Goal: Transaction & Acquisition: Purchase product/service

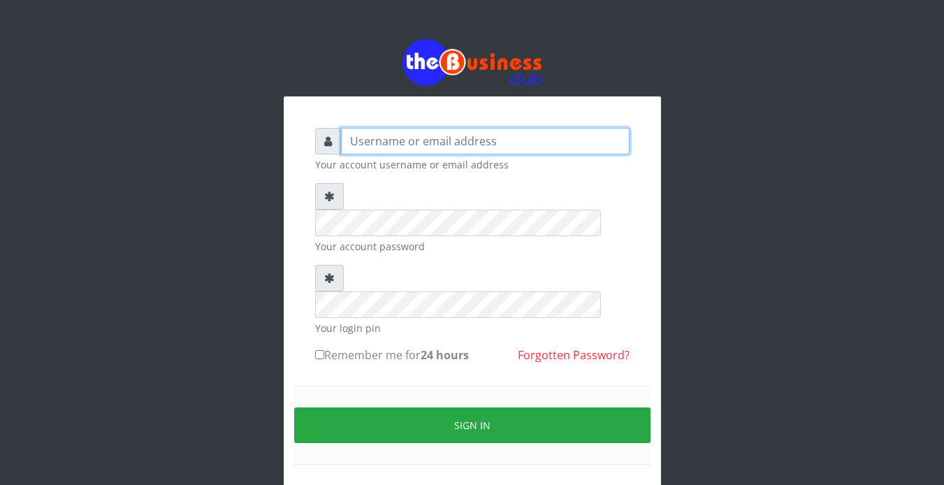
type input "Revgaly"
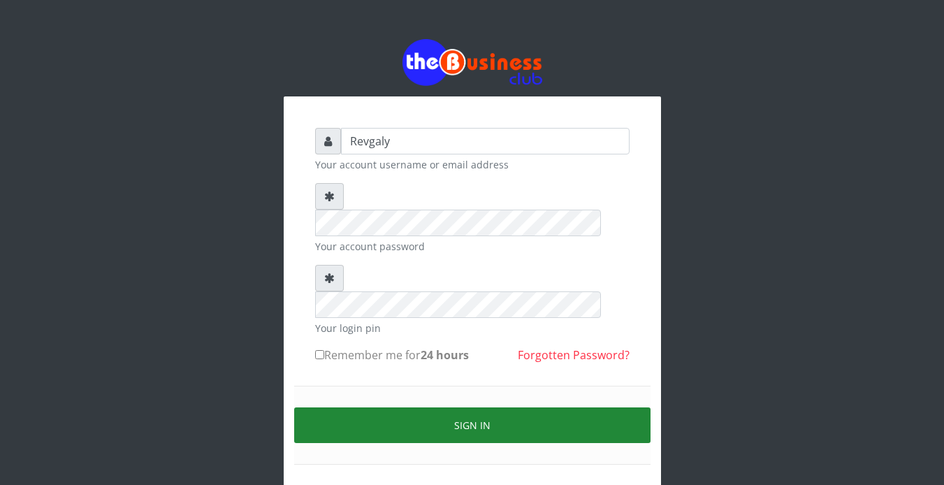
click at [451, 407] on button "Sign in" at bounding box center [472, 425] width 356 height 36
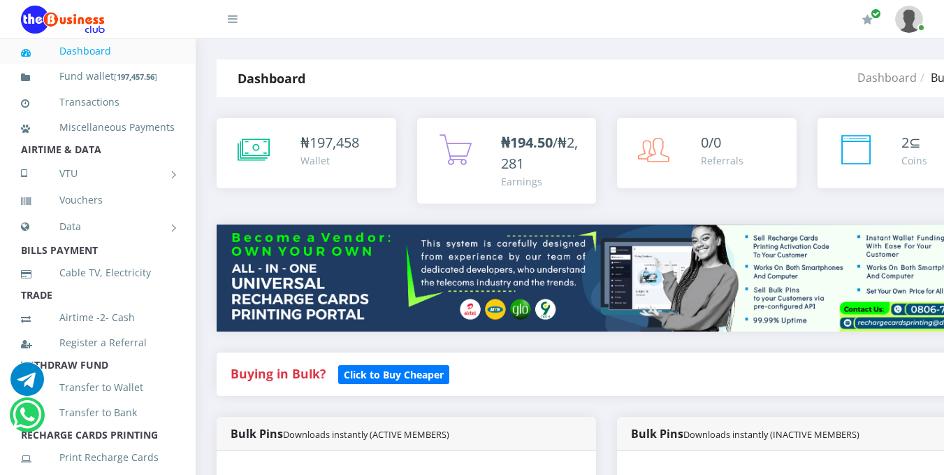
scroll to position [415, 0]
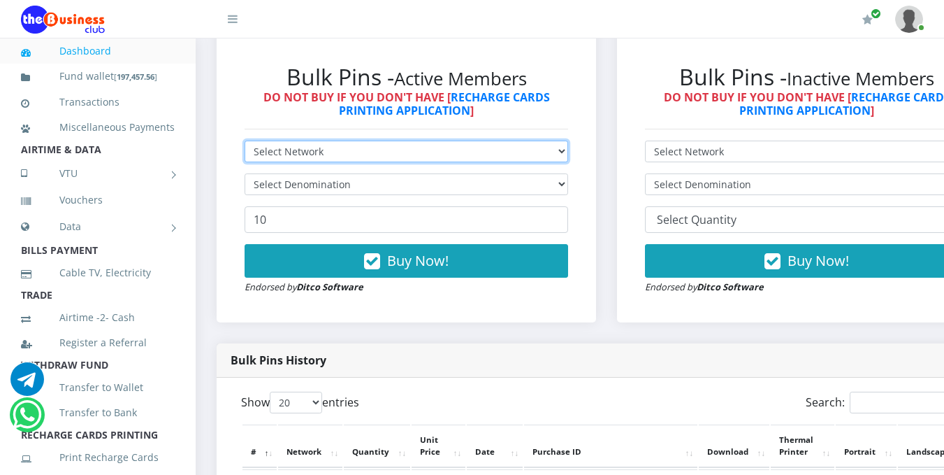
click at [564, 149] on select "Select Network MTN Globacom 9Mobile Airtel" at bounding box center [407, 151] width 324 height 22
select select "MTN"
click at [245, 143] on select "Select Network MTN Globacom 9Mobile Airtel" at bounding box center [407, 151] width 324 height 22
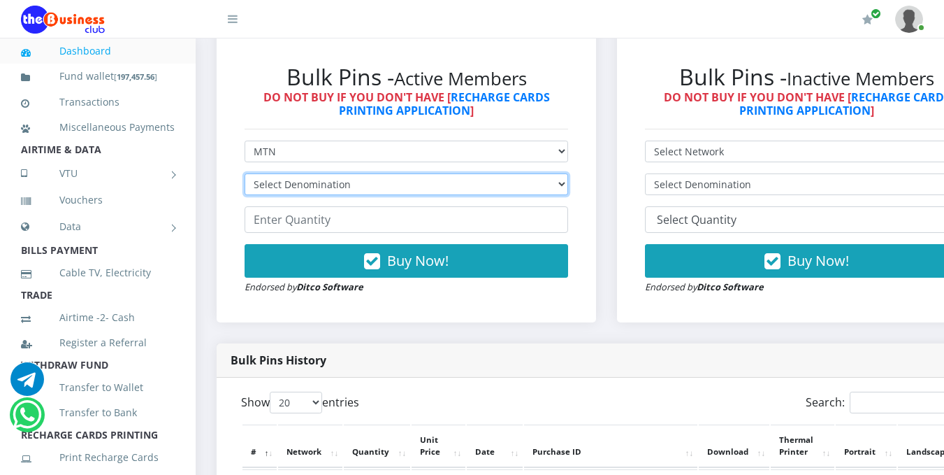
click at [568, 183] on select "Select Denomination MTN NGN100 - ₦96.99 MTN NGN200 - ₦193.98 MTN NGN400 - ₦387.…" at bounding box center [407, 184] width 324 height 22
select select "484.95-500"
click at [245, 175] on select "Select Denomination MTN NGN100 - ₦96.99 MTN NGN200 - ₦193.98 MTN NGN400 - ₦387.…" at bounding box center [407, 184] width 324 height 22
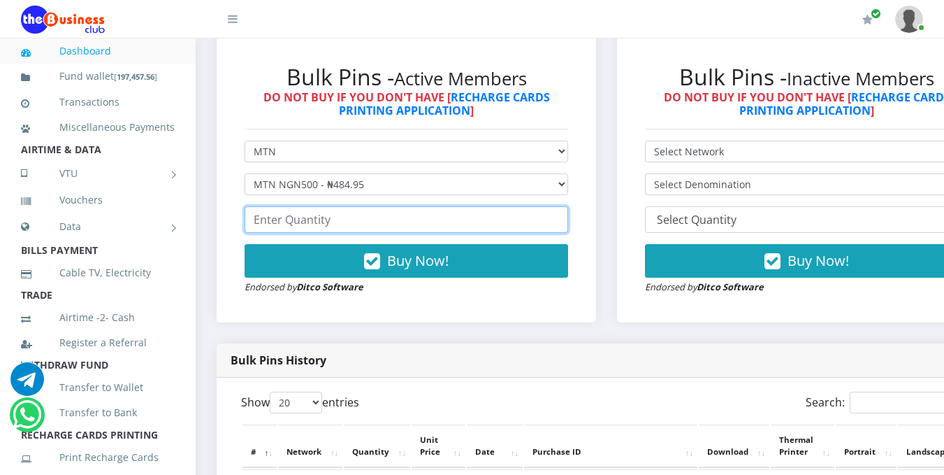
click at [473, 221] on input "number" at bounding box center [407, 219] width 324 height 27
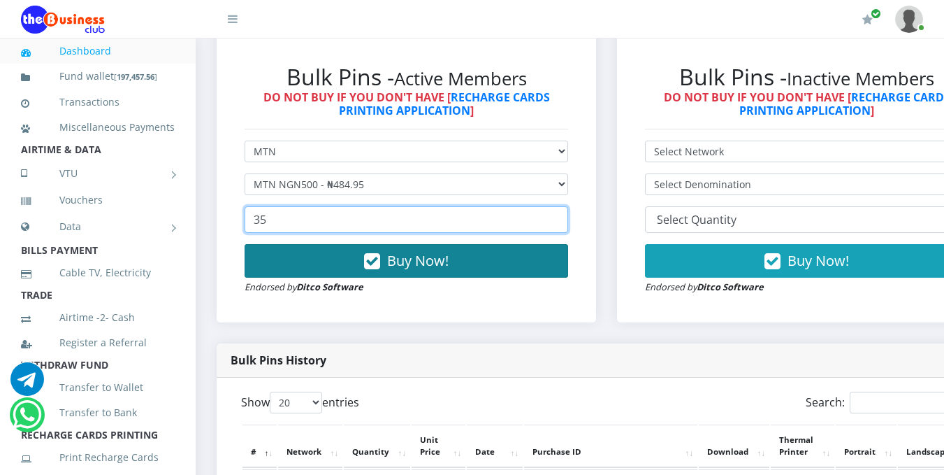
type input "35"
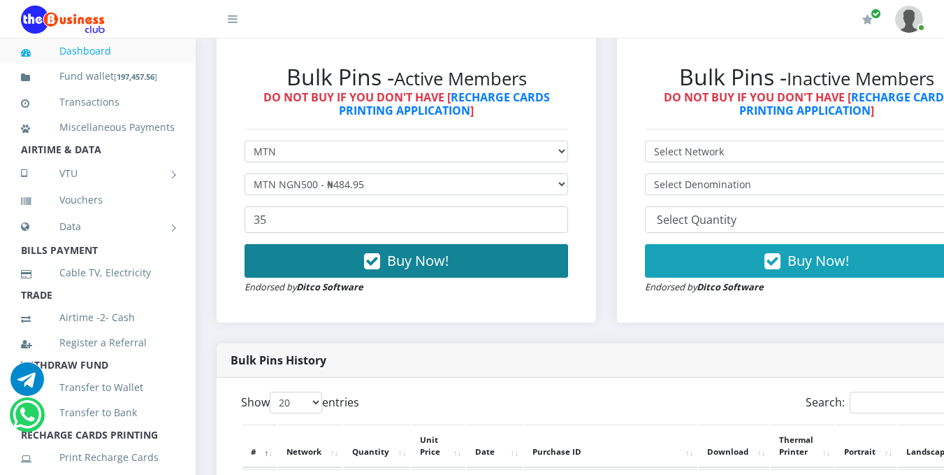
click at [444, 256] on span "Buy Now!" at bounding box center [418, 260] width 62 height 19
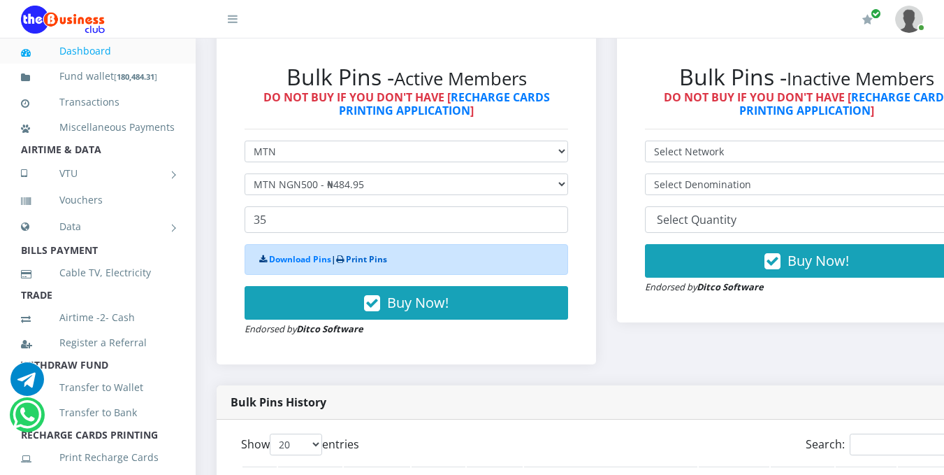
click at [367, 265] on link "Print Pins" at bounding box center [366, 259] width 41 height 12
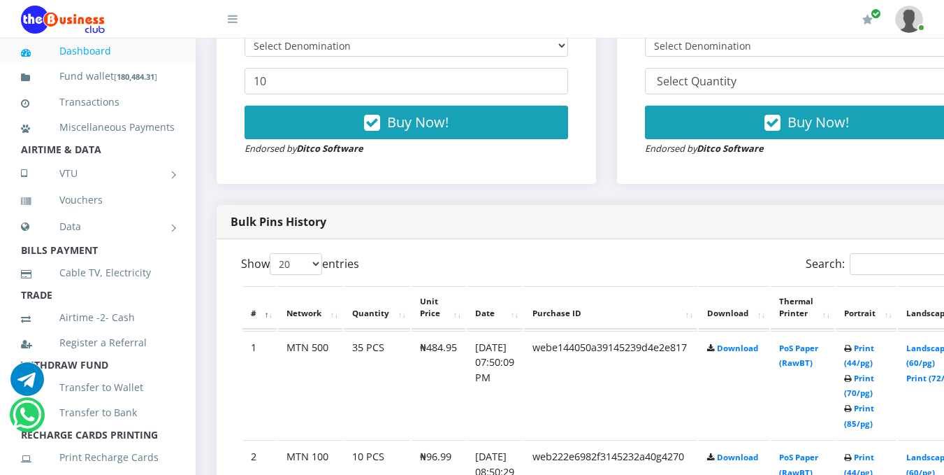
scroll to position [564, 0]
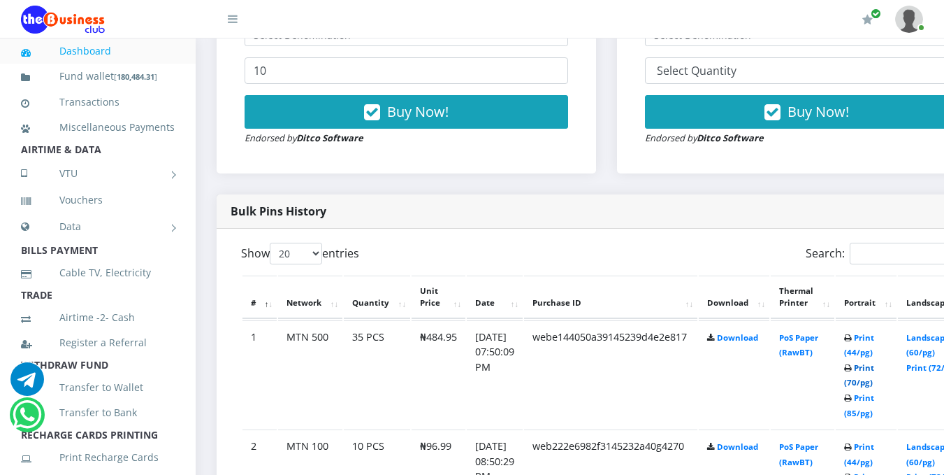
click at [874, 388] on link "Print (70/pg)" at bounding box center [859, 375] width 30 height 26
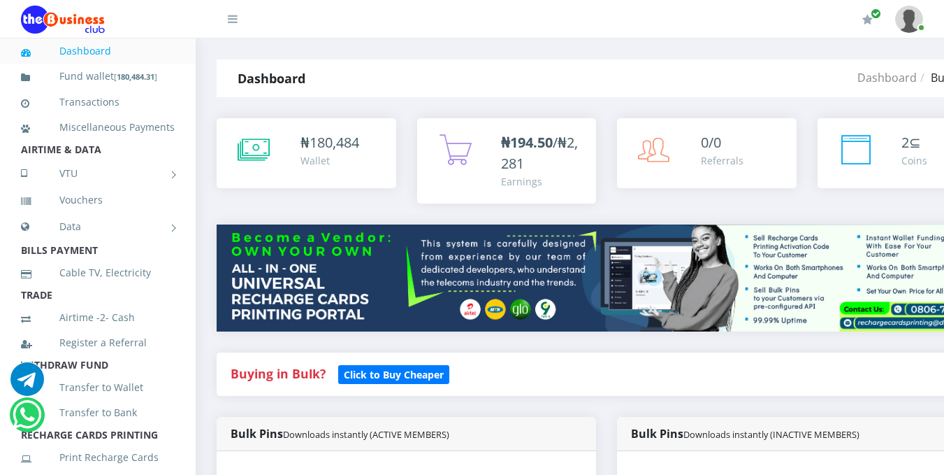
scroll to position [415, 0]
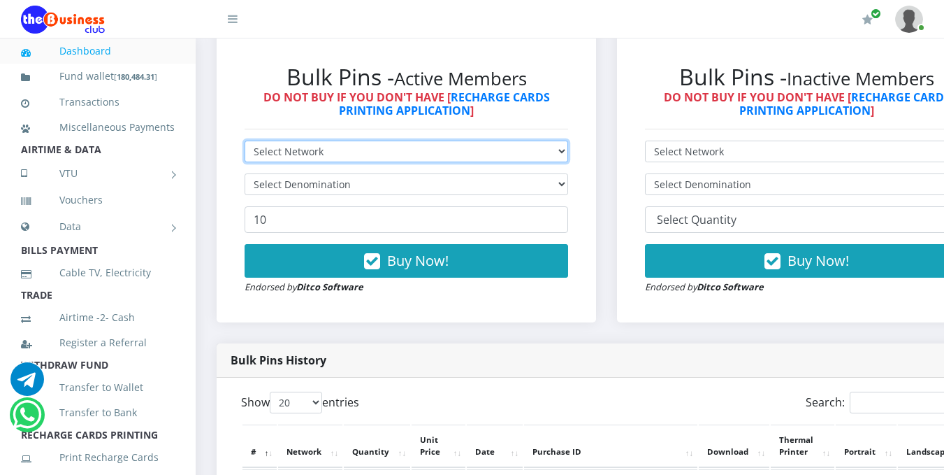
click at [568, 149] on select "Select Network MTN Globacom 9Mobile Airtel" at bounding box center [407, 151] width 324 height 22
select select "MTN"
click at [245, 143] on select "Select Network MTN Globacom 9Mobile Airtel" at bounding box center [407, 151] width 324 height 22
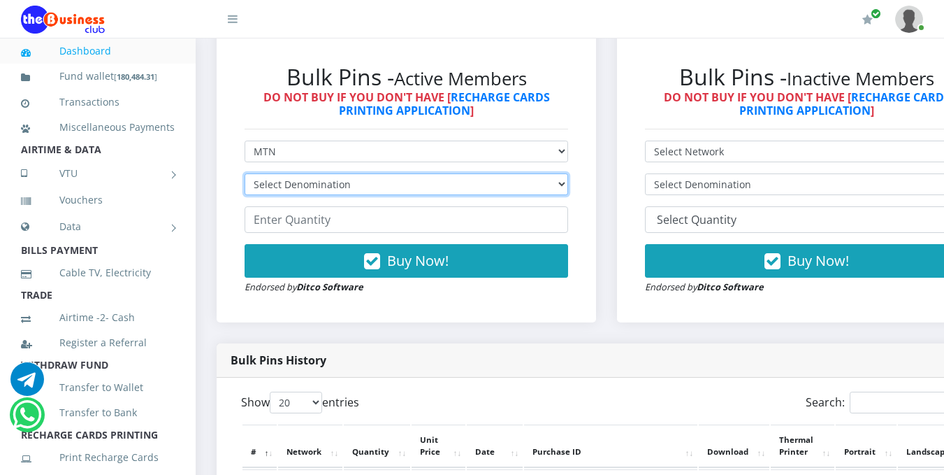
click at [534, 187] on select "Select Denomination MTN NGN100 - ₦96.99 MTN NGN200 - ₦193.98 MTN NGN400 - ₦387.…" at bounding box center [407, 184] width 324 height 22
select select "193.98-200"
click at [245, 175] on select "Select Denomination MTN NGN100 - ₦96.99 MTN NGN200 - ₦193.98 MTN NGN400 - ₦387.…" at bounding box center [407, 184] width 324 height 22
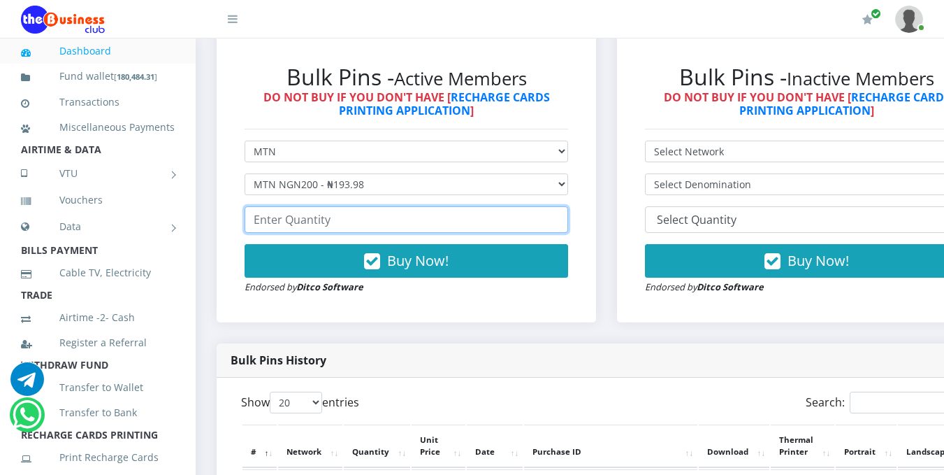
click at [512, 223] on input "number" at bounding box center [407, 219] width 324 height 27
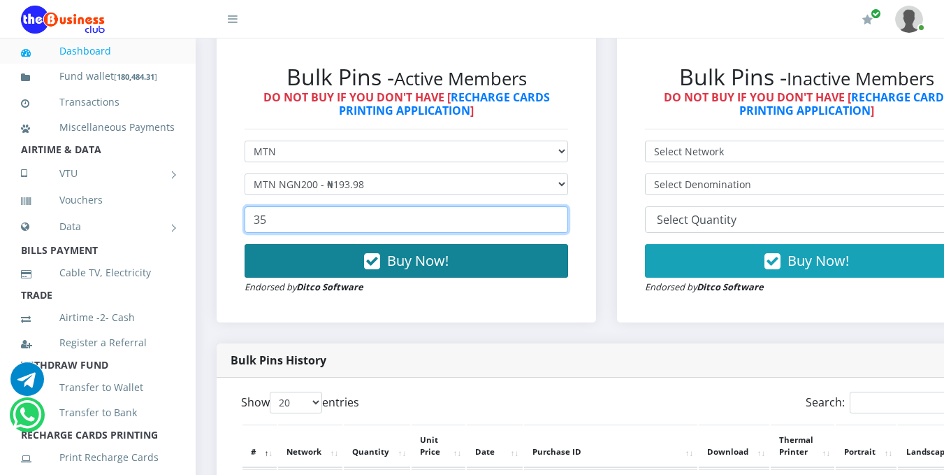
type input "35"
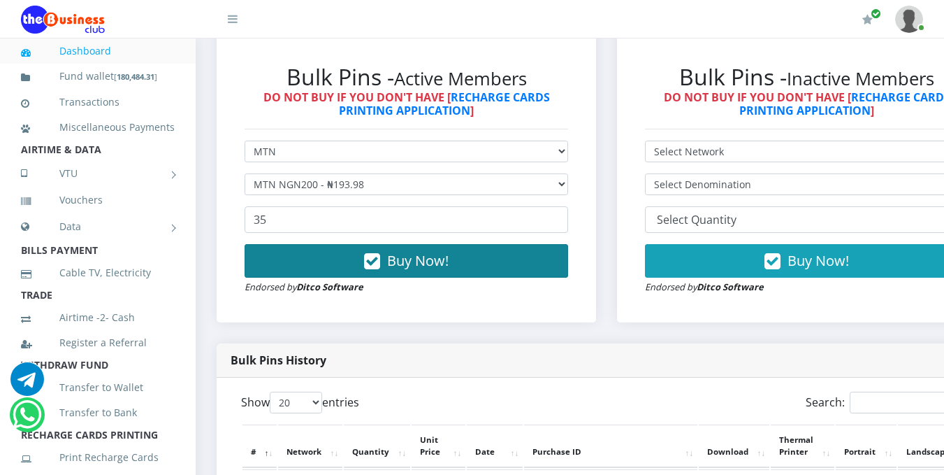
click at [494, 259] on button "Buy Now!" at bounding box center [407, 261] width 324 height 34
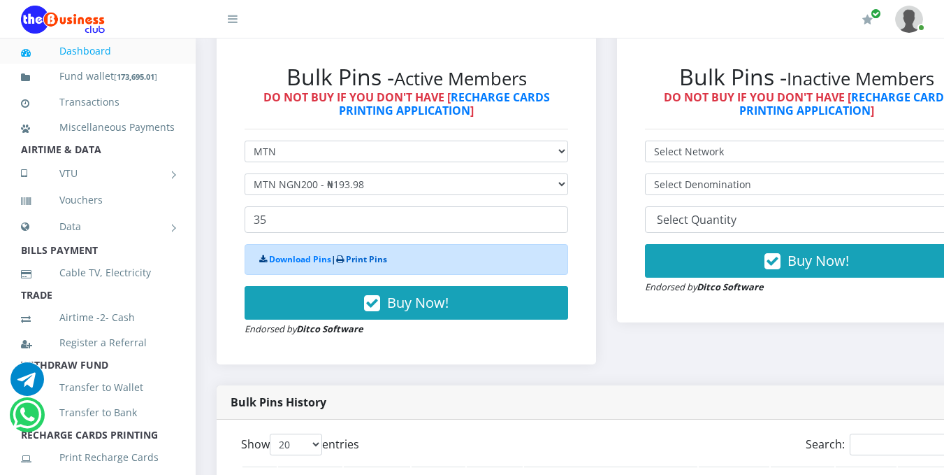
click at [374, 259] on link "Print Pins" at bounding box center [366, 259] width 41 height 12
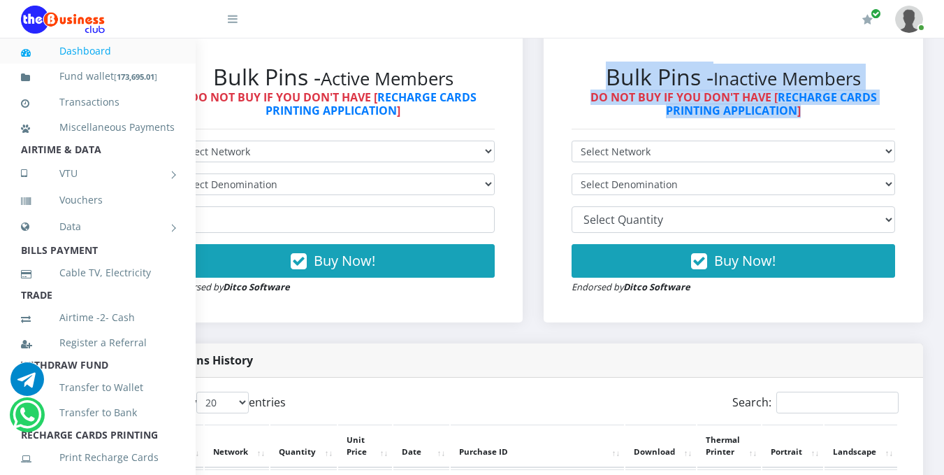
scroll to position [415, 92]
drag, startPoint x: 954, startPoint y: 154, endPoint x: 941, endPoint y: 136, distance: 22.1
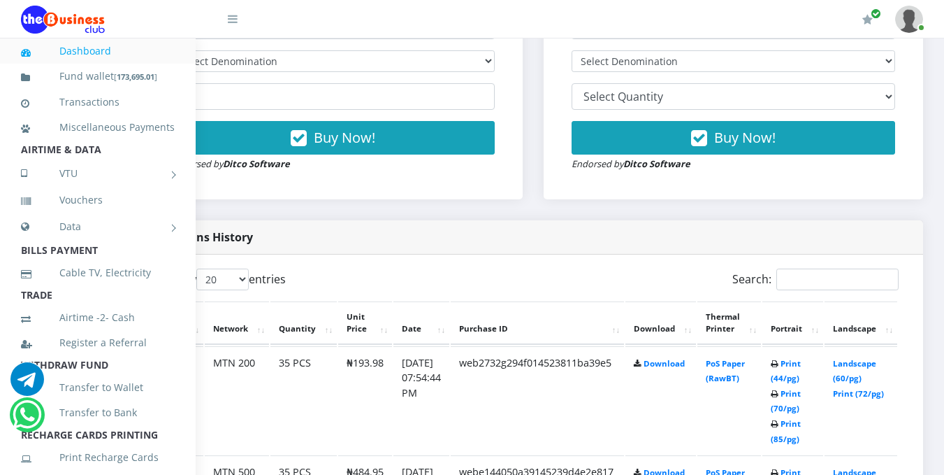
scroll to position [544, 92]
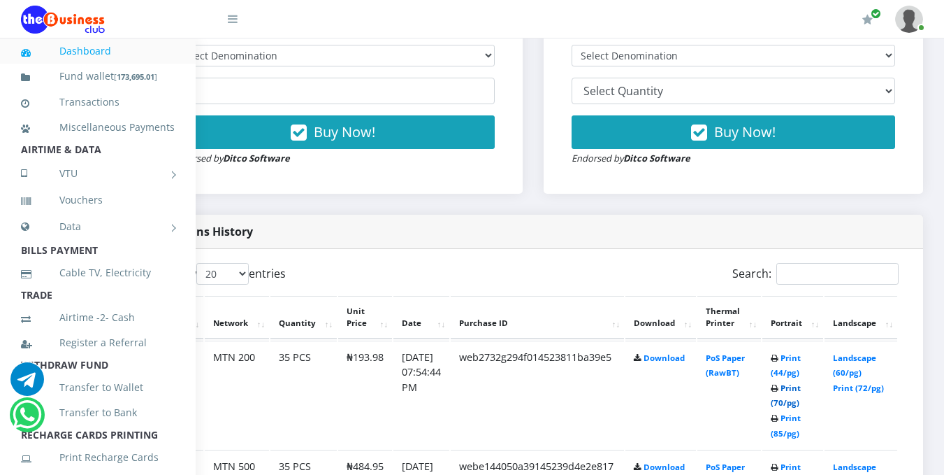
click at [787, 405] on link "Print (70/pg)" at bounding box center [786, 395] width 30 height 26
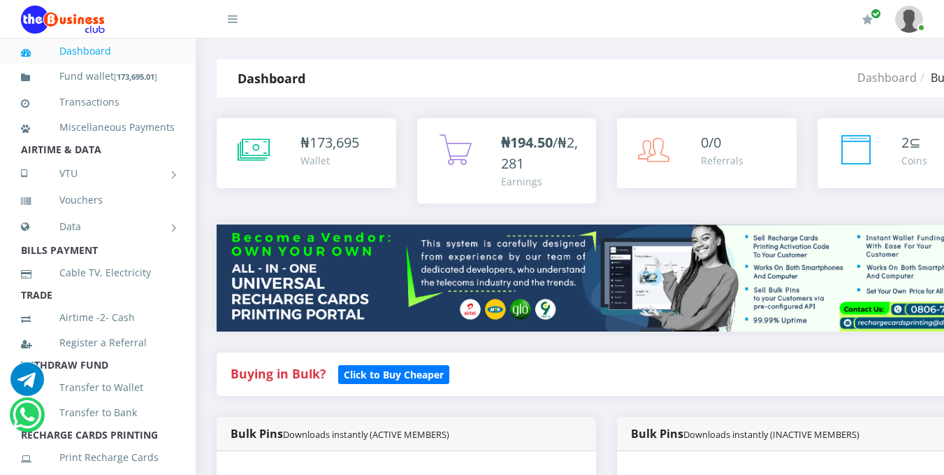
scroll to position [415, 0]
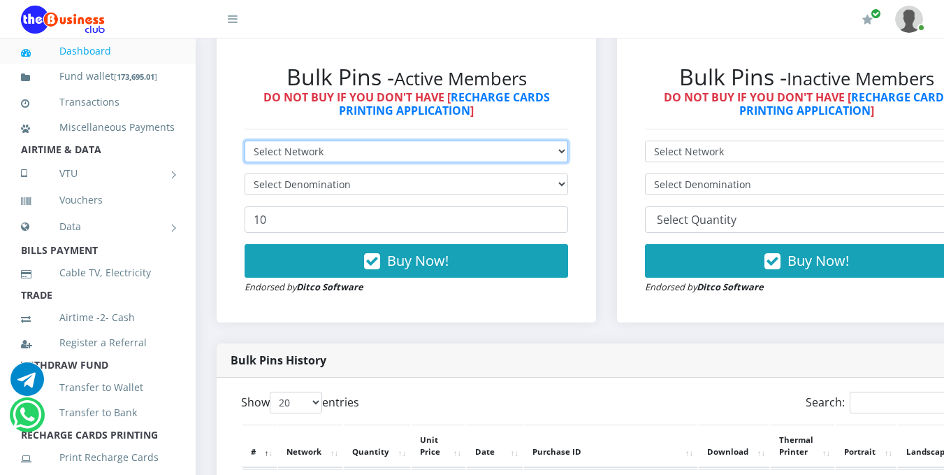
click at [564, 154] on select "Select Network MTN Globacom 9Mobile Airtel" at bounding box center [407, 151] width 324 height 22
select select "Airtel"
click at [245, 143] on select "Select Network MTN Globacom 9Mobile Airtel" at bounding box center [407, 151] width 324 height 22
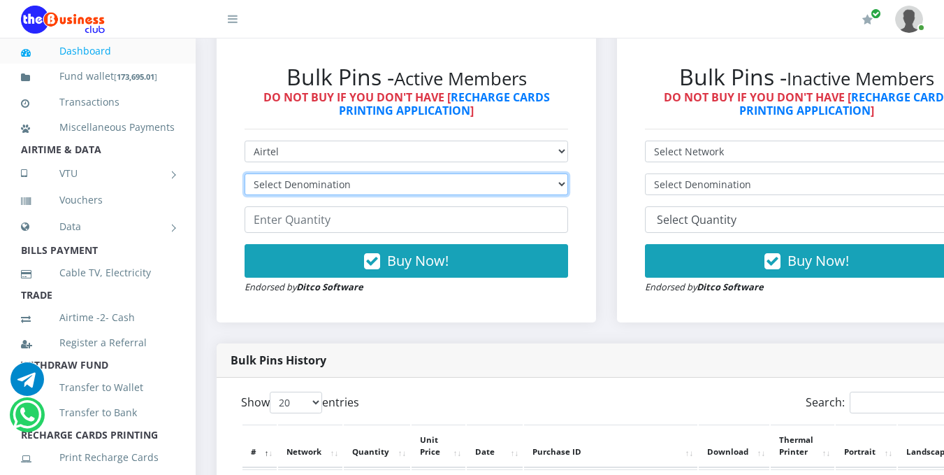
click at [565, 182] on select "Select Denomination Airtel NGN100 - ₦96.38 Airtel NGN200 - ₦192.76 Airtel NGN50…" at bounding box center [407, 184] width 324 height 22
select select "481.9-500"
click at [245, 175] on select "Select Denomination Airtel NGN100 - ₦96.38 Airtel NGN200 - ₦192.76 Airtel NGN50…" at bounding box center [407, 184] width 324 height 22
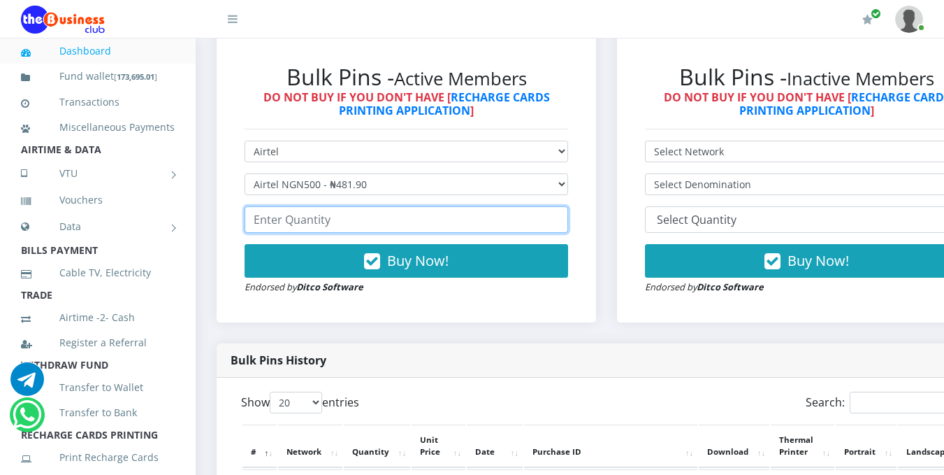
click at [403, 219] on input "number" at bounding box center [407, 219] width 324 height 27
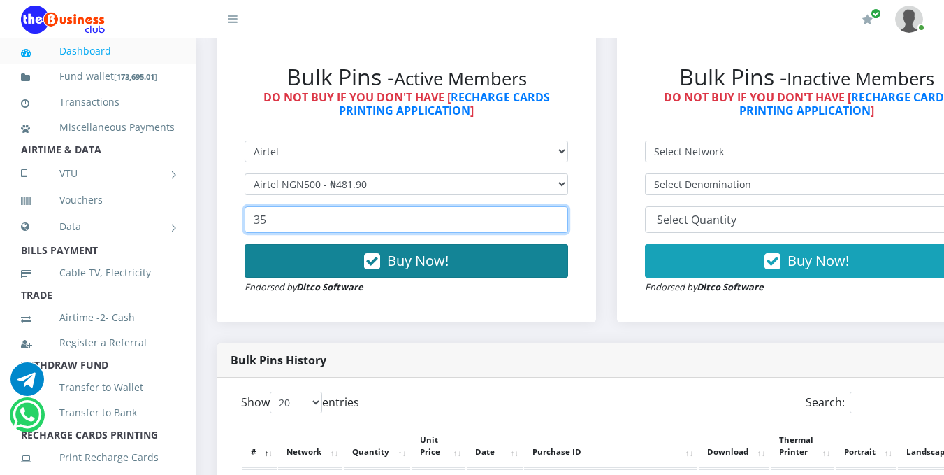
type input "35"
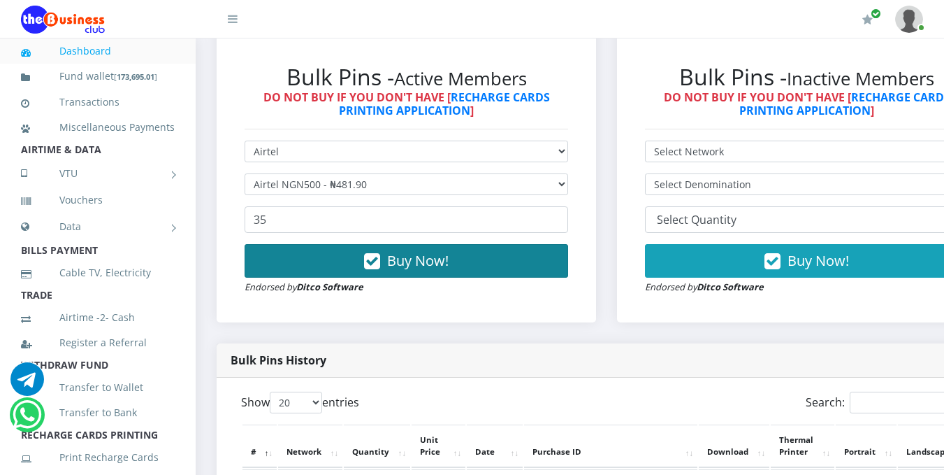
click at [407, 259] on span "Buy Now!" at bounding box center [418, 260] width 62 height 19
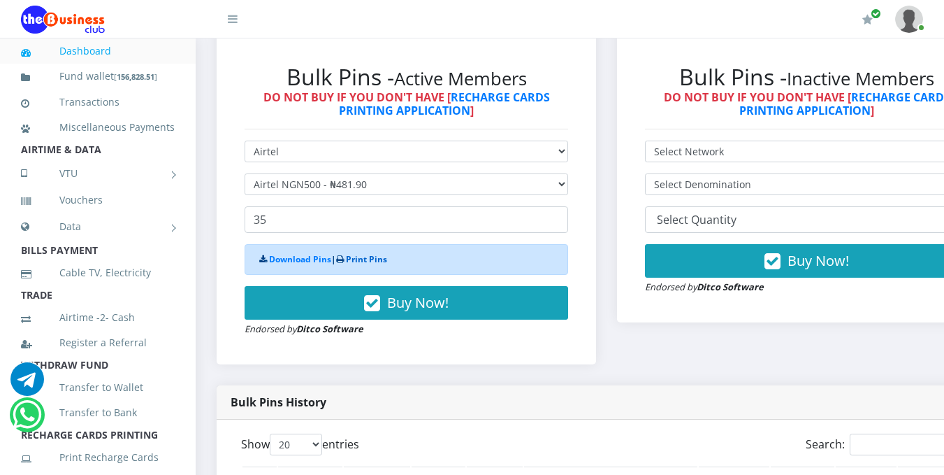
click at [366, 259] on link "Print Pins" at bounding box center [366, 259] width 41 height 12
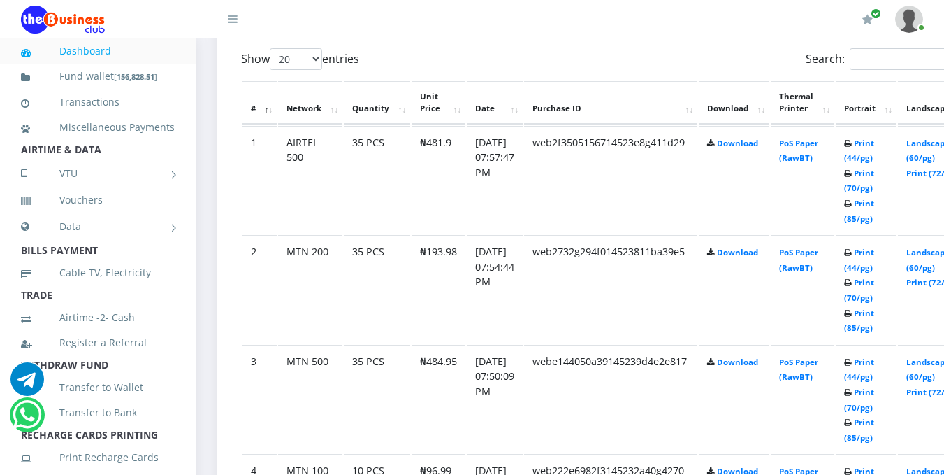
scroll to position [753, 0]
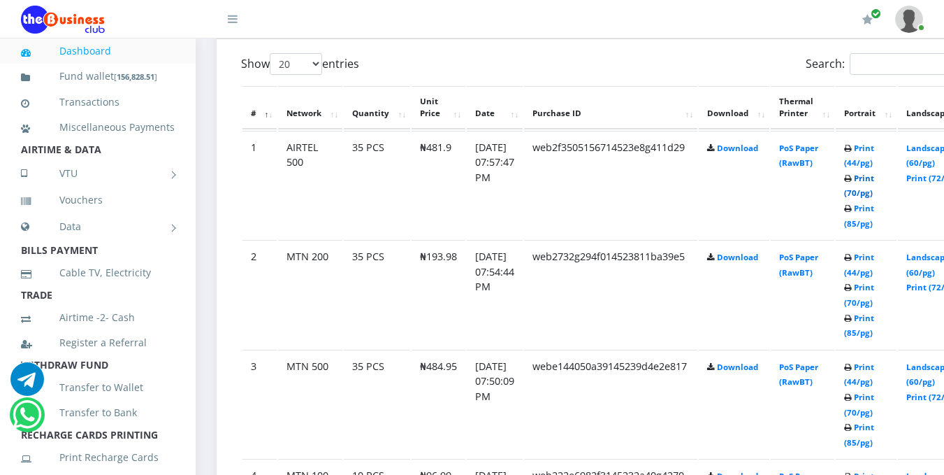
click at [874, 195] on link "Print (70/pg)" at bounding box center [859, 186] width 30 height 26
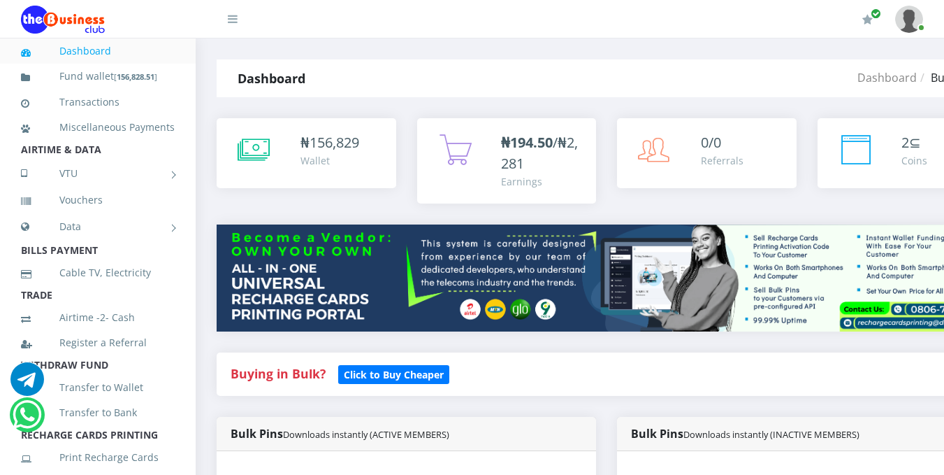
scroll to position [415, 0]
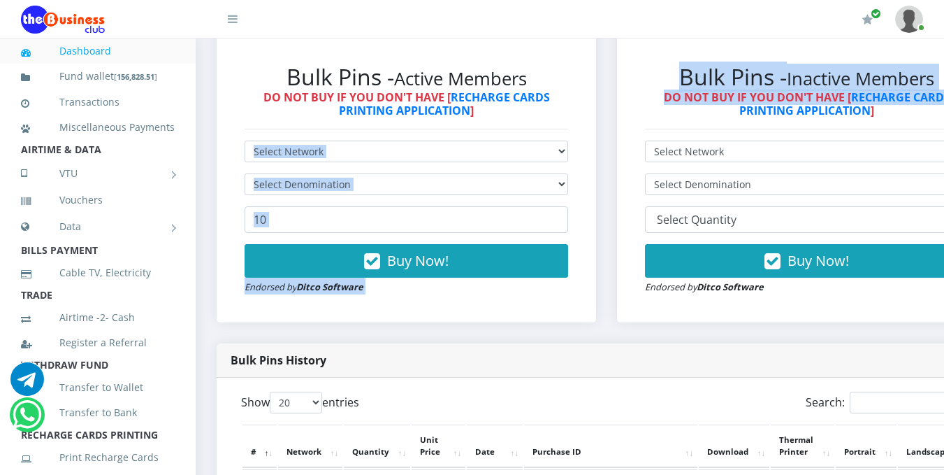
drag, startPoint x: 667, startPoint y: 113, endPoint x: 568, endPoint y: 150, distance: 105.3
click at [568, 150] on div "Buying in Bulk?   Click to Buy Cheaper Bulk Pins Downloads instantly (ACTIVE ME…" at bounding box center [606, 140] width 801 height 406
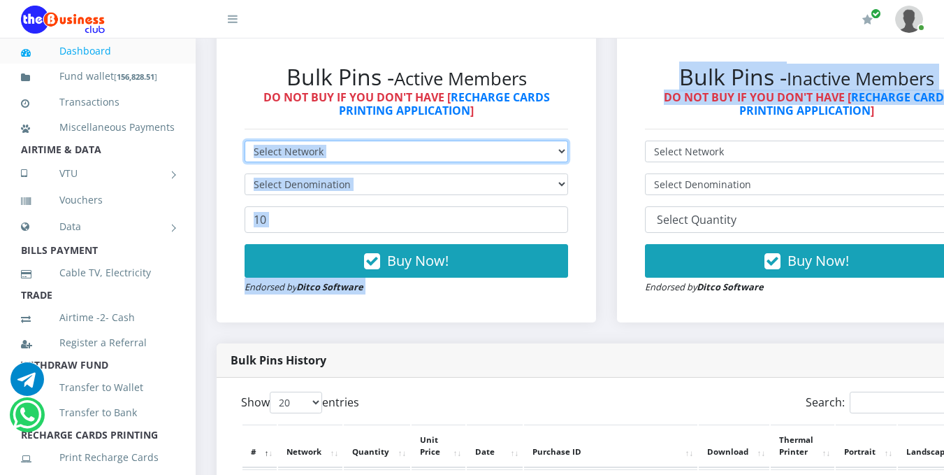
click at [568, 150] on select "Select Network MTN Globacom 9Mobile Airtel" at bounding box center [407, 151] width 324 height 22
select select "Airtel"
click at [245, 143] on select "Select Network MTN Globacom 9Mobile Airtel" at bounding box center [407, 151] width 324 height 22
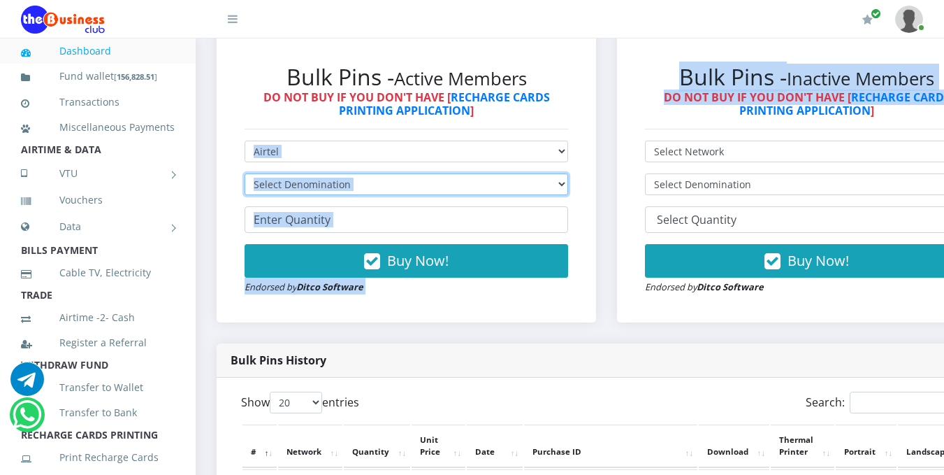
click at [568, 182] on select "Select Denomination Airtel NGN100 - ₦96.38 Airtel NGN200 - ₦192.76 Airtel NGN50…" at bounding box center [407, 184] width 324 height 22
select select "192.76-200"
click at [245, 175] on select "Select Denomination Airtel NGN100 - ₦96.38 Airtel NGN200 - ₦192.76 Airtel NGN50…" at bounding box center [407, 184] width 324 height 22
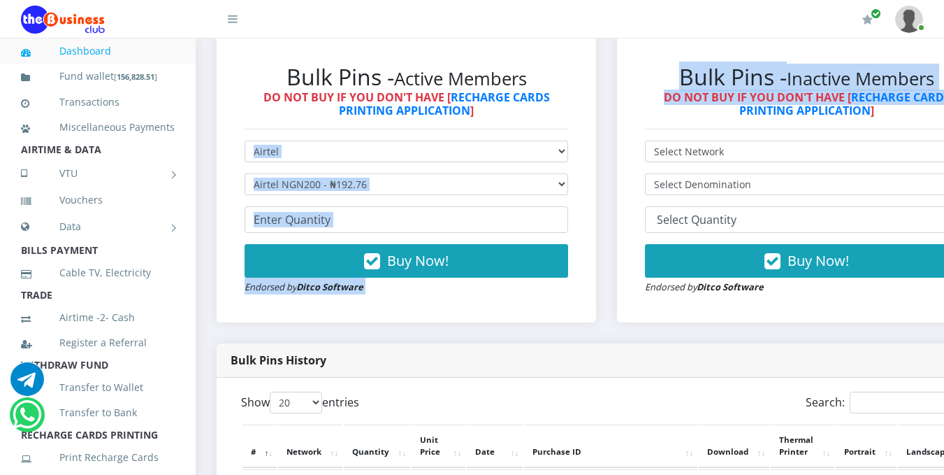
click at [582, 253] on div "Bulk Pins - Active Members DO NOT BUY IF YOU DON'T HAVE [ RECHARGE CARDS PRINTI…" at bounding box center [407, 179] width 352 height 259
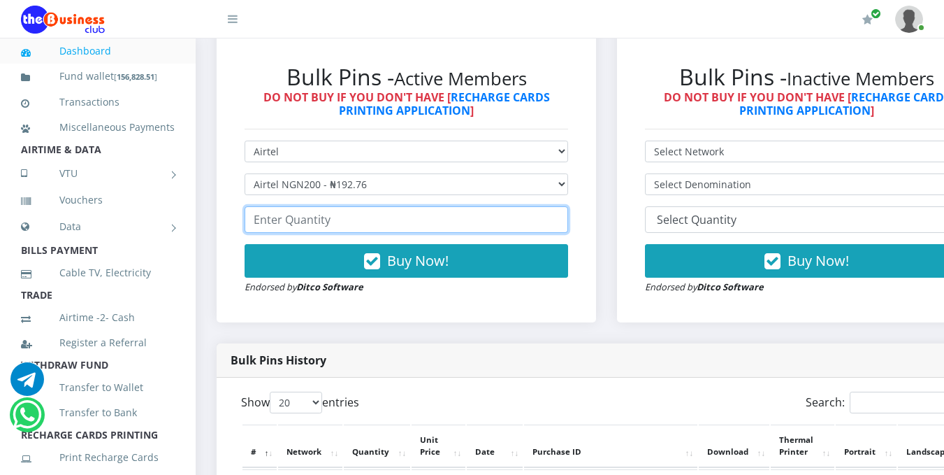
click at [393, 224] on input "number" at bounding box center [407, 219] width 324 height 27
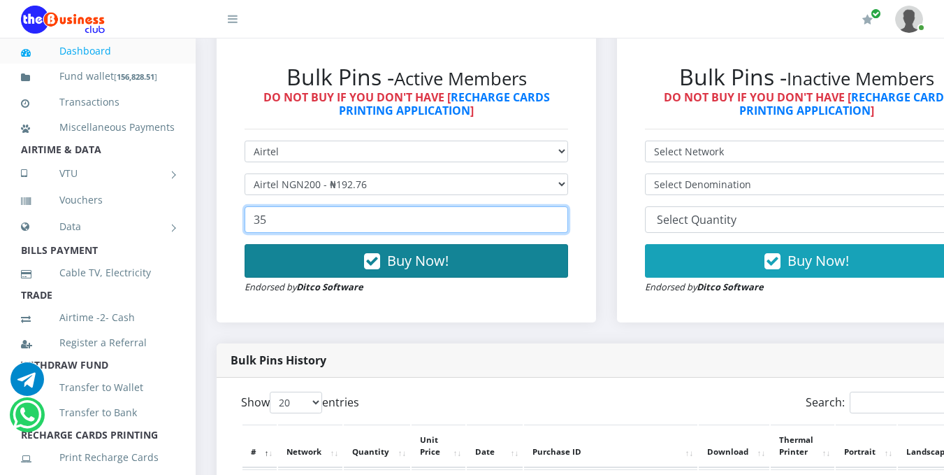
type input "35"
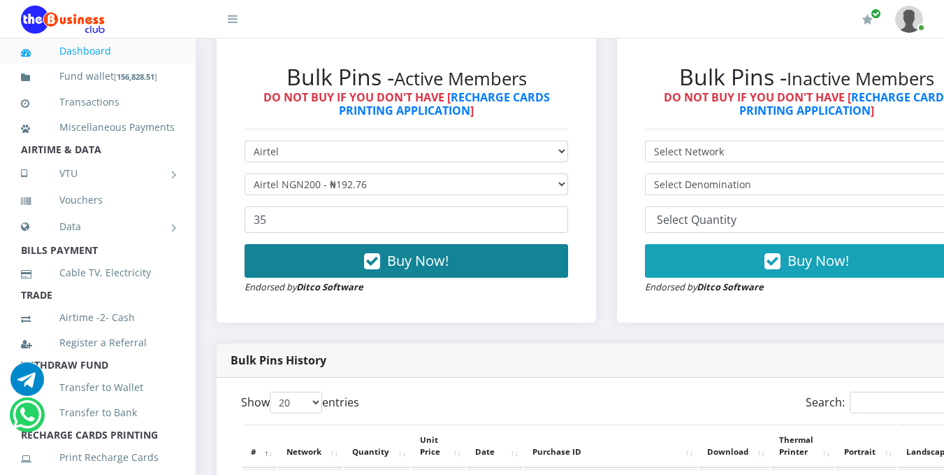
click at [424, 263] on span "Buy Now!" at bounding box center [418, 260] width 62 height 19
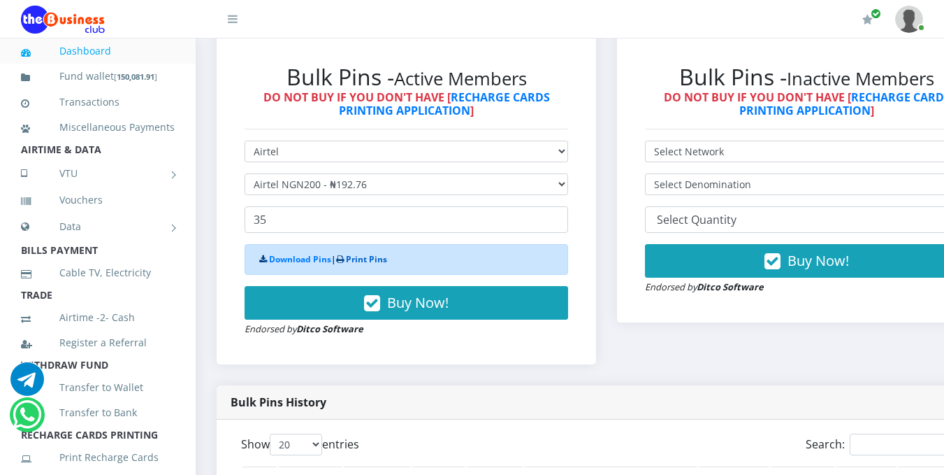
click at [359, 265] on link "Print Pins" at bounding box center [366, 259] width 41 height 12
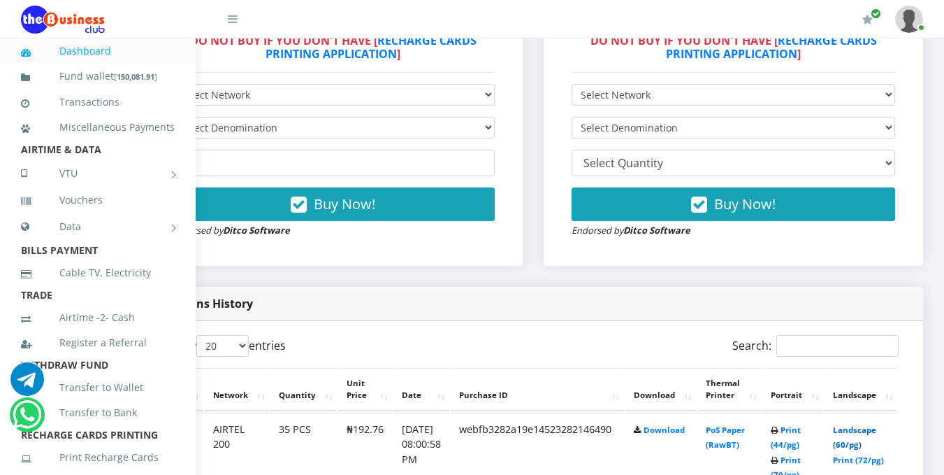
scroll to position [482, 92]
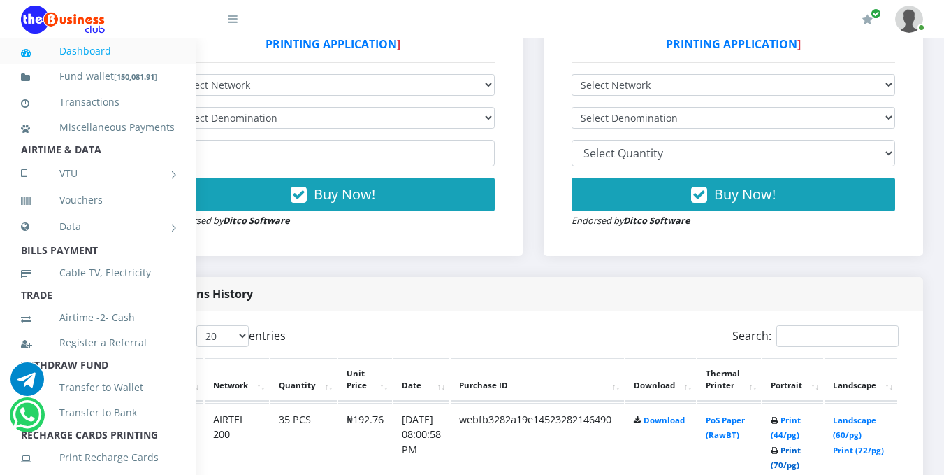
drag, startPoint x: 953, startPoint y: 121, endPoint x: 790, endPoint y: 468, distance: 382.7
click at [790, 468] on link "Print (70/pg)" at bounding box center [786, 457] width 30 height 26
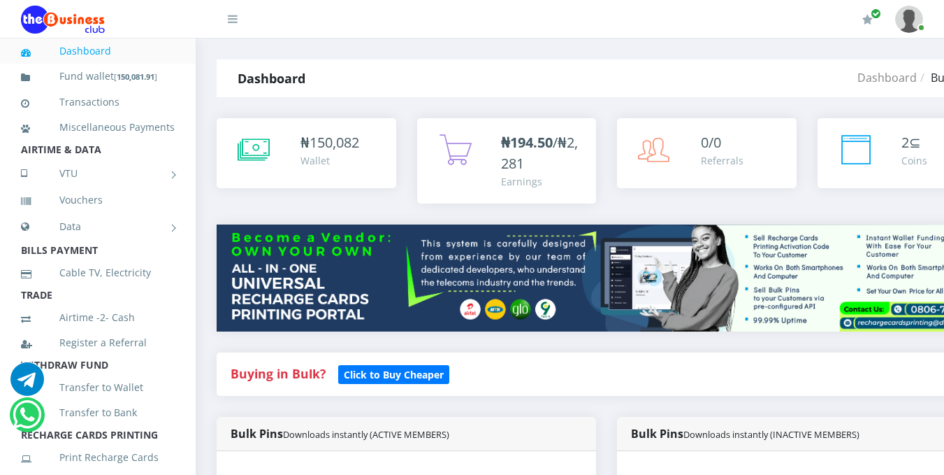
scroll to position [415, 0]
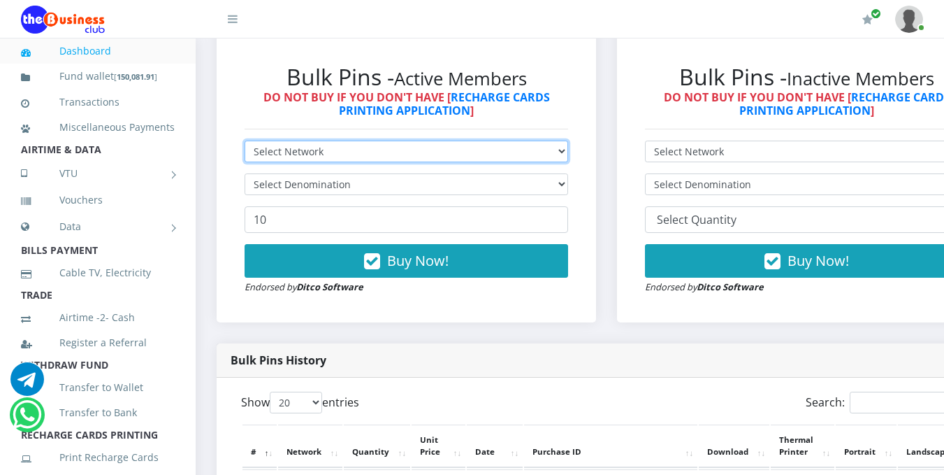
click at [563, 154] on select "Select Network MTN Globacom 9Mobile Airtel" at bounding box center [407, 151] width 324 height 22
select select "MTN"
click at [245, 143] on select "Select Network MTN Globacom 9Mobile Airtel" at bounding box center [407, 151] width 324 height 22
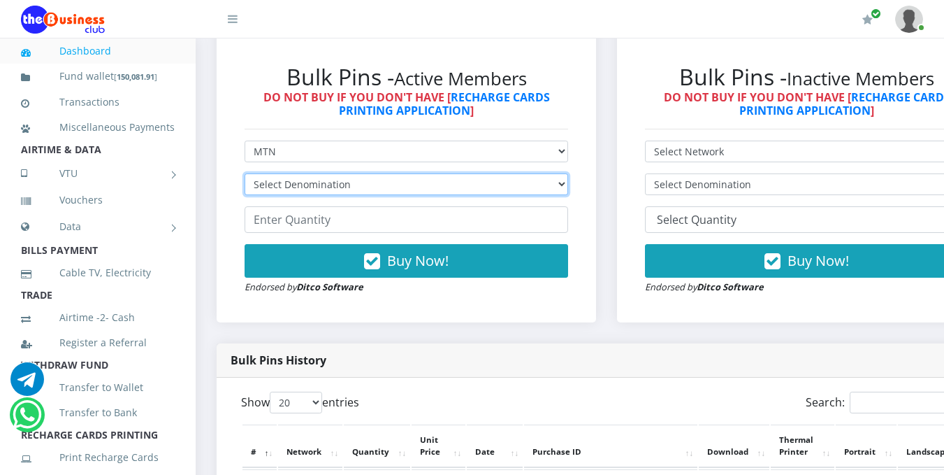
click at [568, 183] on select "Select Denomination MTN NGN100 - ₦96.99 MTN NGN200 - ₦193.98 MTN NGN400 - ₦387.…" at bounding box center [407, 184] width 324 height 22
select select "96.99-100"
click at [245, 175] on select "Select Denomination MTN NGN100 - ₦96.99 MTN NGN200 - ₦193.98 MTN NGN400 - ₦387.…" at bounding box center [407, 184] width 324 height 22
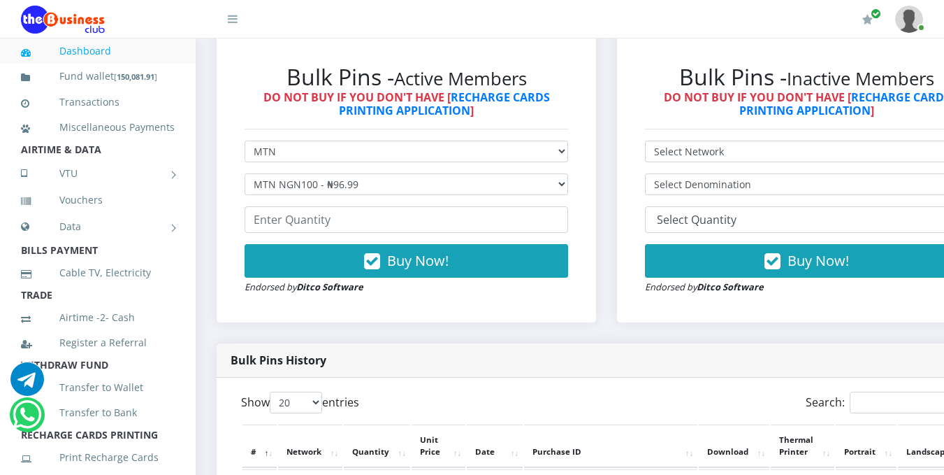
click at [547, 238] on form "Select Network MTN Globacom 9Mobile Airtel Select Denomination MTN NGN100 - ₦96…" at bounding box center [407, 217] width 324 height 154
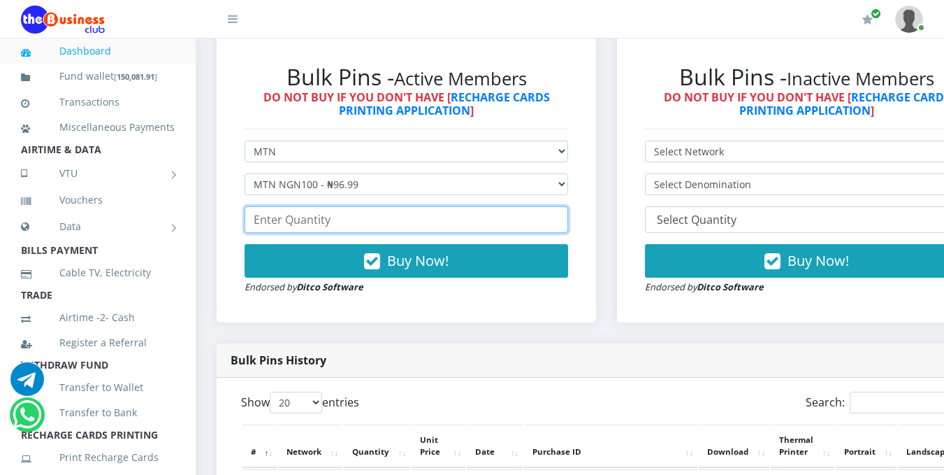
click at [519, 222] on input "number" at bounding box center [407, 219] width 324 height 27
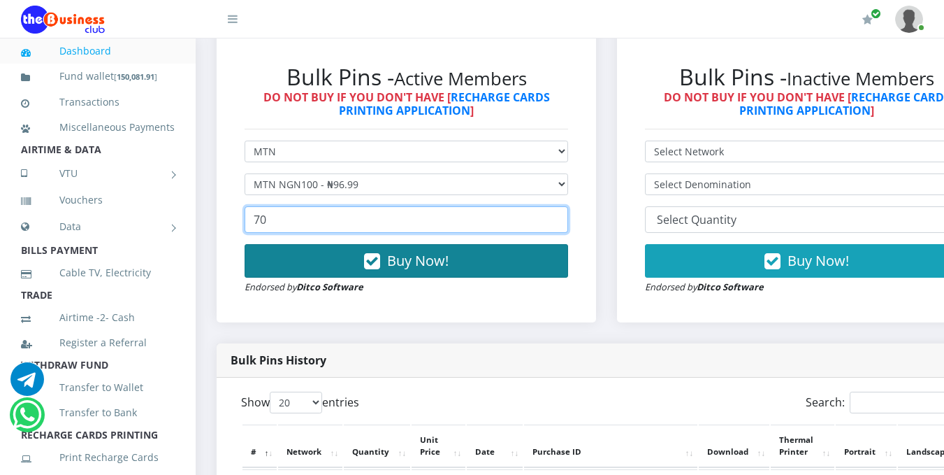
type input "70"
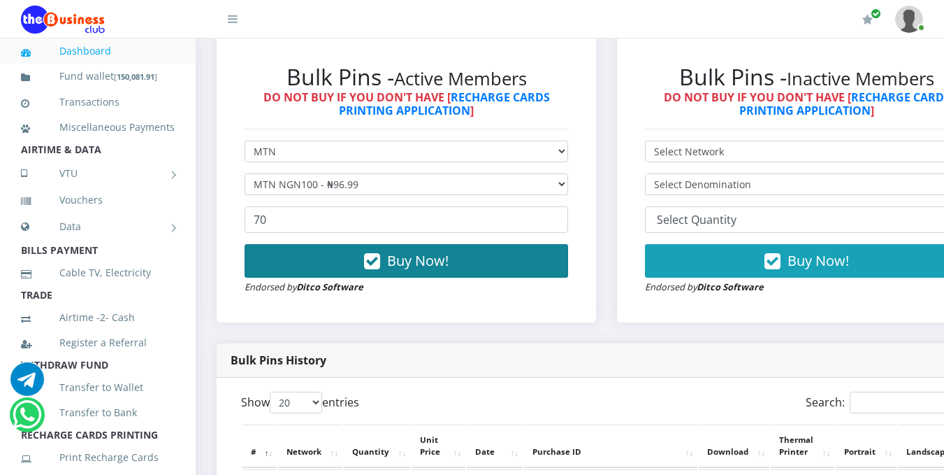
click at [491, 255] on button "Buy Now!" at bounding box center [407, 261] width 324 height 34
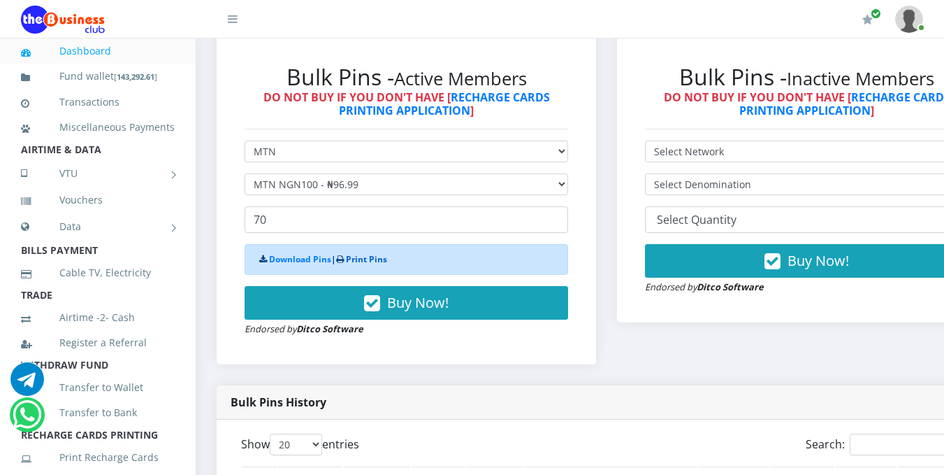
click at [377, 263] on link "Print Pins" at bounding box center [366, 259] width 41 height 12
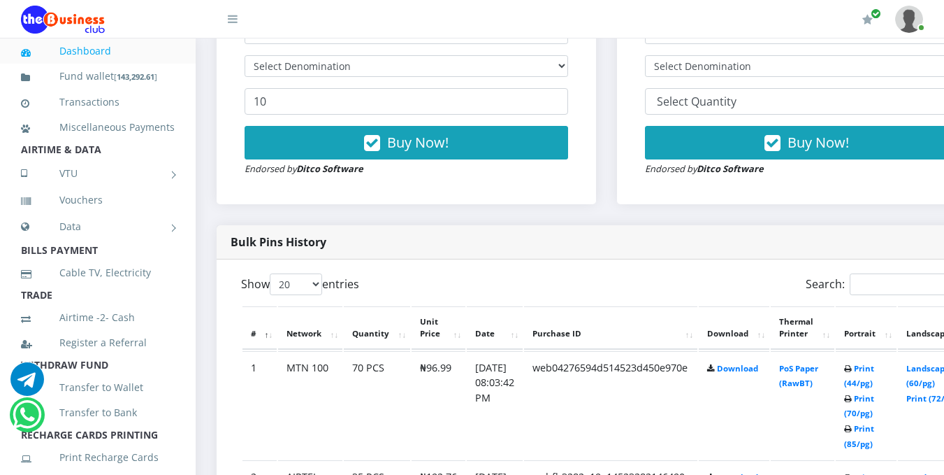
scroll to position [554, 0]
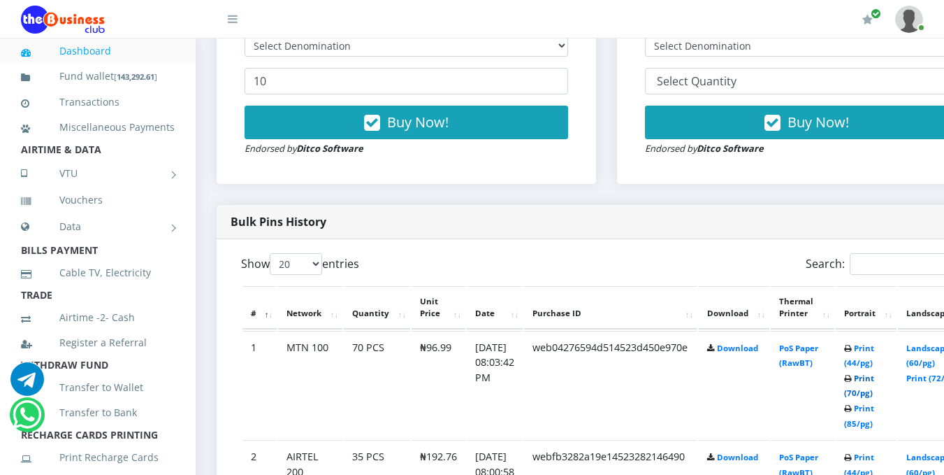
click at [874, 398] on link "Print (70/pg)" at bounding box center [859, 386] width 30 height 26
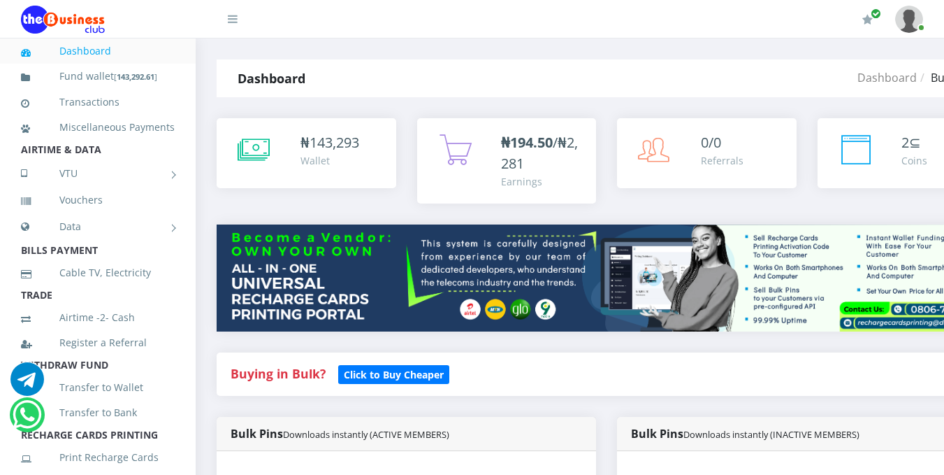
scroll to position [415, 0]
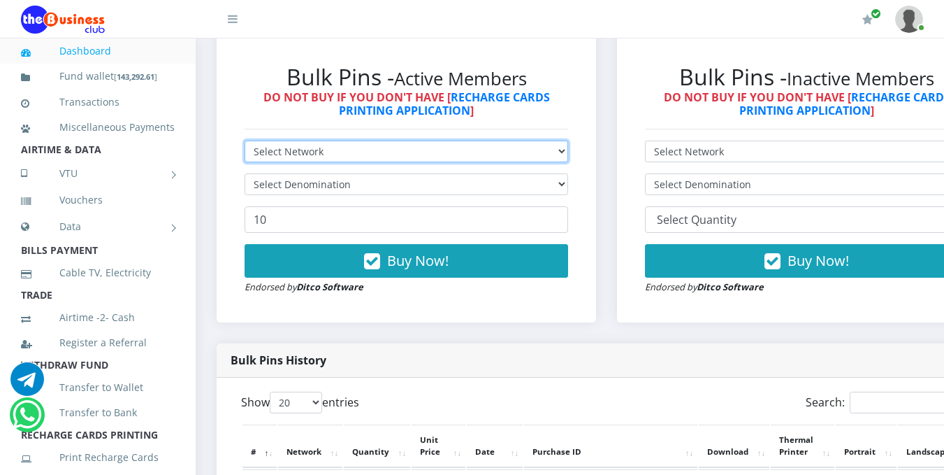
click at [568, 148] on select "Select Network MTN Globacom 9Mobile Airtel" at bounding box center [407, 151] width 324 height 22
select select "Airtel"
click at [245, 143] on select "Select Network MTN Globacom 9Mobile Airtel" at bounding box center [407, 151] width 324 height 22
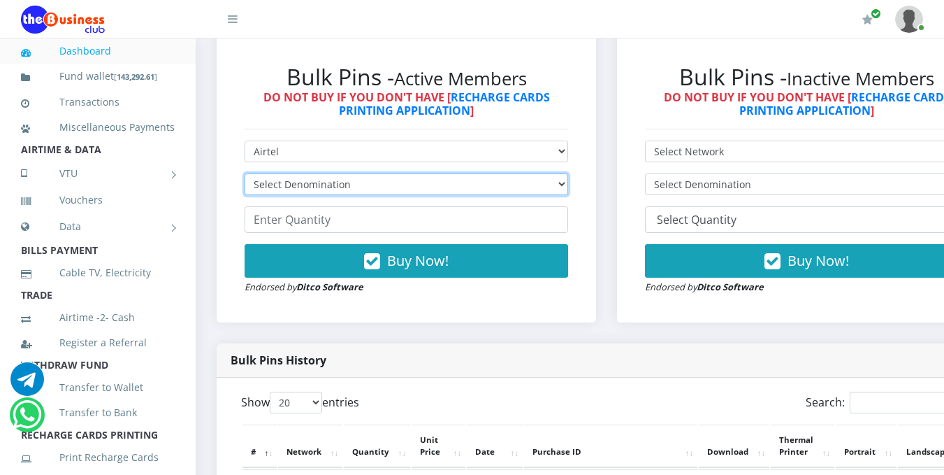
click at [553, 184] on select "Select Denomination Airtel NGN100 - ₦96.38 Airtel NGN200 - ₦192.76 Airtel NGN50…" at bounding box center [407, 184] width 324 height 22
select select "96.38-100"
click at [245, 175] on select "Select Denomination Airtel NGN100 - ₦96.38 Airtel NGN200 - ₦192.76 Airtel NGN50…" at bounding box center [407, 184] width 324 height 22
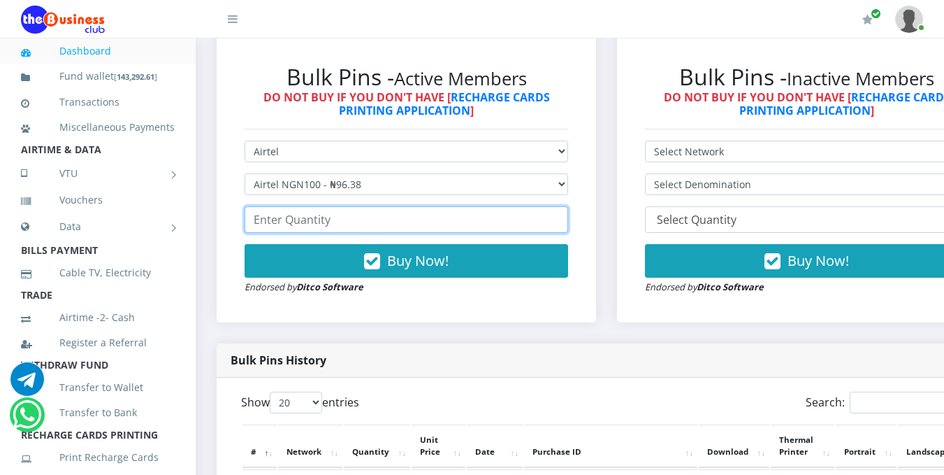
click at [411, 224] on input "number" at bounding box center [407, 219] width 324 height 27
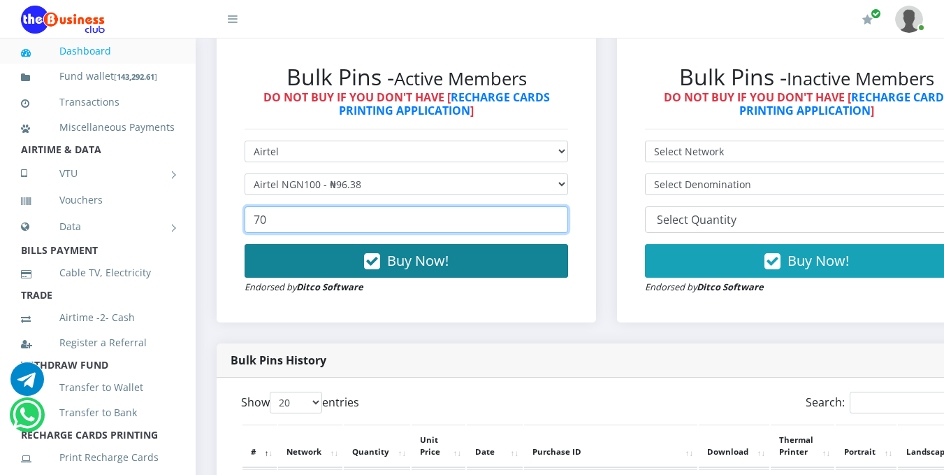
type input "70"
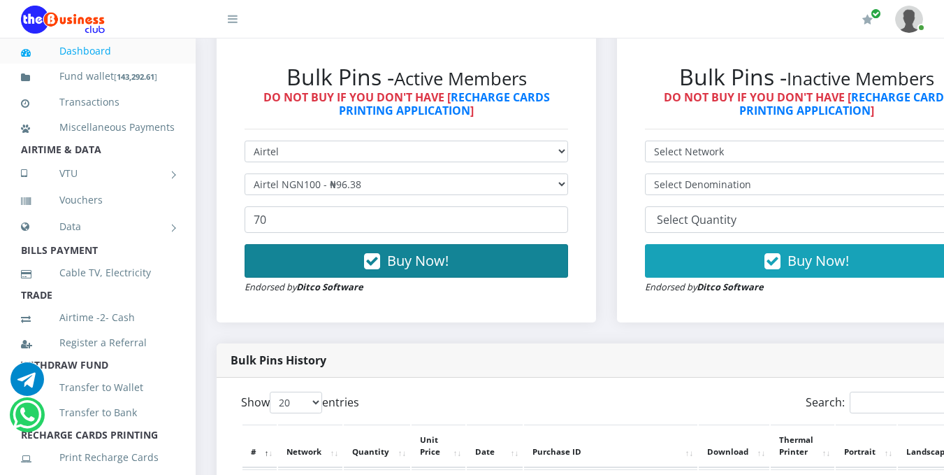
click at [406, 256] on span "Buy Now!" at bounding box center [418, 260] width 62 height 19
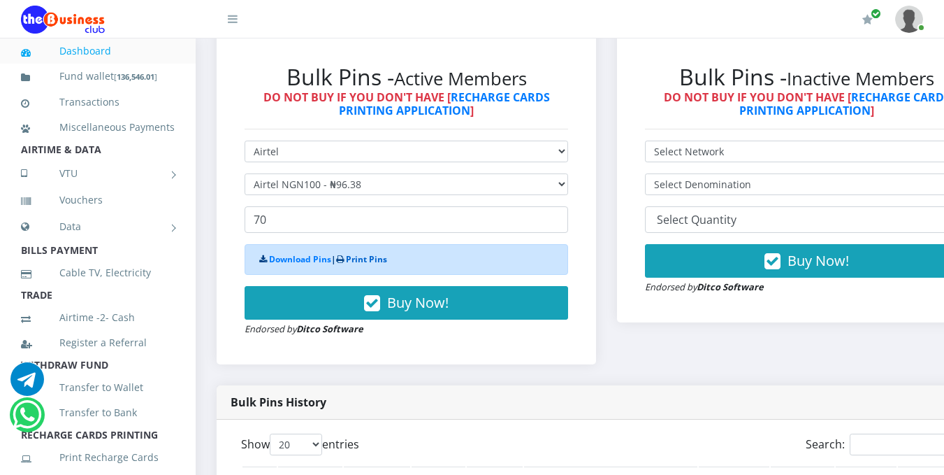
click at [375, 260] on link "Print Pins" at bounding box center [366, 259] width 41 height 12
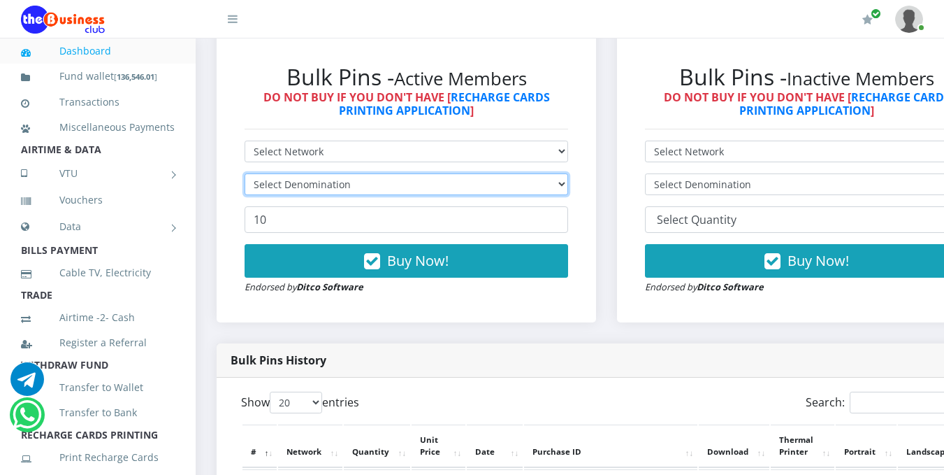
click at [562, 189] on select "Select Denomination" at bounding box center [407, 184] width 324 height 22
click at [549, 184] on select "Select Denomination" at bounding box center [407, 184] width 324 height 22
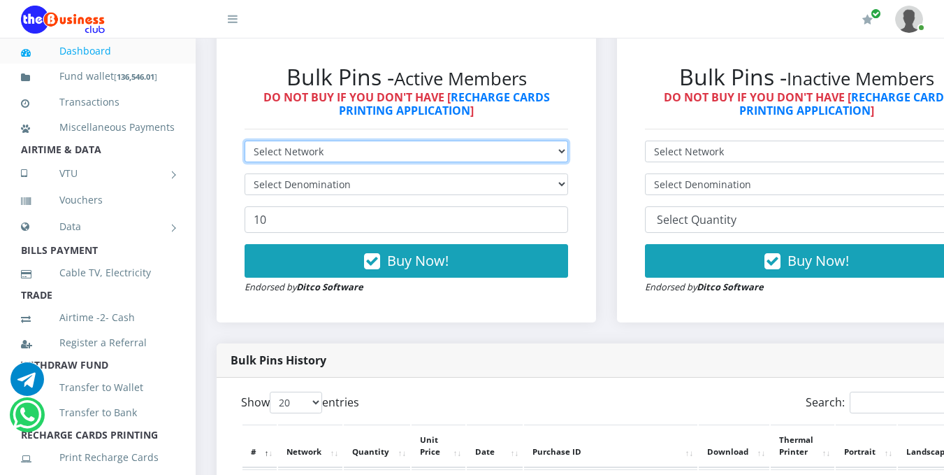
click at [565, 152] on select "Select Network MTN Globacom 9Mobile Airtel" at bounding box center [407, 151] width 324 height 22
click at [245, 143] on select "Select Network MTN Globacom 9Mobile Airtel" at bounding box center [407, 151] width 324 height 22
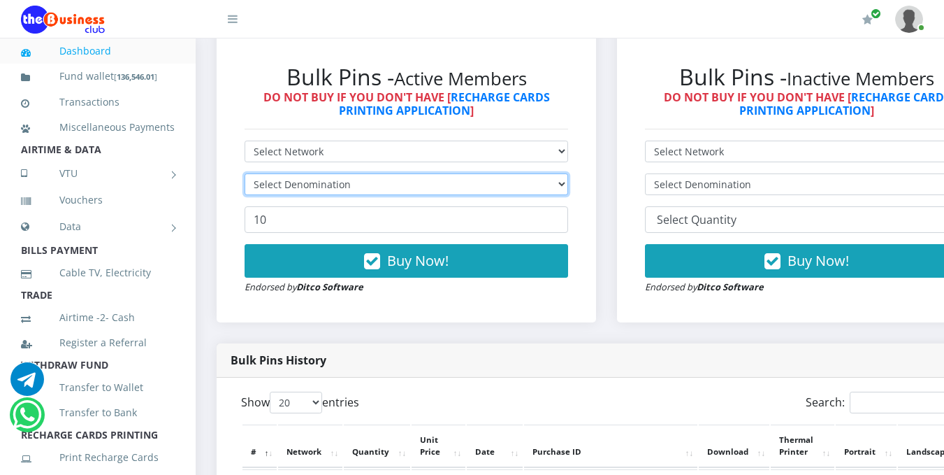
click at [568, 180] on select "Select Denomination" at bounding box center [407, 184] width 324 height 22
select select
click at [245, 175] on select "Select Denomination" at bounding box center [407, 184] width 324 height 22
click at [525, 185] on select "Select Denomination" at bounding box center [407, 184] width 324 height 22
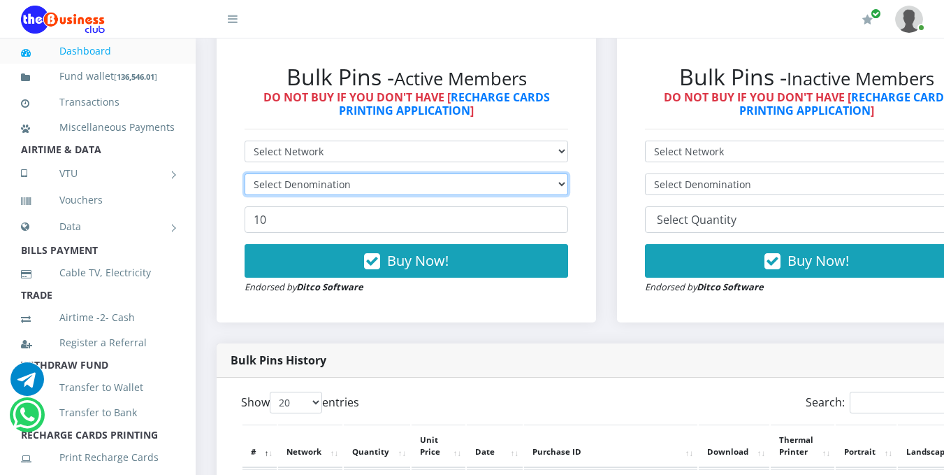
click at [525, 185] on select "Select Denomination" at bounding box center [407, 184] width 324 height 22
drag, startPoint x: 525, startPoint y: 185, endPoint x: 574, endPoint y: 145, distance: 63.5
click at [568, 145] on form "Select Network MTN Globacom 9Mobile Airtel Select Denomination 10 Buy Now! Endo…" at bounding box center [407, 217] width 324 height 154
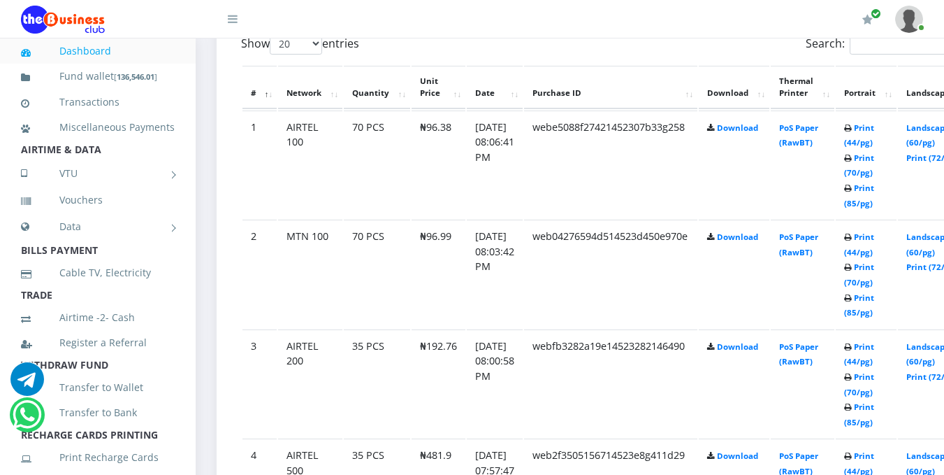
scroll to position [758, 0]
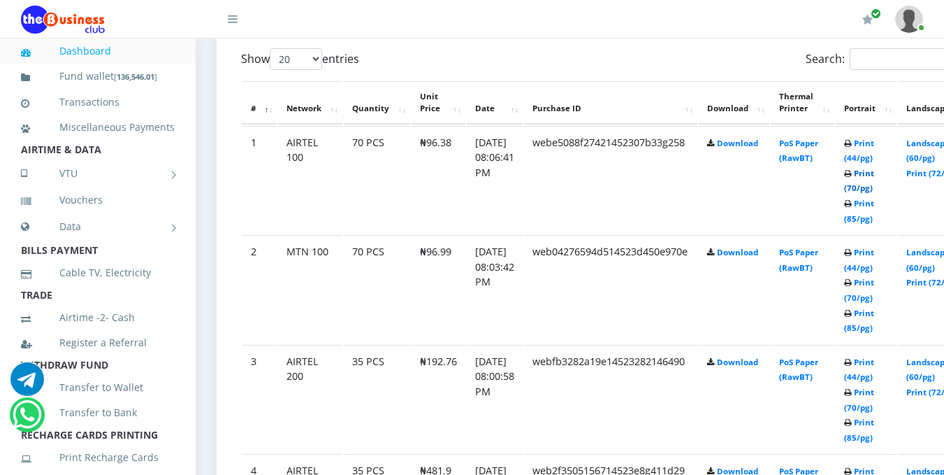
click at [874, 191] on link "Print (70/pg)" at bounding box center [859, 181] width 30 height 26
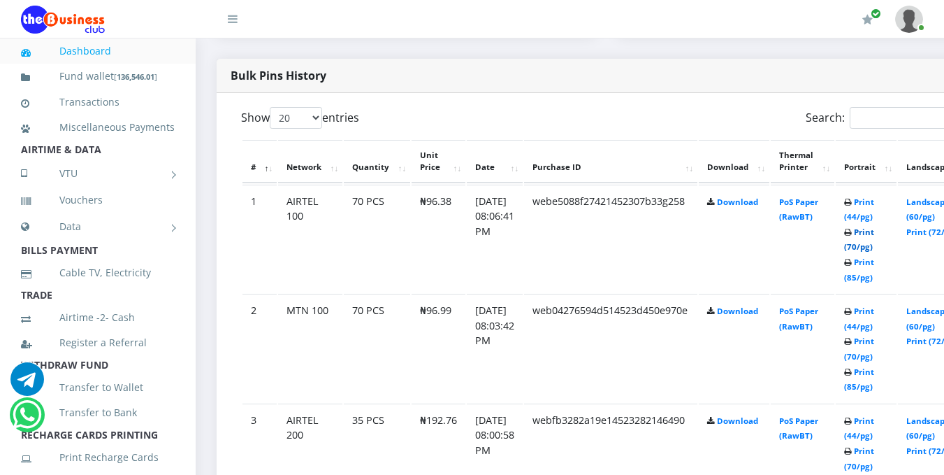
click at [874, 250] on link "Print (70/pg)" at bounding box center [859, 239] width 30 height 26
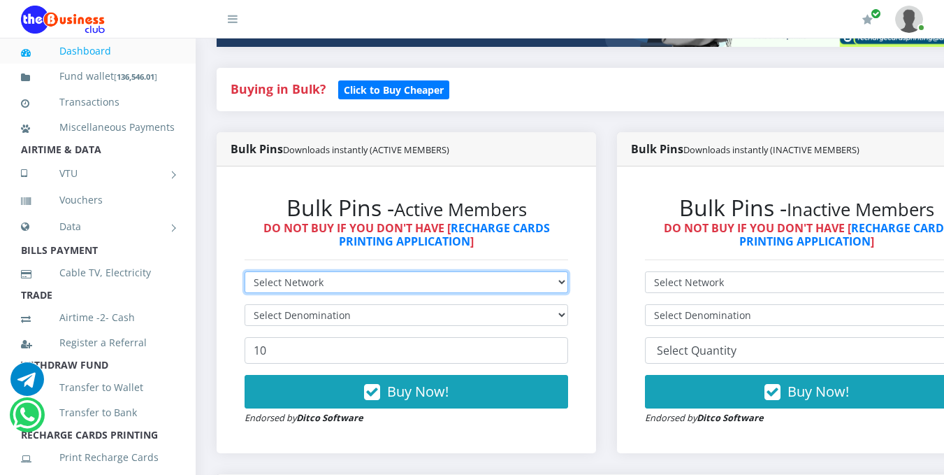
click at [537, 284] on select "Select Network MTN Globacom 9Mobile Airtel" at bounding box center [407, 282] width 324 height 22
select select "MTN"
click at [245, 273] on select "Select Network MTN Globacom 9Mobile Airtel" at bounding box center [407, 282] width 324 height 22
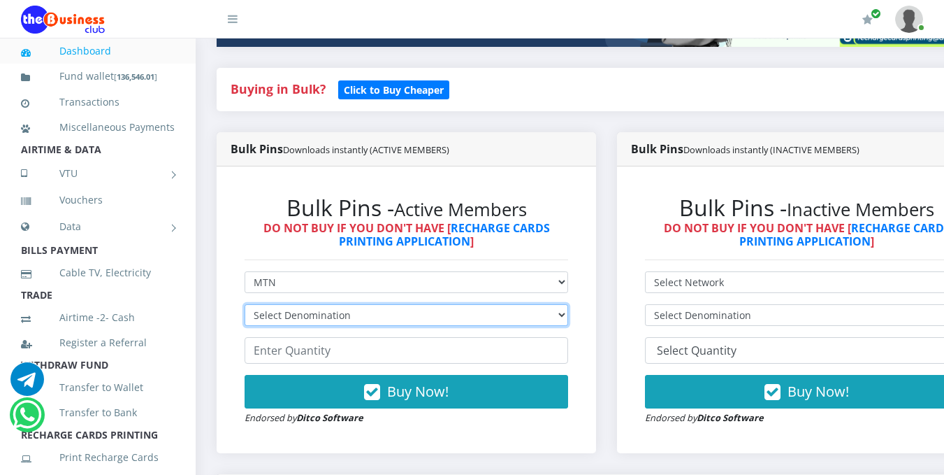
click at [502, 308] on select "Select Denomination MTN NGN100 - ₦96.99 MTN NGN200 - ₦193.98 MTN NGN400 - ₦387.…" at bounding box center [407, 315] width 324 height 22
select select "969.9-1000"
click at [245, 306] on select "Select Denomination MTN NGN100 - ₦96.99 MTN NGN200 - ₦193.98 MTN NGN400 - ₦387.…" at bounding box center [407, 315] width 324 height 22
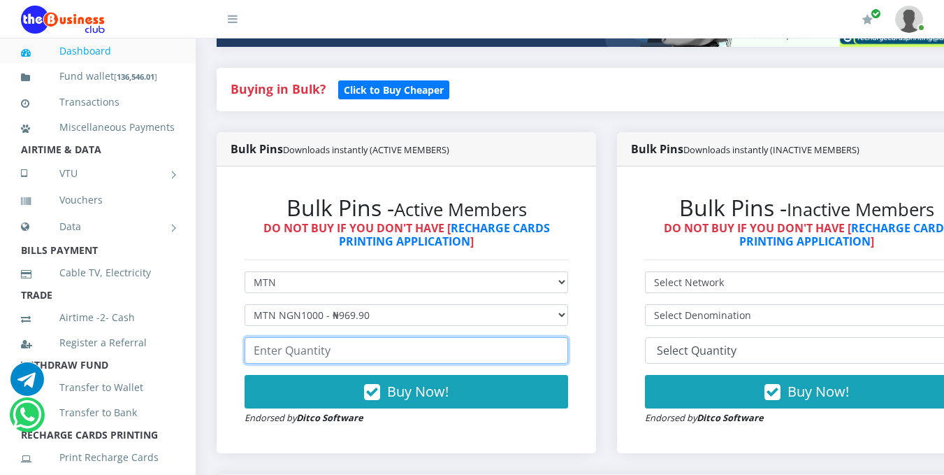
click at [482, 363] on input "number" at bounding box center [407, 350] width 324 height 27
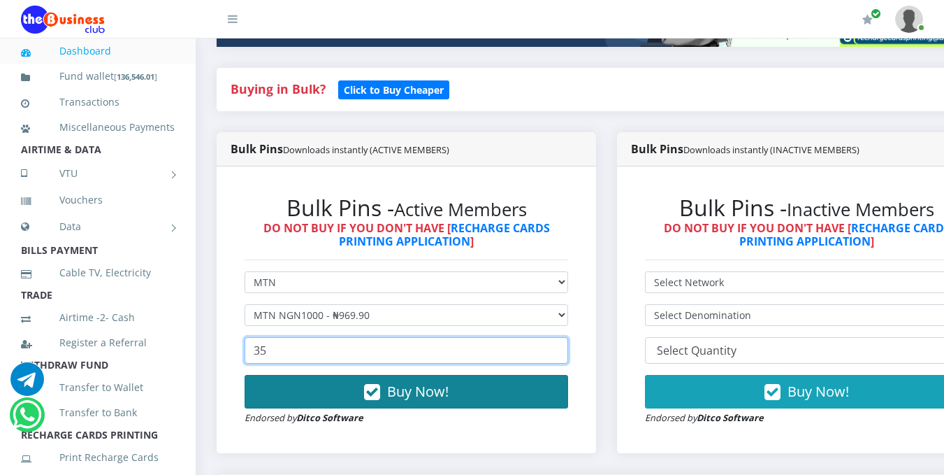
type input "35"
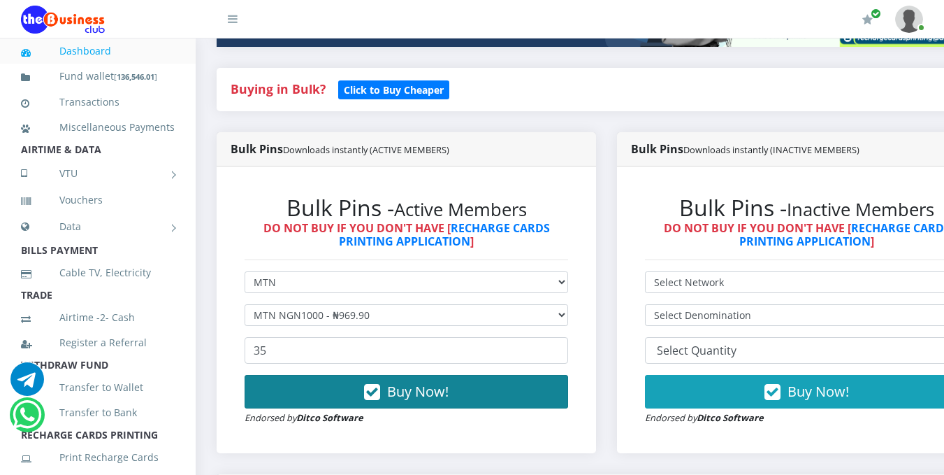
click at [489, 396] on button "Buy Now!" at bounding box center [407, 392] width 324 height 34
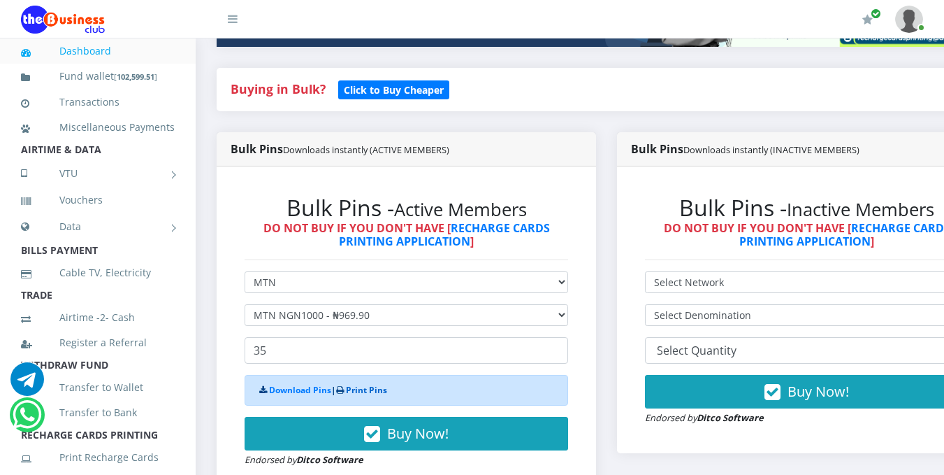
click at [373, 389] on link "Print Pins" at bounding box center [366, 390] width 41 height 12
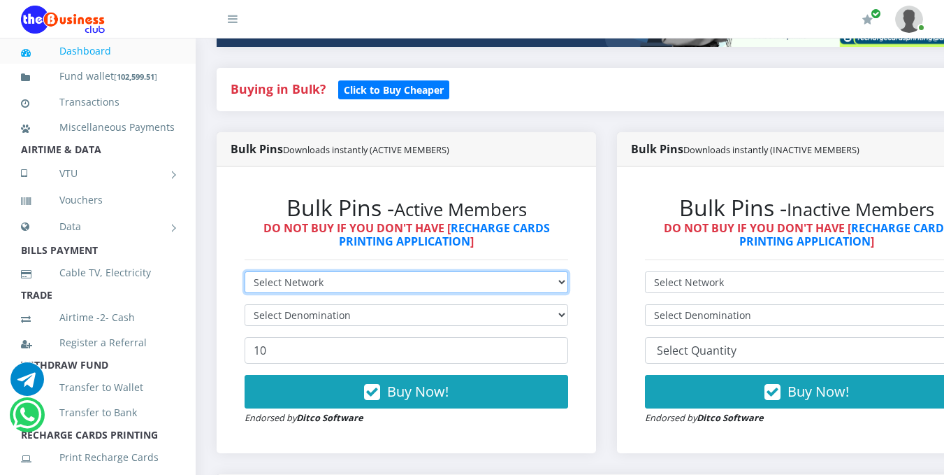
click at [568, 284] on select "Select Network MTN Globacom 9Mobile Airtel" at bounding box center [407, 282] width 324 height 22
click at [245, 273] on select "Select Network MTN Globacom 9Mobile Airtel" at bounding box center [407, 282] width 324 height 22
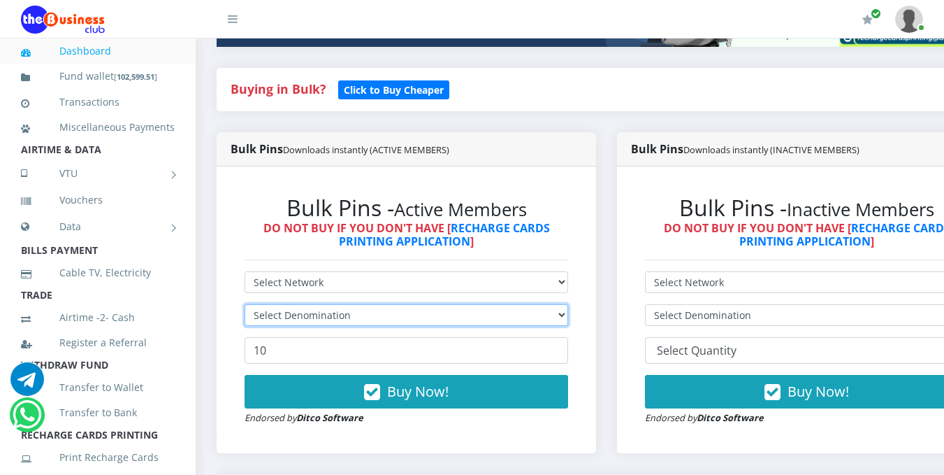
click at [568, 318] on select "Select Denomination" at bounding box center [407, 315] width 324 height 22
click at [568, 319] on select "Select Denomination" at bounding box center [407, 315] width 324 height 22
click at [567, 314] on select "Select Denomination" at bounding box center [407, 315] width 324 height 22
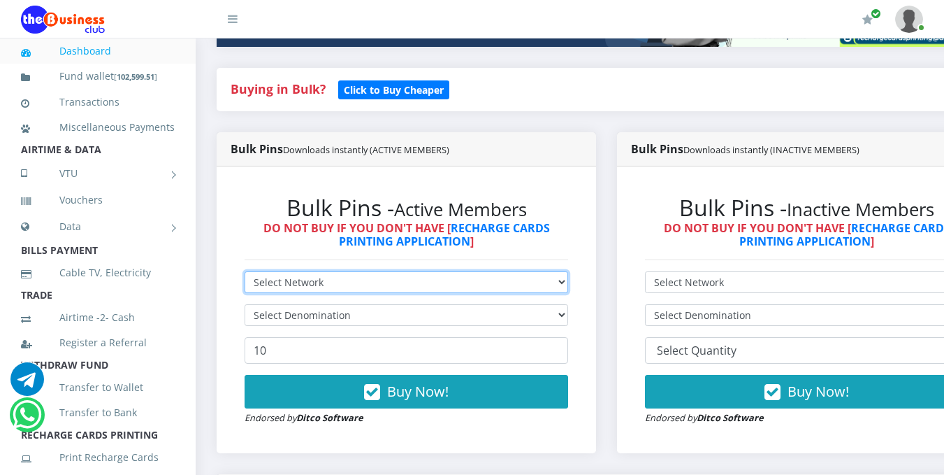
click at [568, 287] on select "Select Network MTN Globacom 9Mobile Airtel" at bounding box center [407, 282] width 324 height 22
select select "Airtel"
click at [245, 273] on select "Select Network MTN Globacom 9Mobile Airtel" at bounding box center [407, 282] width 324 height 22
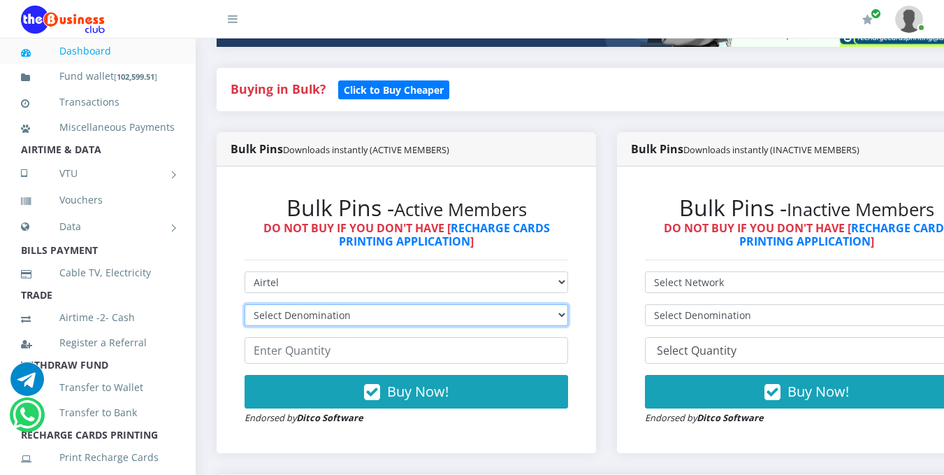
click at [451, 317] on select "Select Denomination Airtel NGN100 - ₦96.38 Airtel NGN200 - ₦192.76 Airtel NGN50…" at bounding box center [407, 315] width 324 height 22
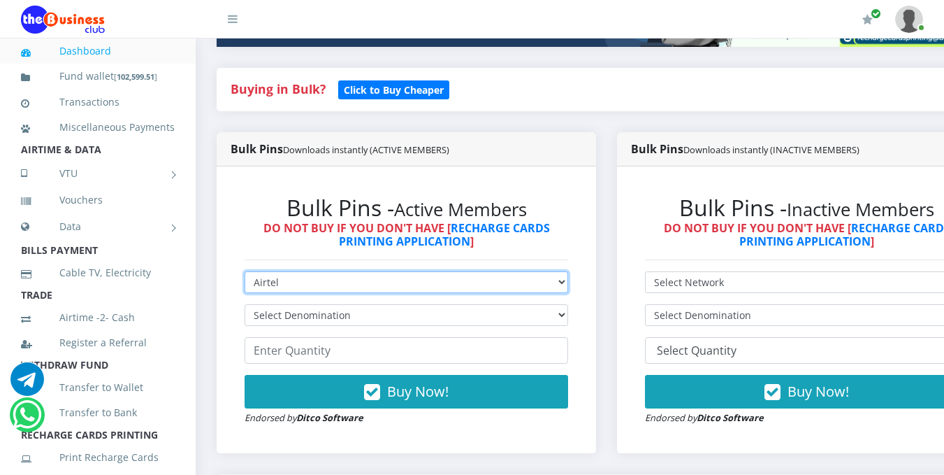
click at [563, 284] on select "Select Network MTN Globacom 9Mobile Airtel" at bounding box center [407, 282] width 324 height 22
select select "MTN"
click at [245, 273] on select "Select Network MTN Globacom 9Mobile Airtel" at bounding box center [407, 282] width 324 height 22
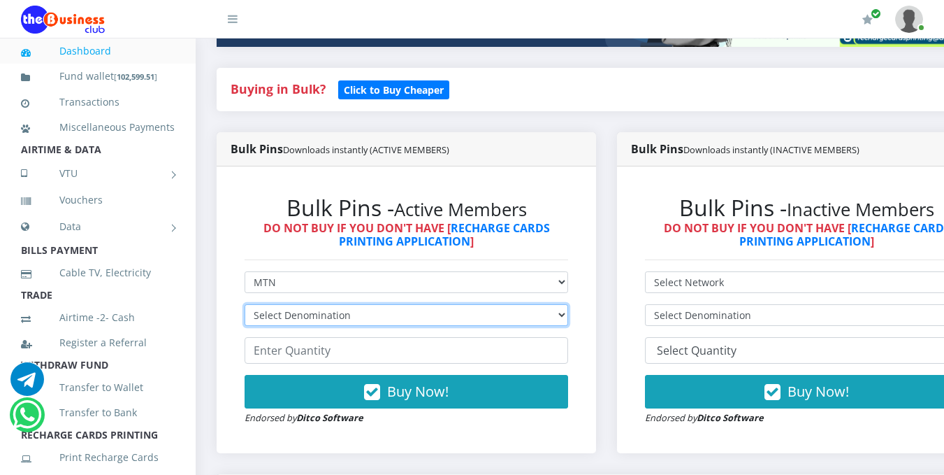
click at [556, 314] on select "Select Denomination MTN NGN100 - ₦96.99 MTN NGN200 - ₦193.98 MTN NGN400 - ₦387.…" at bounding box center [407, 315] width 324 height 22
select select "969.9-1000"
click at [245, 306] on select "Select Denomination MTN NGN100 - ₦96.99 MTN NGN200 - ₦193.98 MTN NGN400 - ₦387.…" at bounding box center [407, 315] width 324 height 22
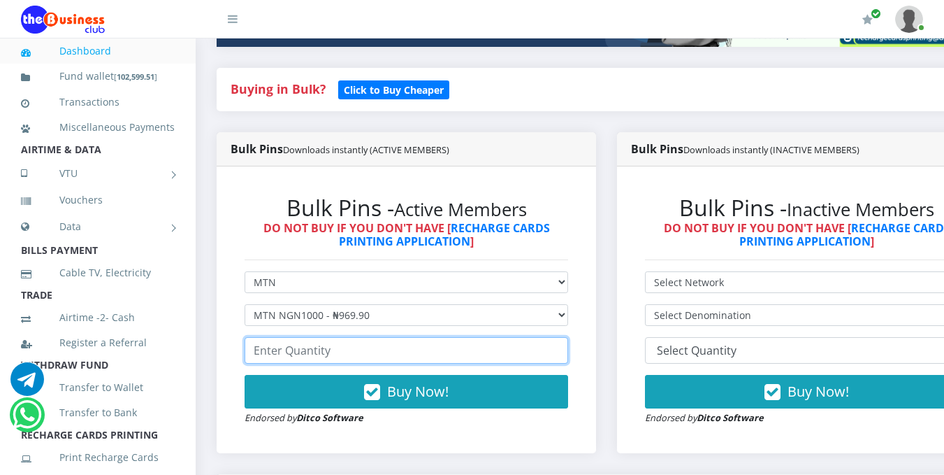
click at [470, 352] on input "number" at bounding box center [407, 350] width 324 height 27
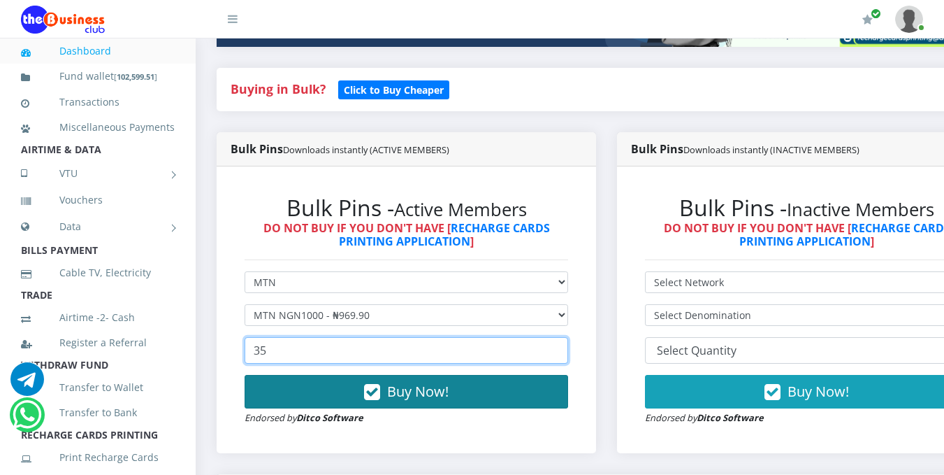
type input "35"
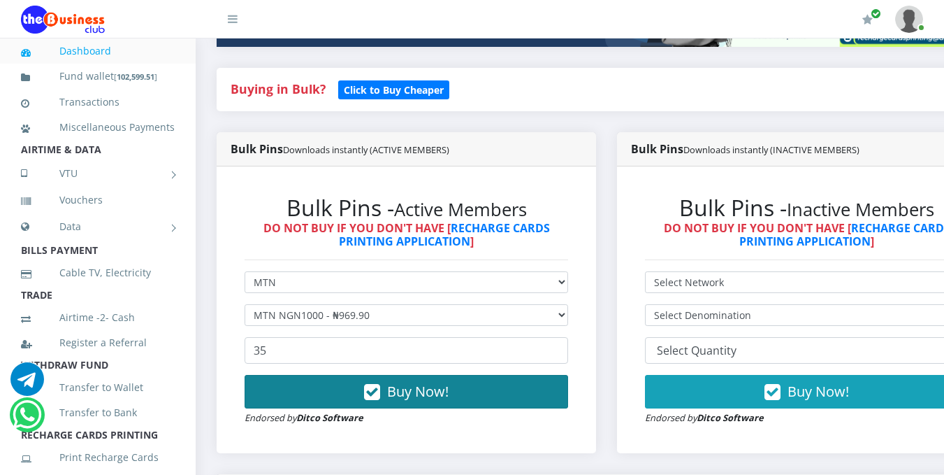
click at [509, 391] on button "Buy Now!" at bounding box center [407, 392] width 324 height 34
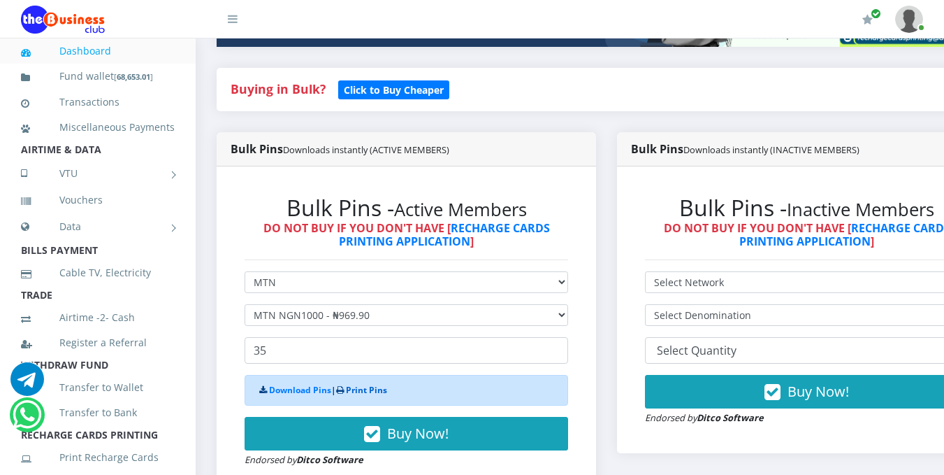
click at [377, 388] on link "Print Pins" at bounding box center [366, 390] width 41 height 12
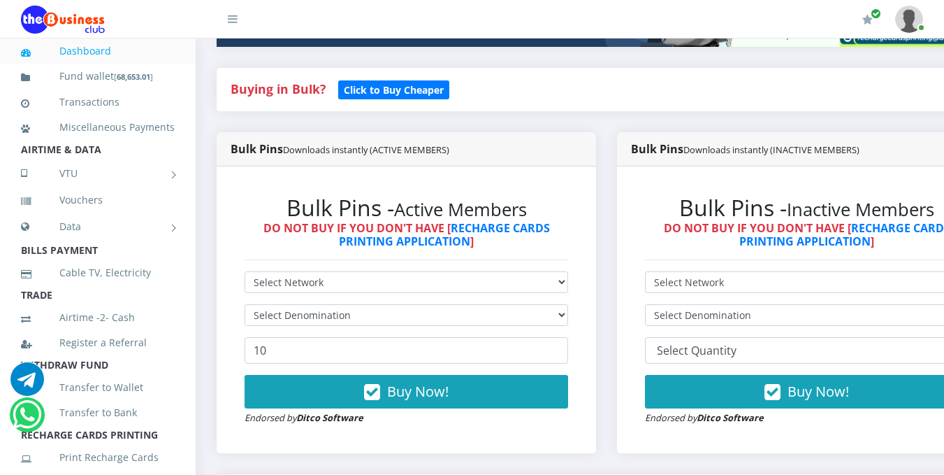
scroll to position [700, 0]
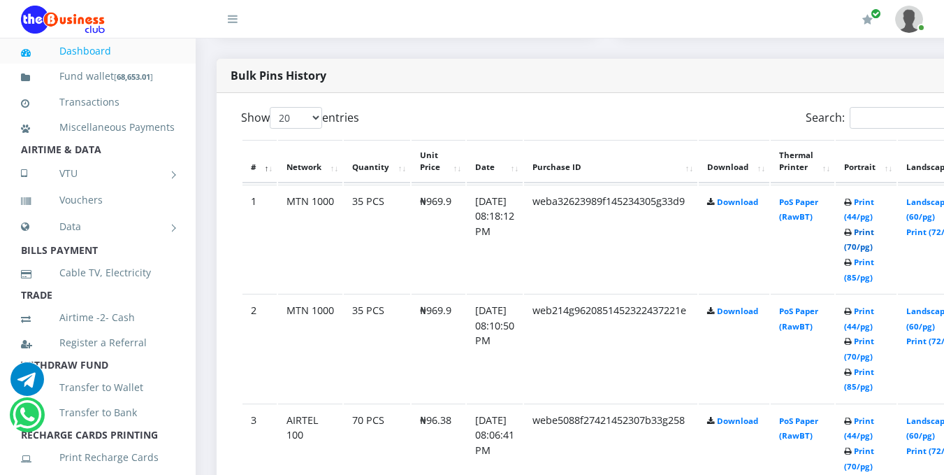
click at [874, 250] on link "Print (70/pg)" at bounding box center [859, 239] width 30 height 26
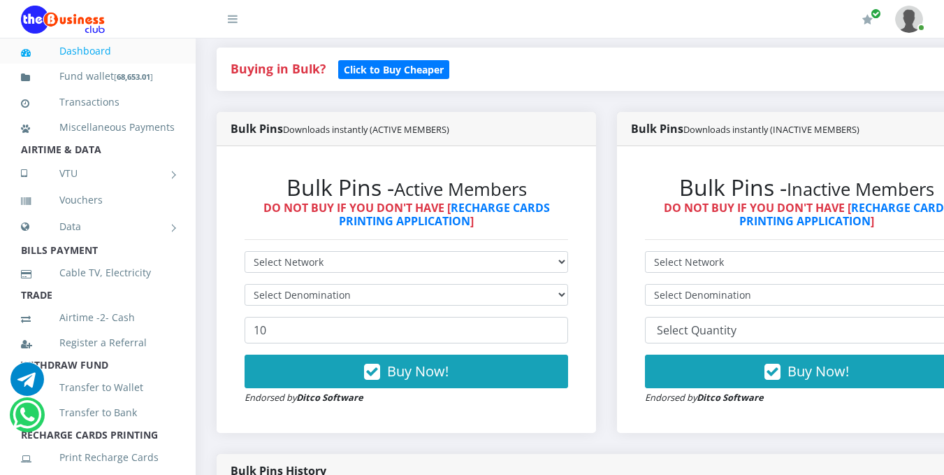
scroll to position [331, 0]
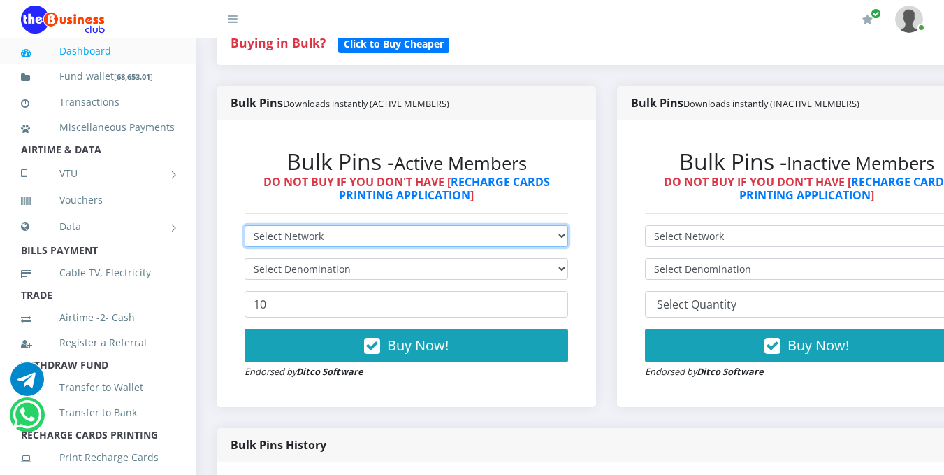
click at [326, 247] on select "Select Network MTN Globacom 9Mobile Airtel" at bounding box center [407, 236] width 324 height 22
select select "Glo"
click at [245, 227] on select "Select Network MTN Globacom 9Mobile Airtel" at bounding box center [407, 236] width 324 height 22
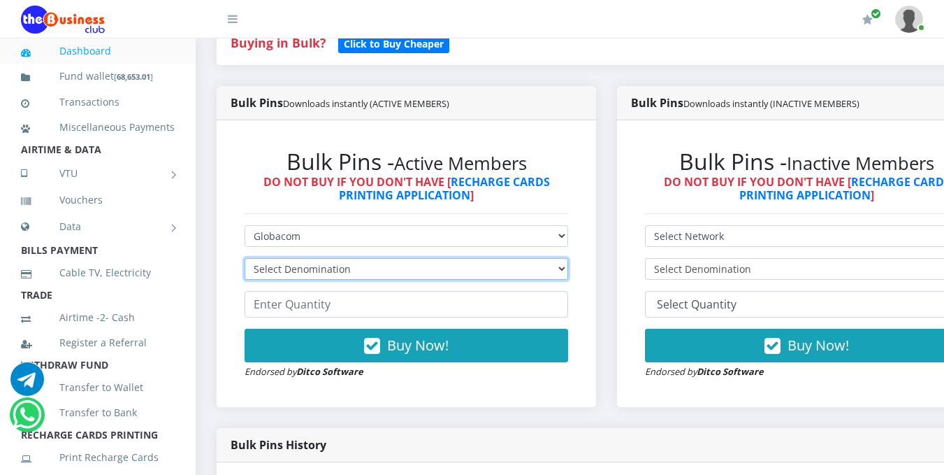
click at [324, 263] on select "Select Denomination Glo NGN100 - ₦96.55 Glo NGN200 - ₦193.10 Glo NGN500 - ₦482.…" at bounding box center [407, 269] width 324 height 22
select select "193.1-200"
click at [245, 260] on select "Select Denomination Glo NGN100 - ₦96.55 Glo NGN200 - ₦193.10 Glo NGN500 - ₦482.…" at bounding box center [407, 269] width 324 height 22
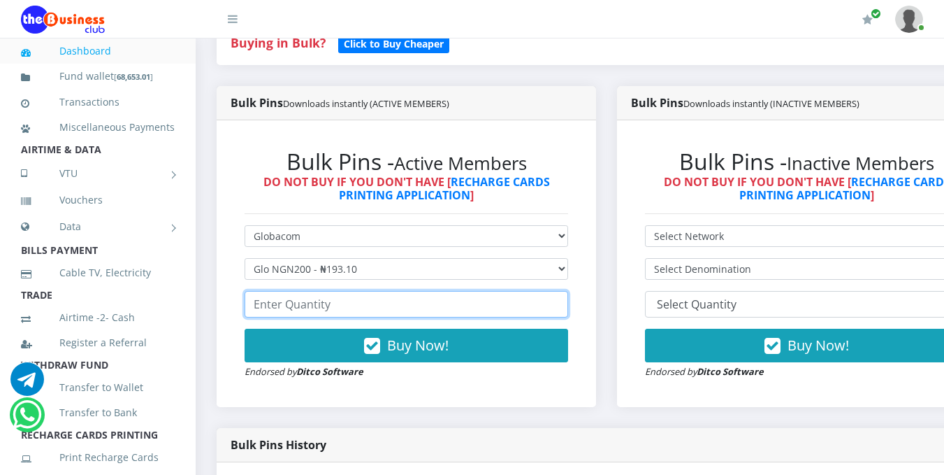
click at [335, 309] on input "number" at bounding box center [407, 304] width 324 height 27
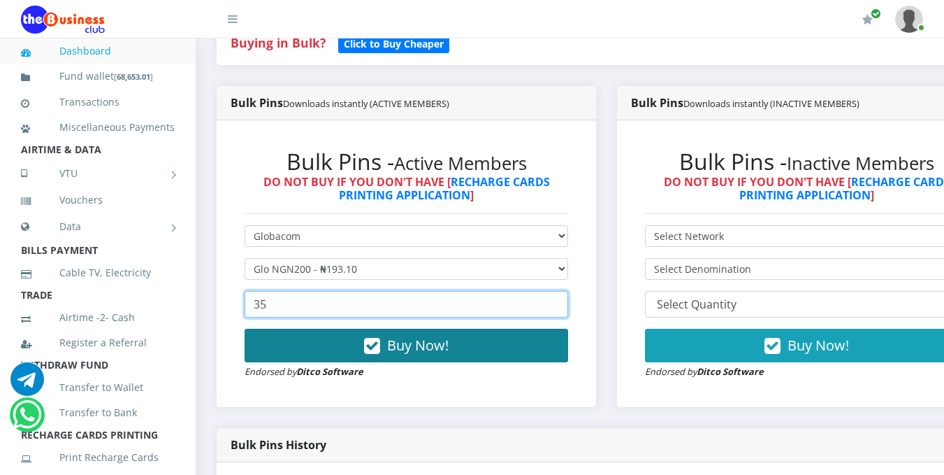
type input "35"
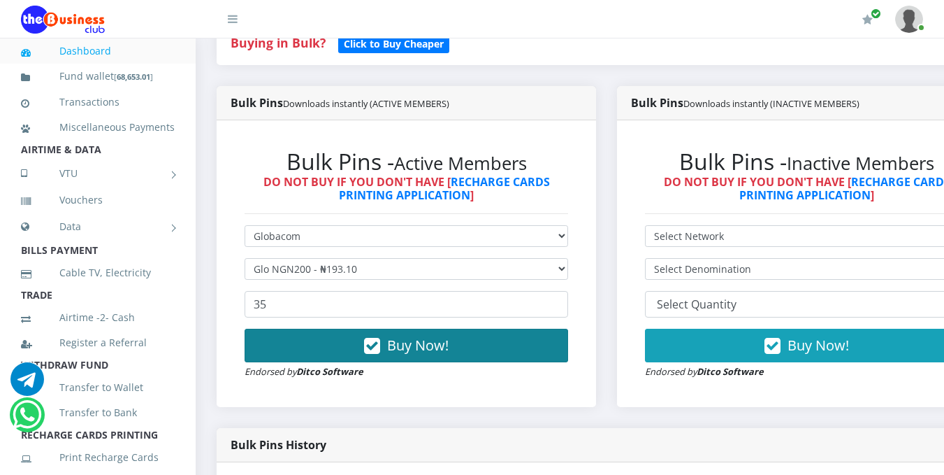
click at [343, 345] on button "Buy Now!" at bounding box center [407, 345] width 324 height 34
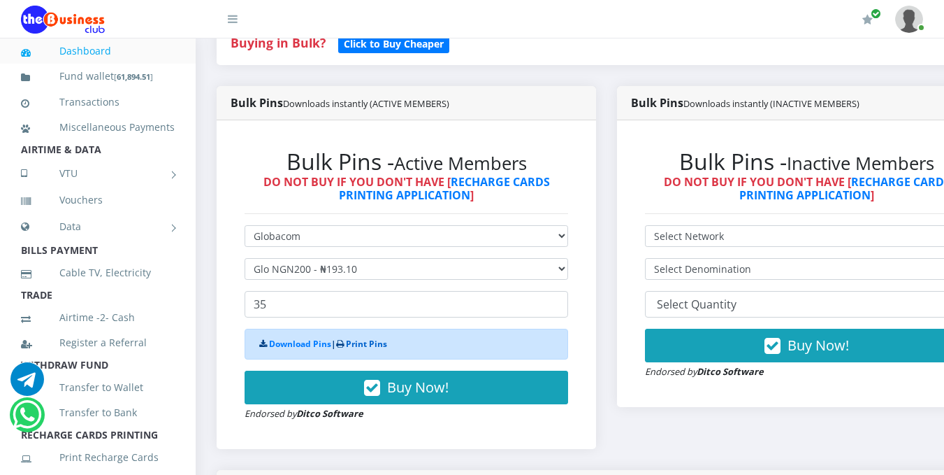
click at [361, 347] on link "Print Pins" at bounding box center [366, 344] width 41 height 12
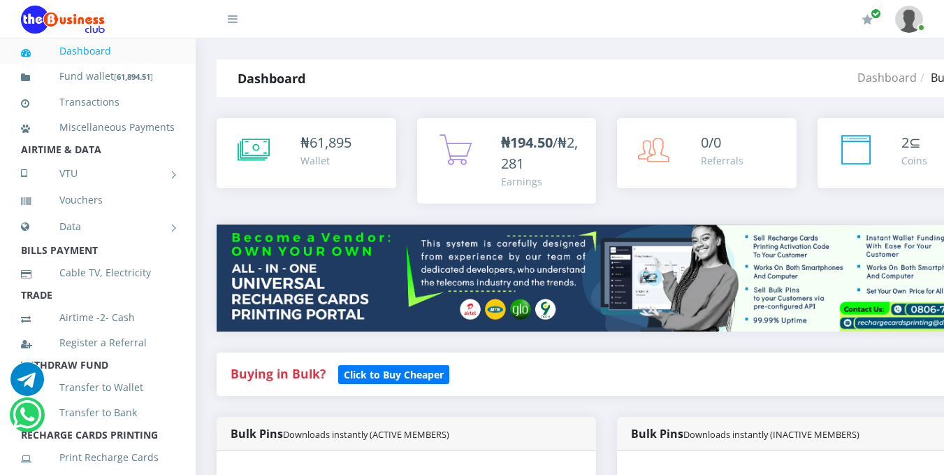
scroll to position [415, 0]
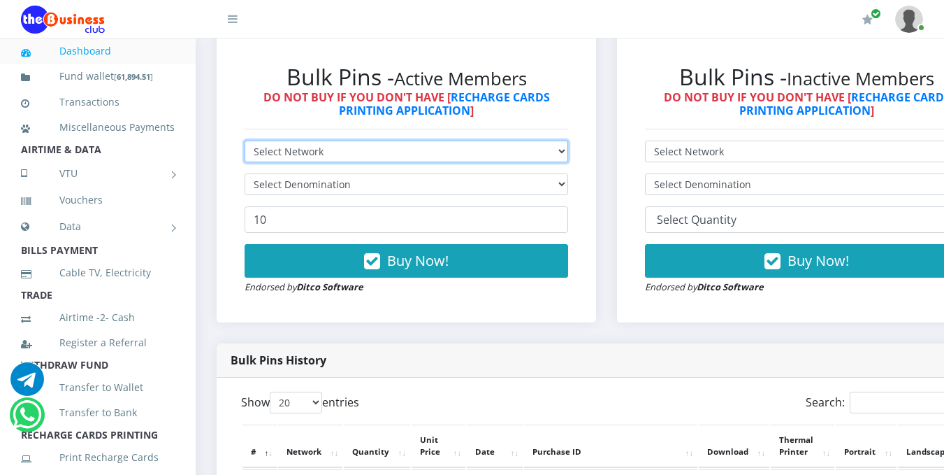
click at [469, 155] on select "Select Network MTN Globacom 9Mobile Airtel" at bounding box center [407, 151] width 324 height 22
select select "Airtel"
click at [245, 143] on select "Select Network MTN Globacom 9Mobile Airtel" at bounding box center [407, 151] width 324 height 22
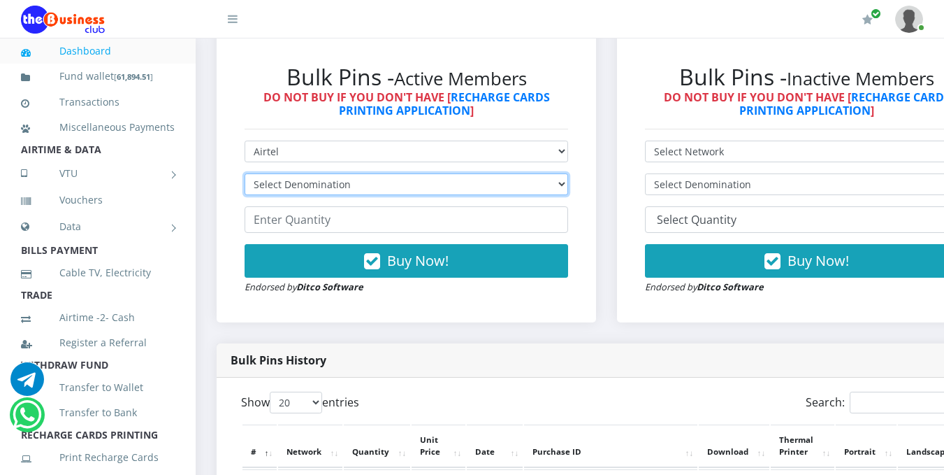
click at [451, 182] on select "Select Denomination Airtel NGN100 - ₦96.38 Airtel NGN200 - ₦192.76 Airtel NGN50…" at bounding box center [407, 184] width 324 height 22
select select "963.8-1000"
click at [245, 175] on select "Select Denomination Airtel NGN100 - ₦96.38 Airtel NGN200 - ₦192.76 Airtel NGN50…" at bounding box center [407, 184] width 324 height 22
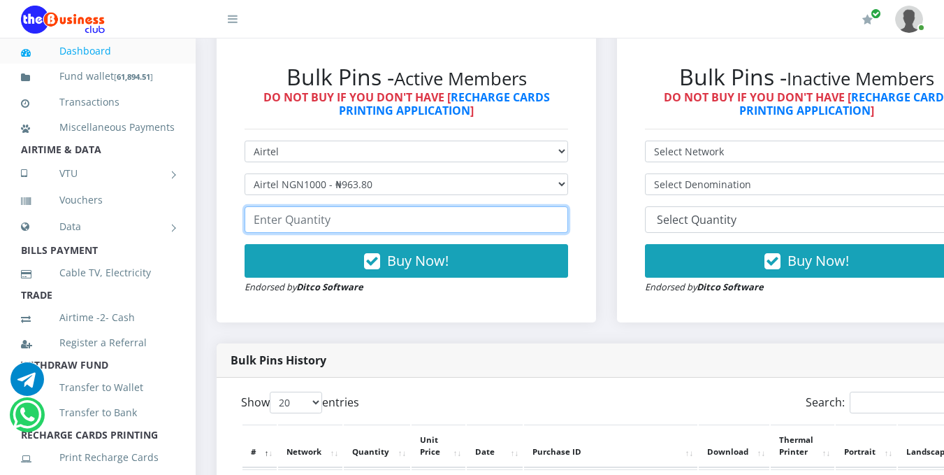
click at [428, 232] on input "number" at bounding box center [407, 219] width 324 height 27
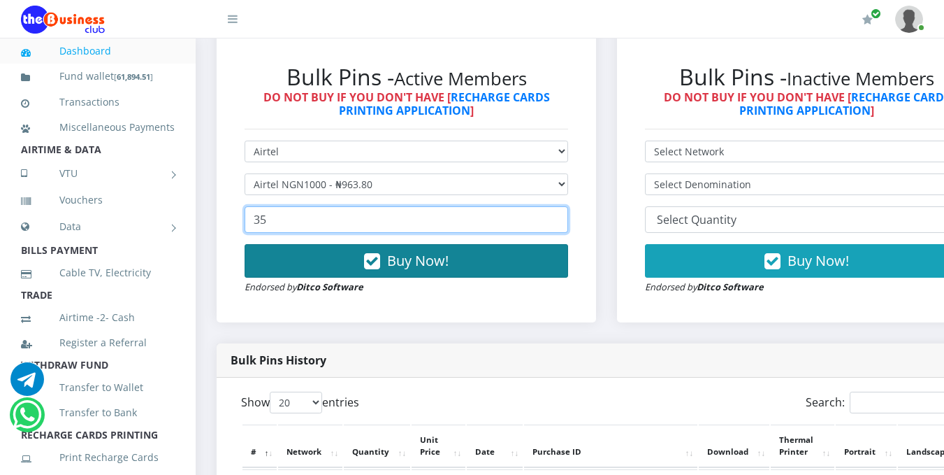
type input "35"
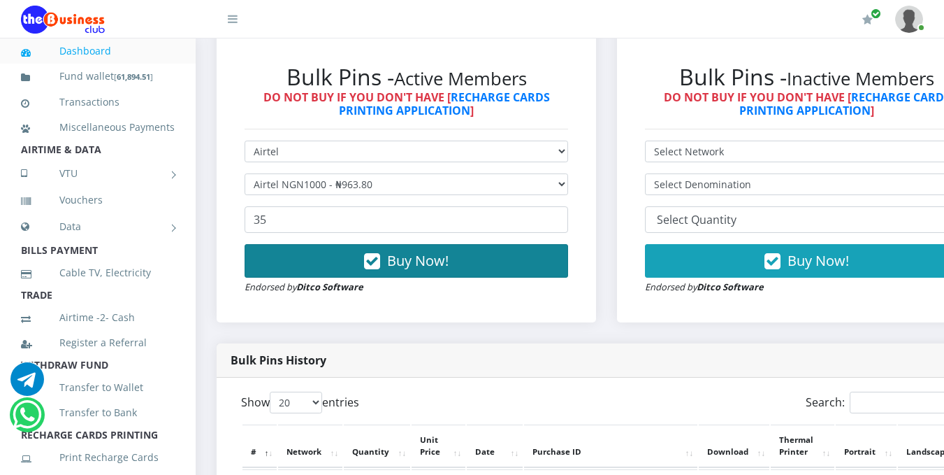
click at [512, 255] on button "Buy Now!" at bounding box center [407, 261] width 324 height 34
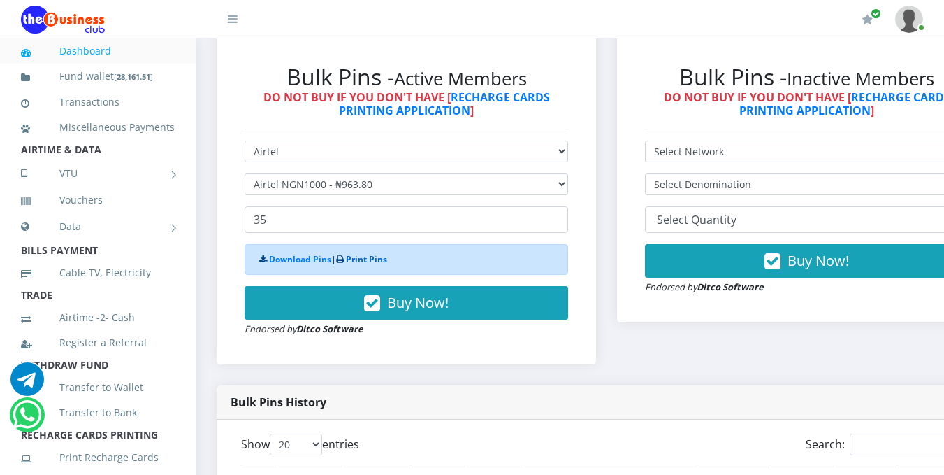
click at [360, 265] on link "Print Pins" at bounding box center [366, 259] width 41 height 12
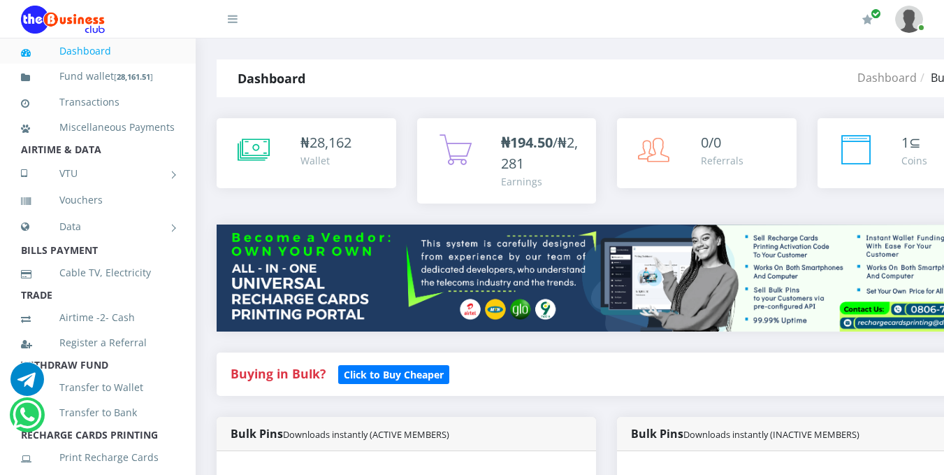
select select "Airtel"
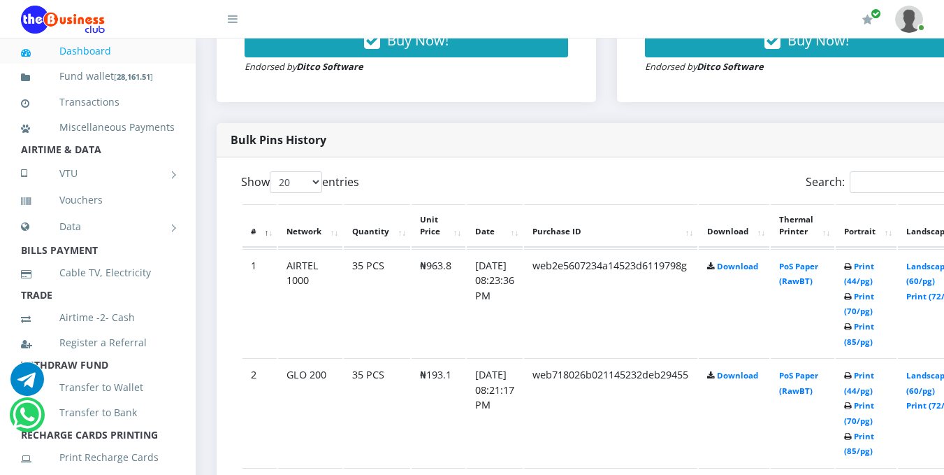
scroll to position [640, 0]
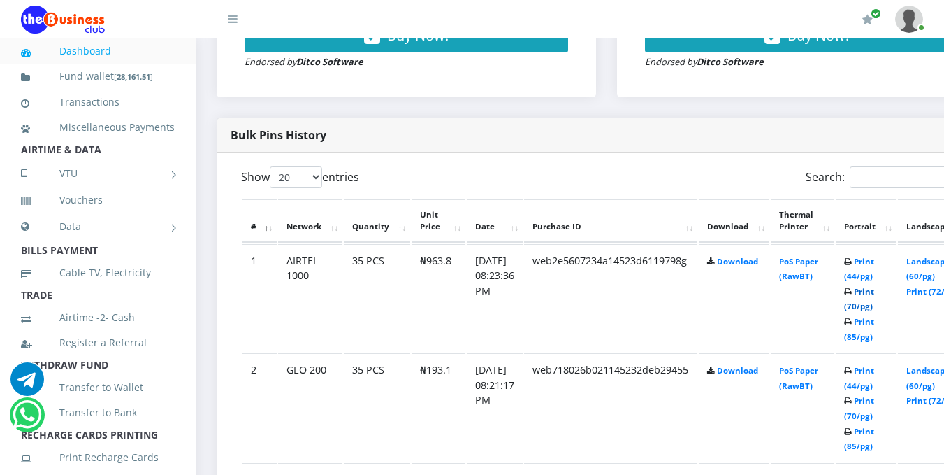
click at [874, 310] on link "Print (70/pg)" at bounding box center [859, 299] width 30 height 26
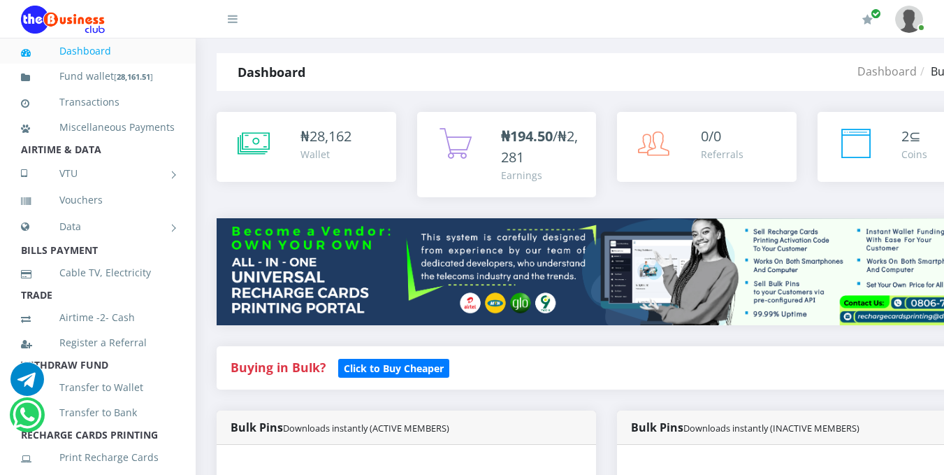
scroll to position [421, 0]
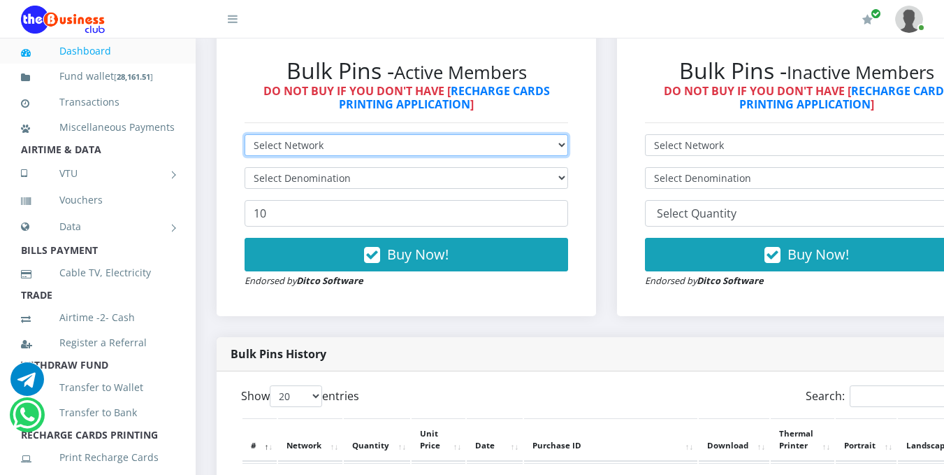
click at [552, 145] on select "Select Network MTN Globacom 9Mobile Airtel" at bounding box center [407, 145] width 324 height 22
select select "Glo"
click at [245, 136] on select "Select Network MTN Globacom 9Mobile Airtel" at bounding box center [407, 145] width 324 height 22
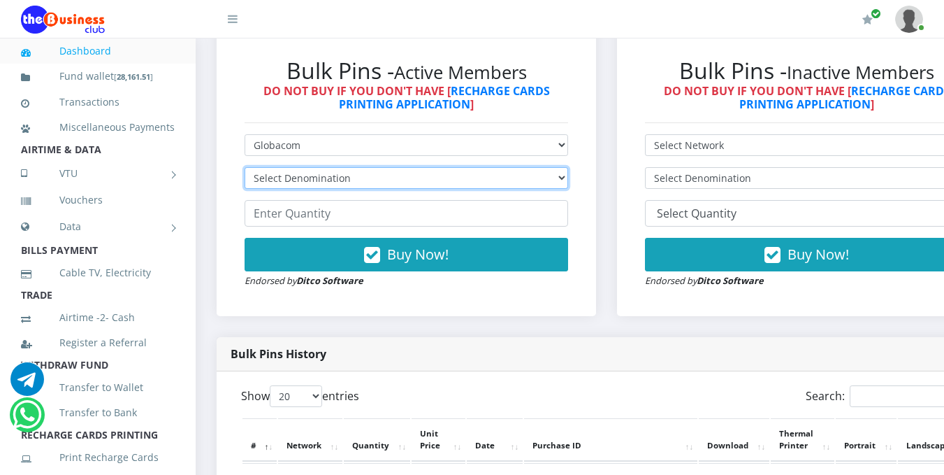
click at [553, 180] on select "Select Denomination Glo NGN100 - ₦96.55 Glo NGN200 - ₦193.10 Glo NGN500 - ₦482.…" at bounding box center [407, 178] width 324 height 22
select select "193.1-200"
click at [245, 169] on select "Select Denomination Glo NGN100 - ₦96.55 Glo NGN200 - ₦193.10 Glo NGN500 - ₦482.…" at bounding box center [407, 178] width 324 height 22
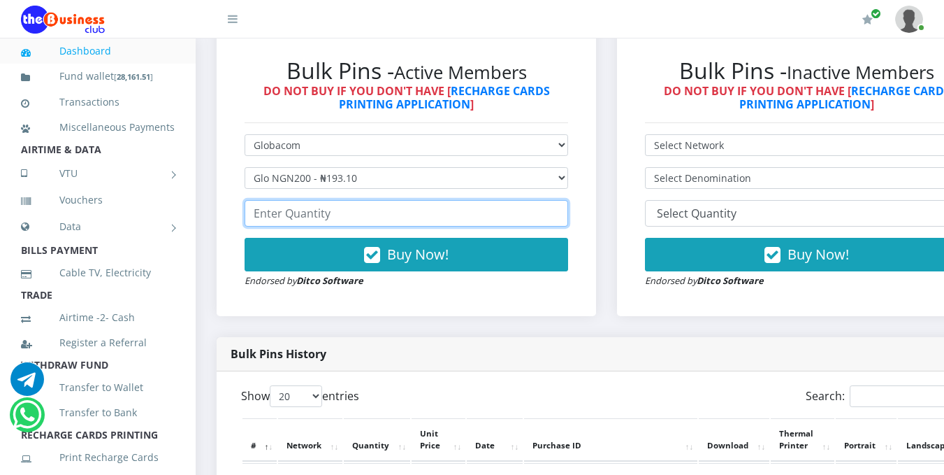
click at [545, 212] on input "number" at bounding box center [407, 213] width 324 height 27
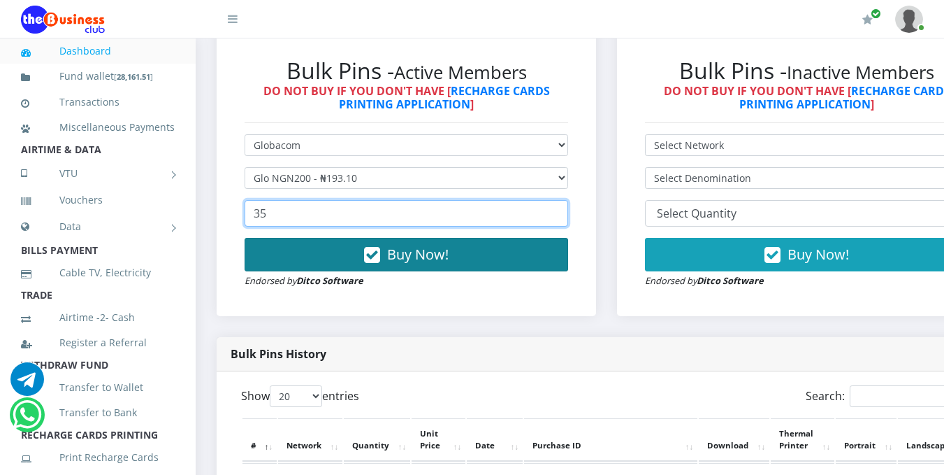
type input "35"
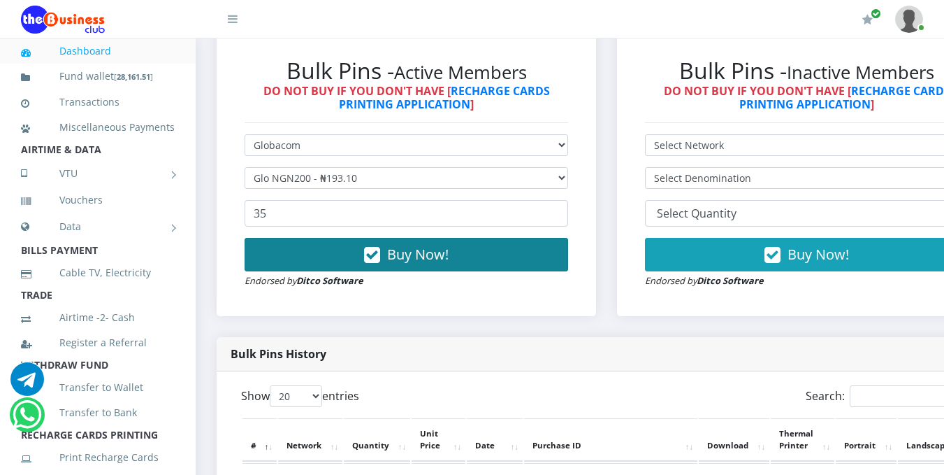
click at [513, 248] on button "Buy Now!" at bounding box center [407, 255] width 324 height 34
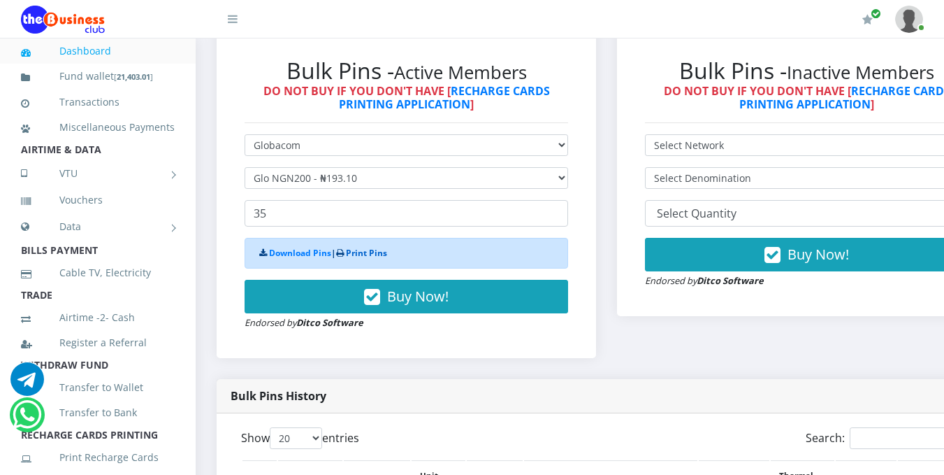
click at [366, 259] on link "Print Pins" at bounding box center [366, 253] width 41 height 12
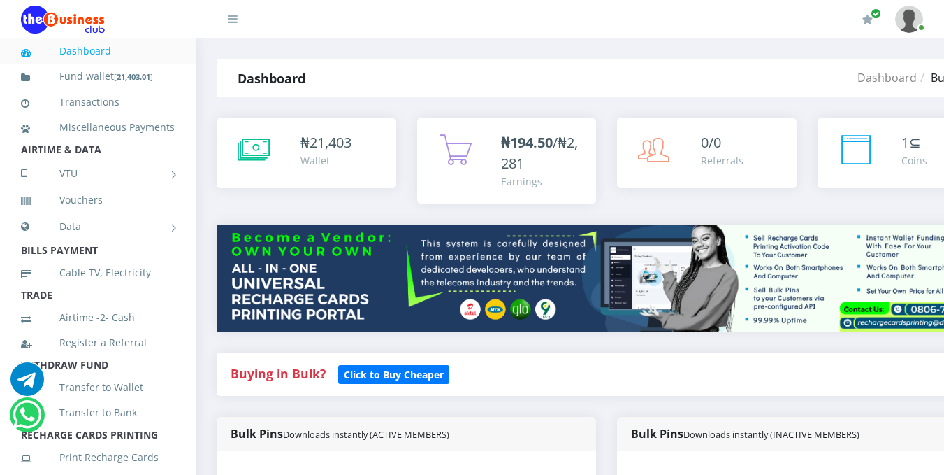
select select "Glo"
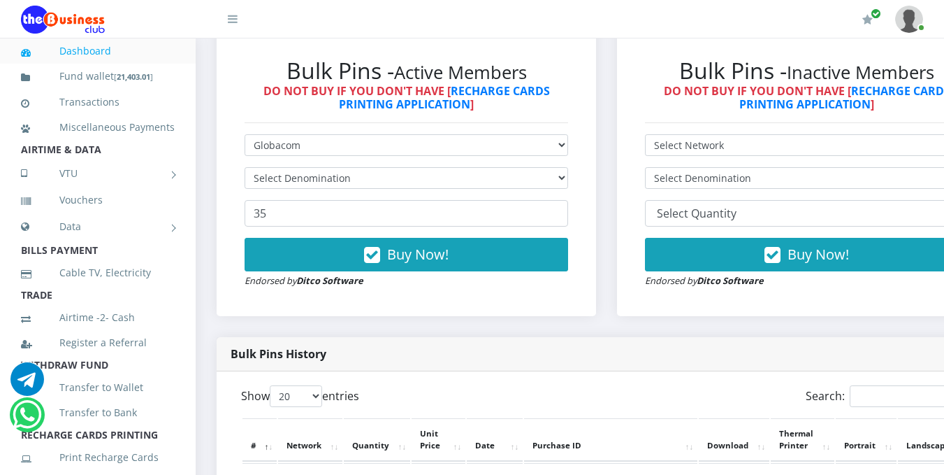
scroll to position [837, 0]
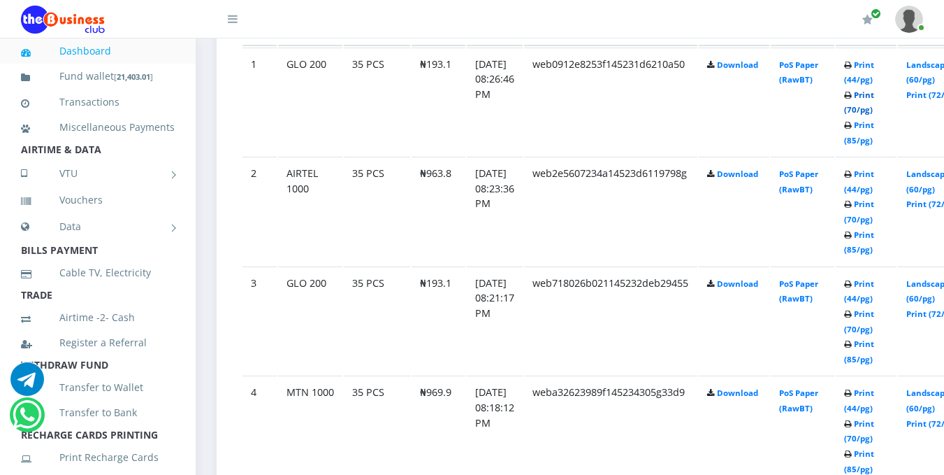
click at [874, 114] on link "Print (70/pg)" at bounding box center [859, 102] width 30 height 26
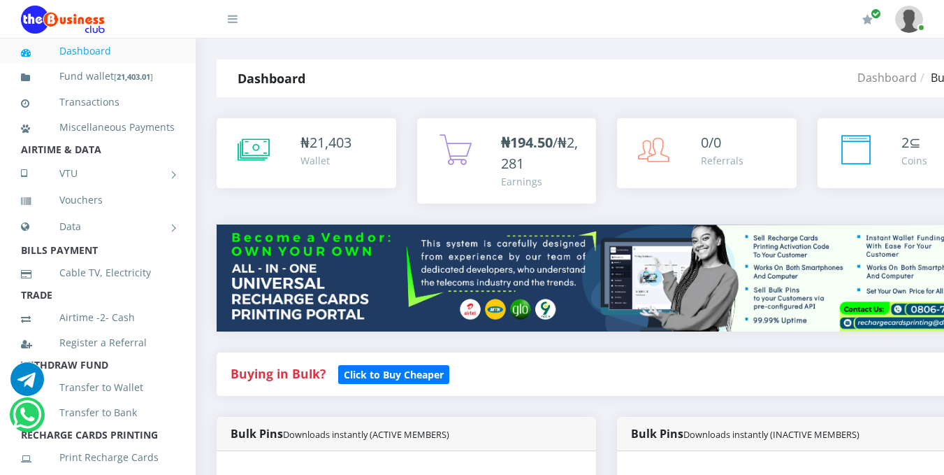
scroll to position [415, 0]
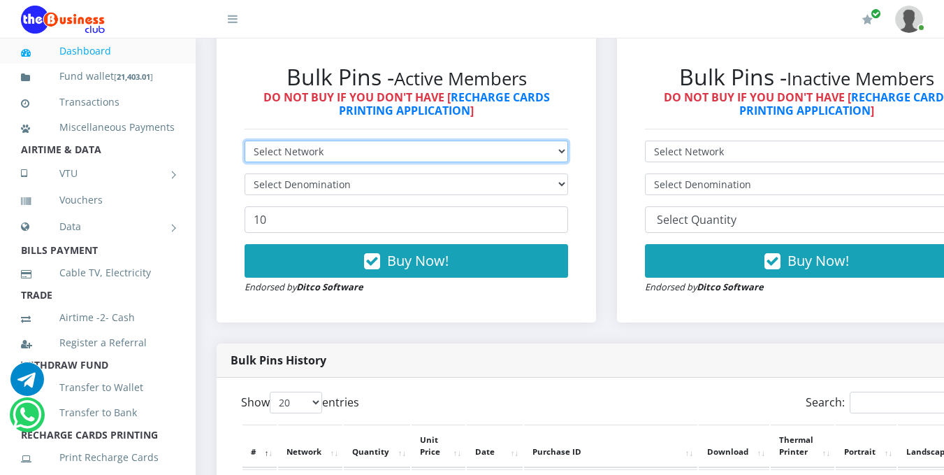
click at [516, 157] on select "Select Network MTN Globacom 9Mobile Airtel" at bounding box center [407, 151] width 324 height 22
select select "Glo"
click at [245, 143] on select "Select Network MTN Globacom 9Mobile Airtel" at bounding box center [407, 151] width 324 height 22
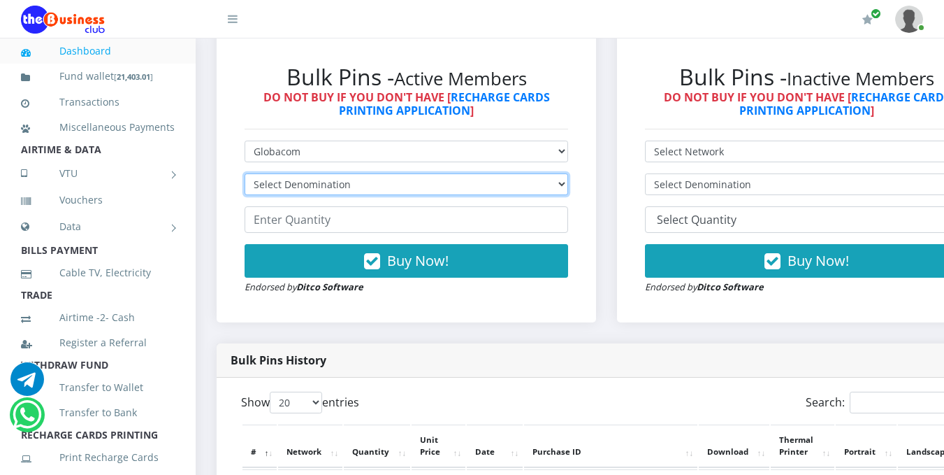
click at [432, 190] on select "Select Denomination Glo NGN100 - ₦96.55 Glo NGN200 - ₦193.10 Glo NGN500 - ₦482.…" at bounding box center [407, 184] width 324 height 22
select select "96.55-100"
click at [245, 175] on select "Select Denomination Glo NGN100 - ₦96.55 Glo NGN200 - ₦193.10 Glo NGN500 - ₦482.…" at bounding box center [407, 184] width 324 height 22
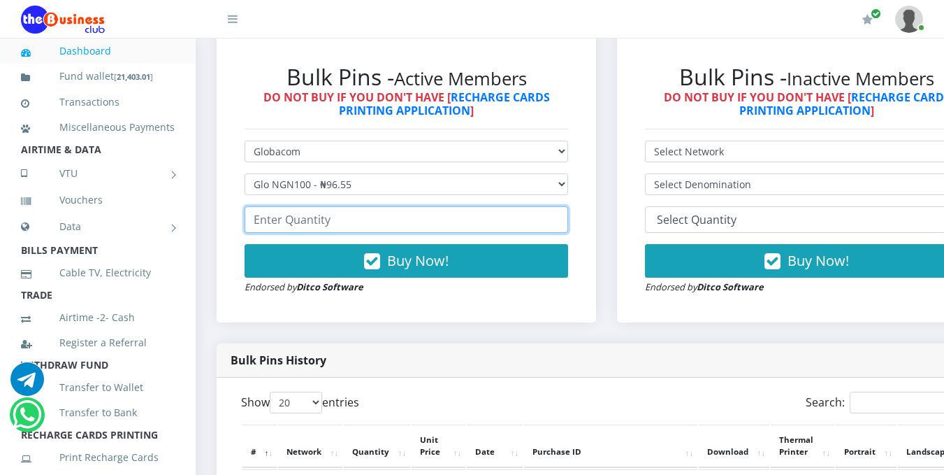
click at [422, 212] on input "number" at bounding box center [407, 219] width 324 height 27
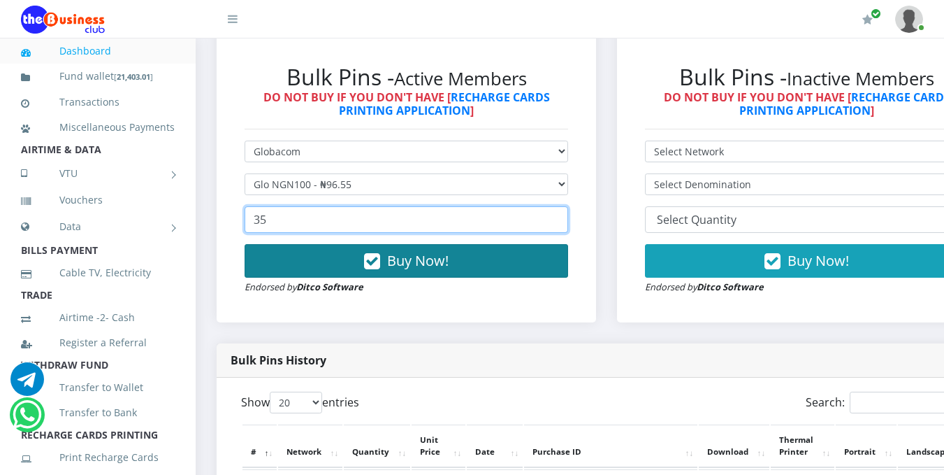
type input "35"
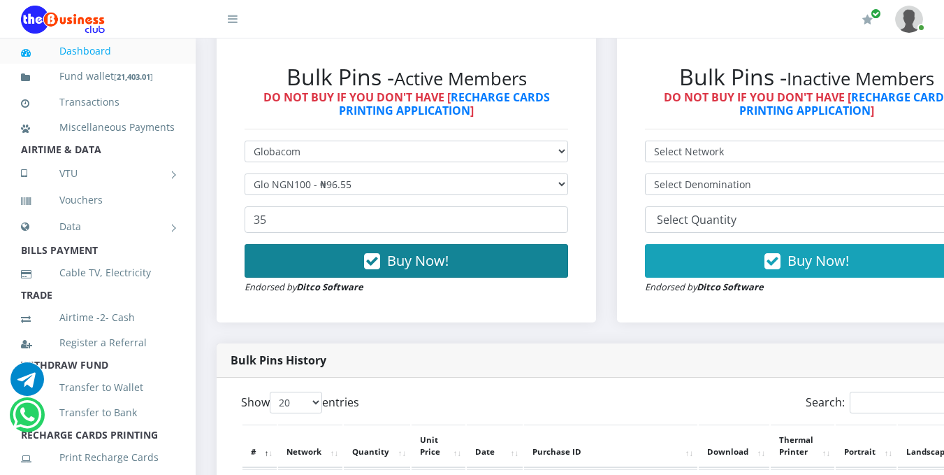
click at [412, 254] on span "Buy Now!" at bounding box center [418, 260] width 62 height 19
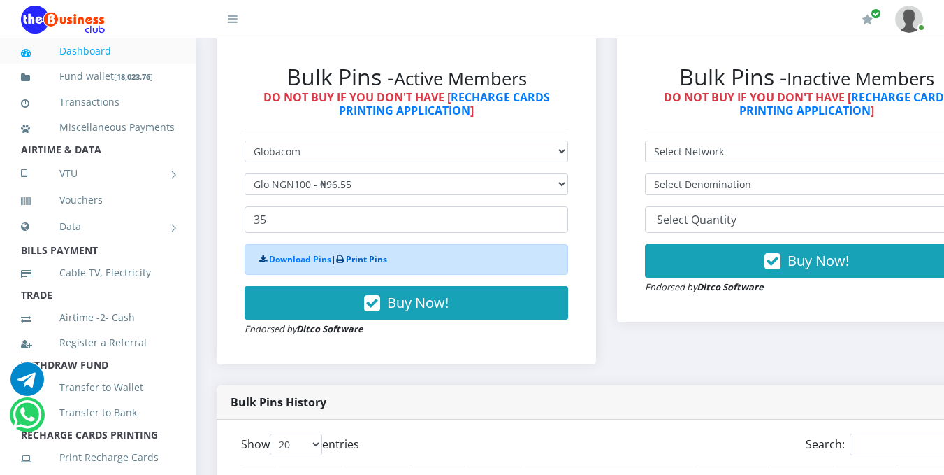
click at [373, 261] on link "Print Pins" at bounding box center [366, 259] width 41 height 12
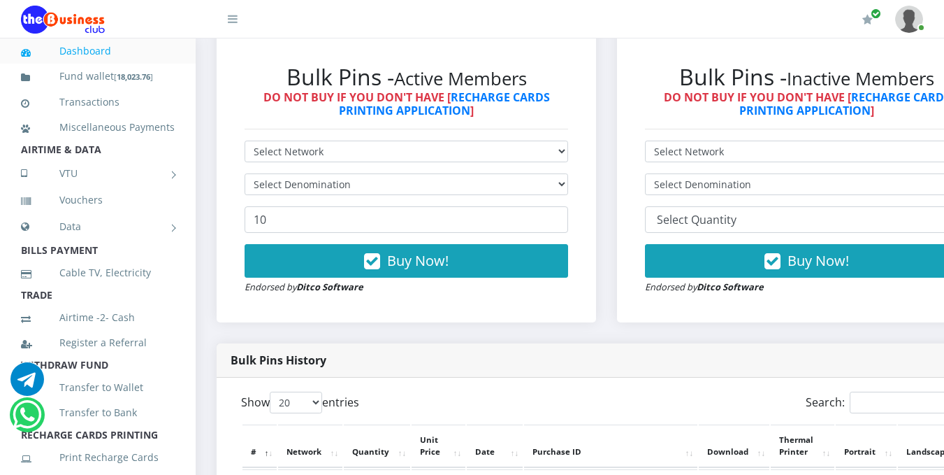
scroll to position [830, 0]
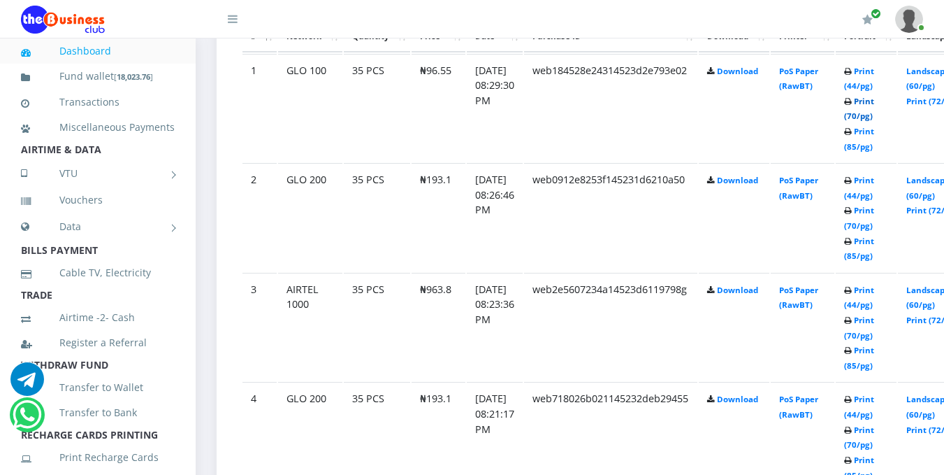
click at [874, 118] on link "Print (70/pg)" at bounding box center [859, 109] width 30 height 26
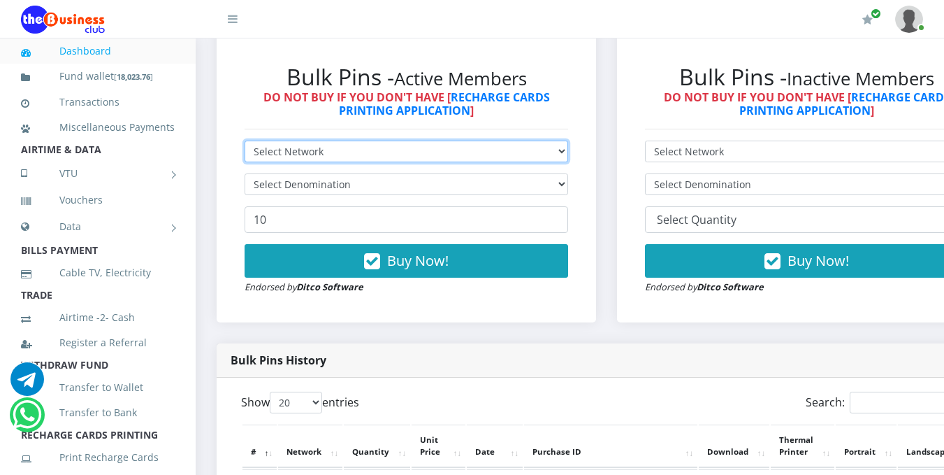
click at [547, 152] on select "Select Network MTN Globacom 9Mobile Airtel" at bounding box center [407, 151] width 324 height 22
select select "MTN"
click at [245, 143] on select "Select Network MTN Globacom 9Mobile Airtel" at bounding box center [407, 151] width 324 height 22
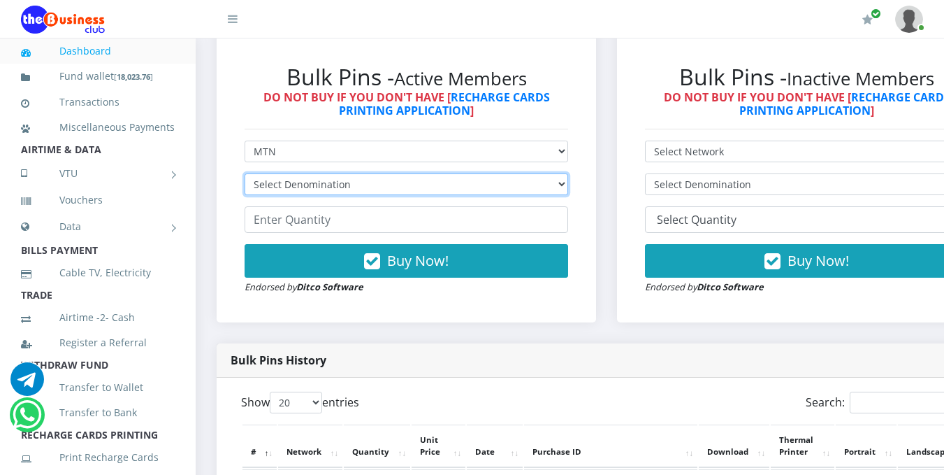
click at [523, 189] on select "Select Denomination MTN NGN100 - ₦96.99 MTN NGN200 - ₦193.98 MTN NGN400 - ₦387.…" at bounding box center [407, 184] width 324 height 22
select select "96.99-100"
click at [245, 175] on select "Select Denomination MTN NGN100 - ₦96.99 MTN NGN200 - ₦193.98 MTN NGN400 - ₦387.…" at bounding box center [407, 184] width 324 height 22
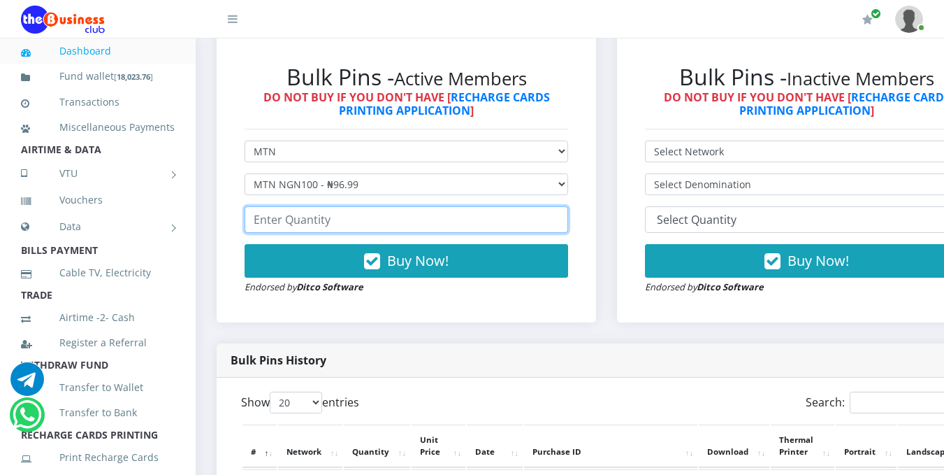
click at [512, 219] on input "number" at bounding box center [407, 219] width 324 height 27
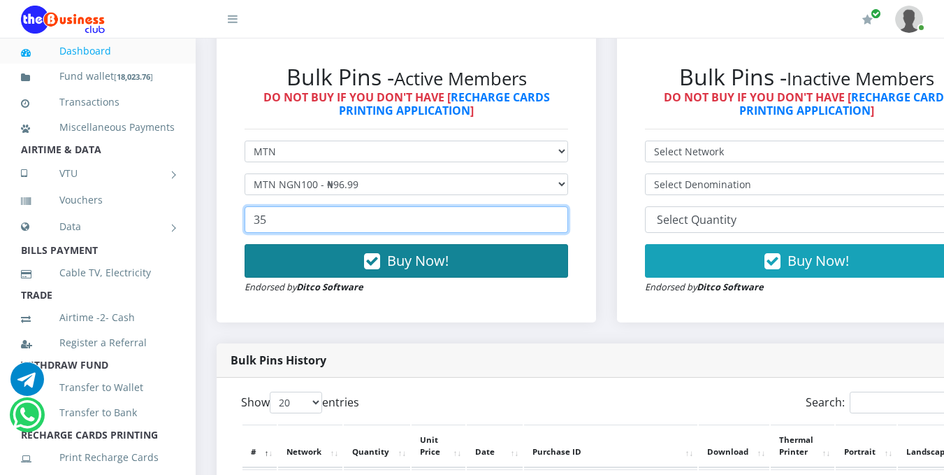
type input "35"
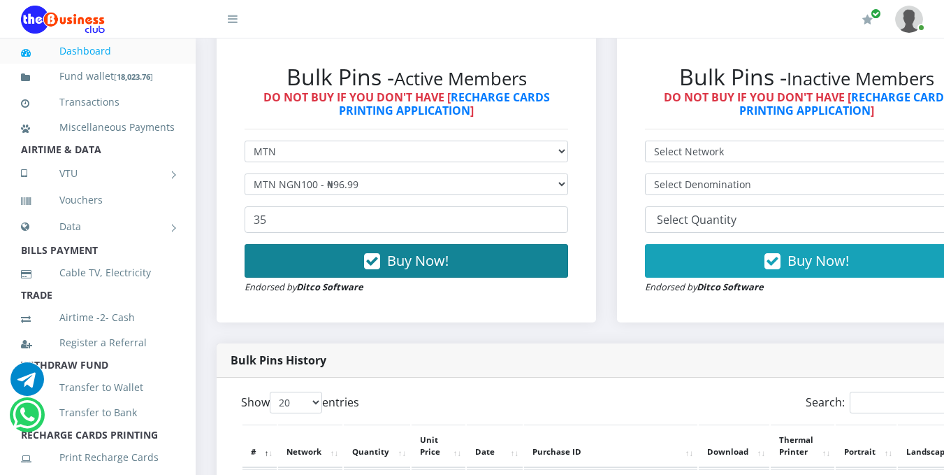
click at [496, 265] on button "Buy Now!" at bounding box center [407, 261] width 324 height 34
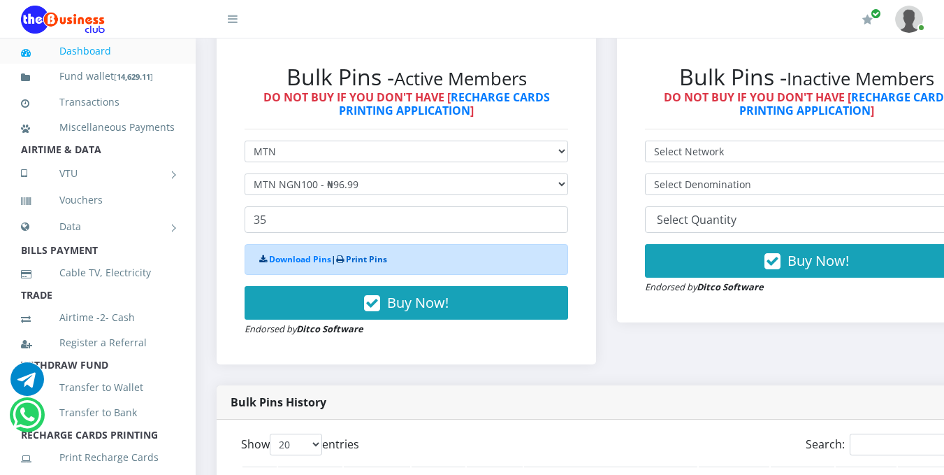
click at [374, 257] on link "Print Pins" at bounding box center [366, 259] width 41 height 12
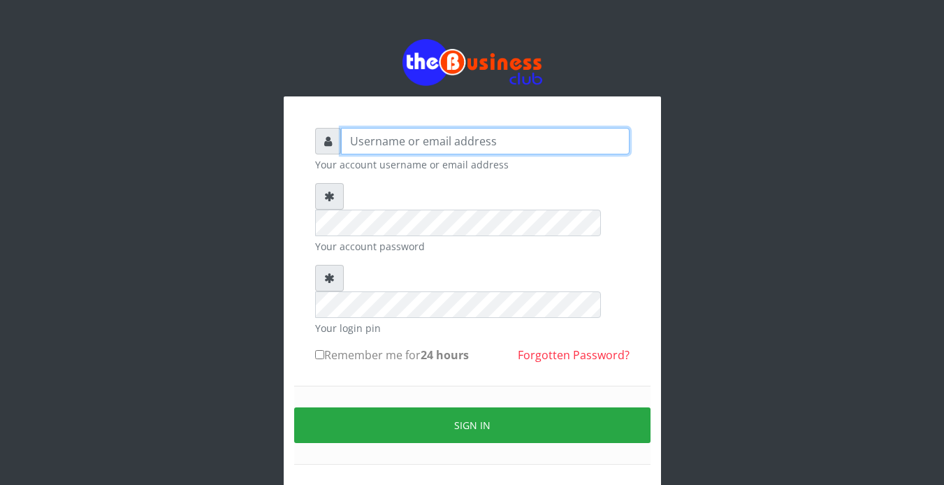
type input "Revgaly"
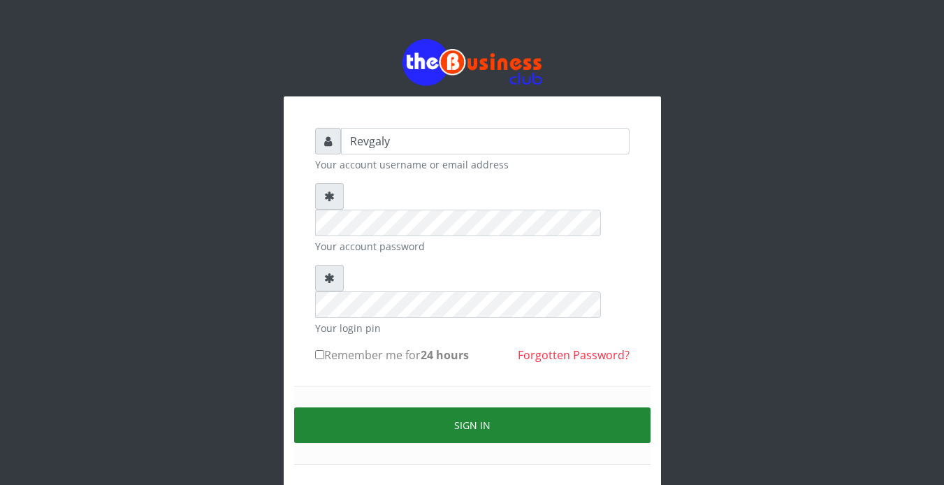
click at [418, 407] on button "Sign in" at bounding box center [472, 425] width 356 height 36
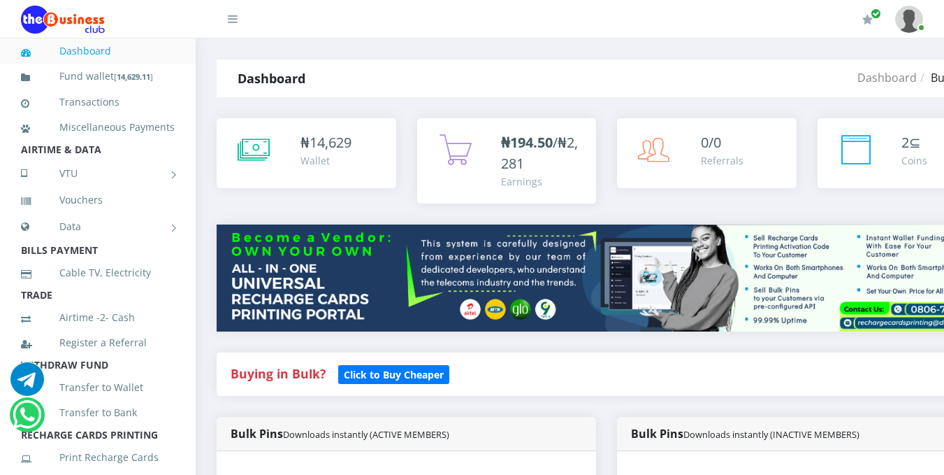
scroll to position [0, 92]
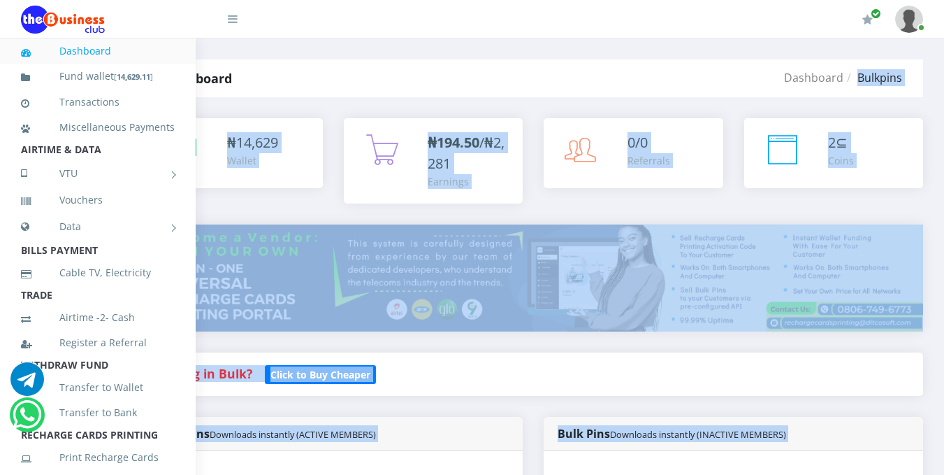
drag, startPoint x: 943, startPoint y: 71, endPoint x: 948, endPoint y: 77, distance: 8.0
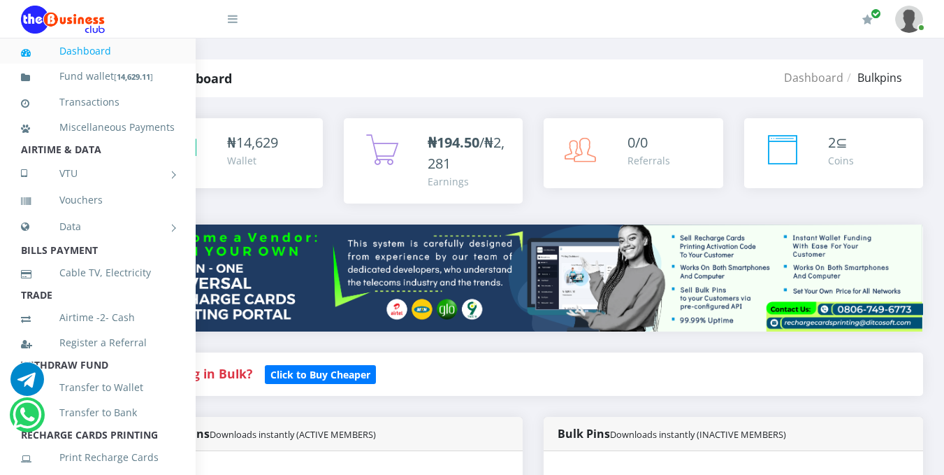
click at [923, 79] on div "Dashboard Bulkpins" at bounding box center [663, 78] width 520 height 38
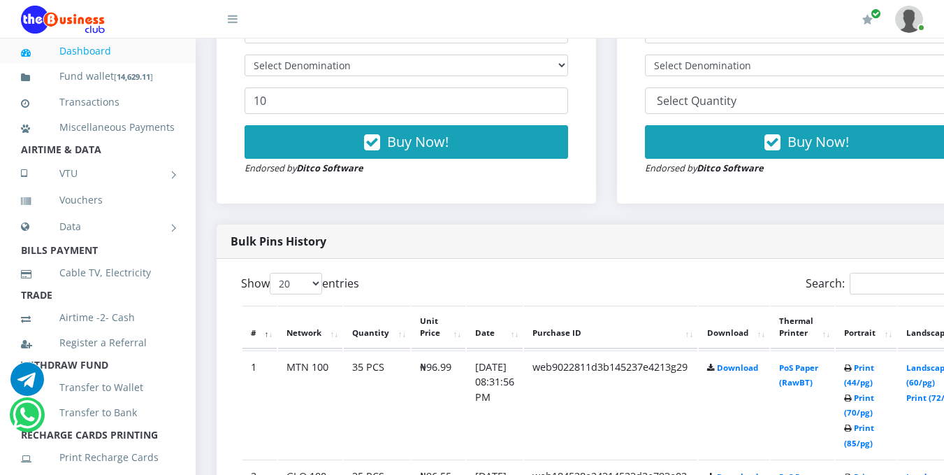
scroll to position [560, 0]
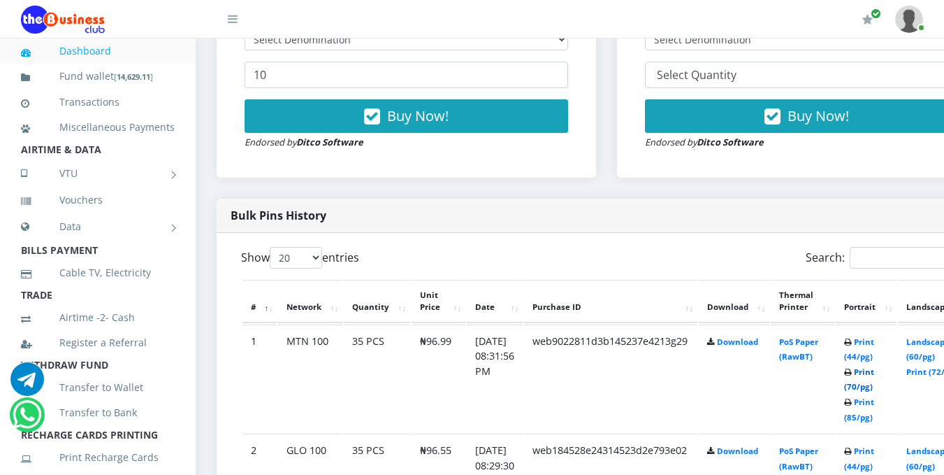
click at [874, 391] on link "Print (70/pg)" at bounding box center [859, 379] width 30 height 26
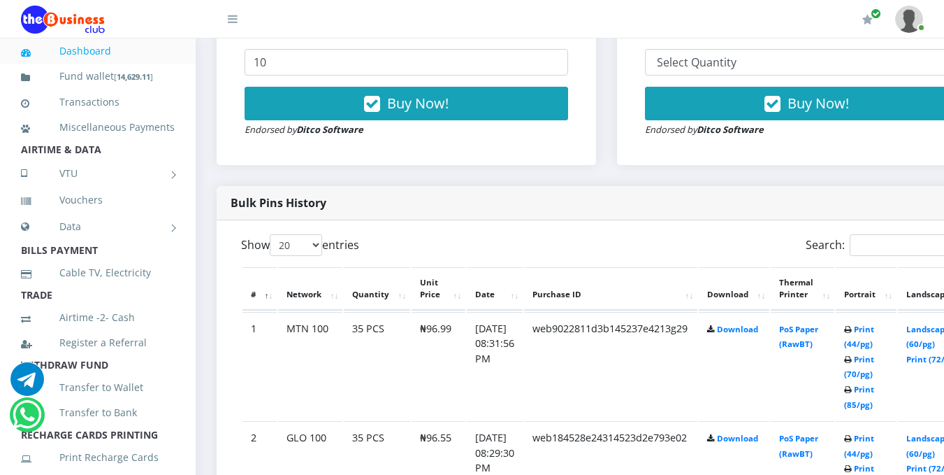
scroll to position [560, 0]
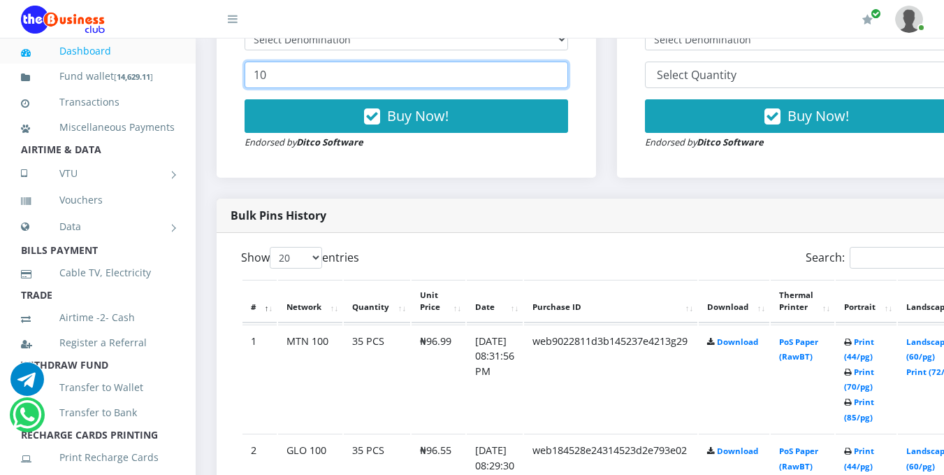
click at [380, 77] on input "10" at bounding box center [407, 75] width 324 height 27
type input "1"
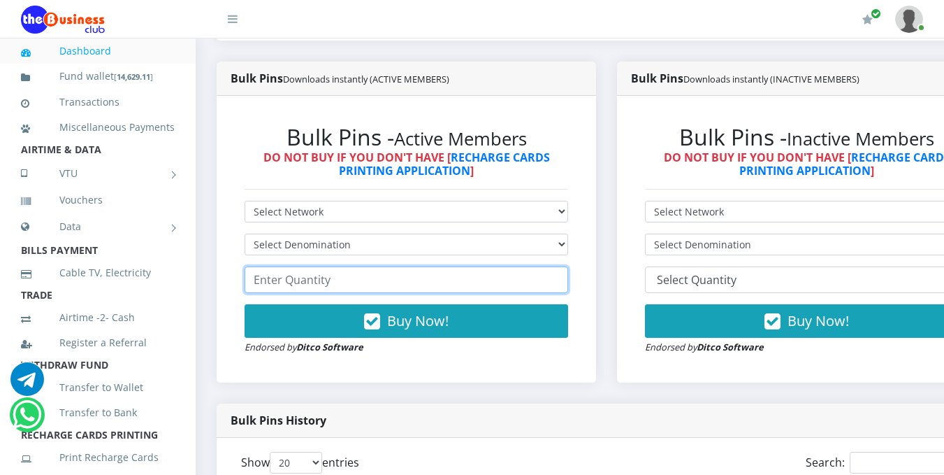
scroll to position [350, 0]
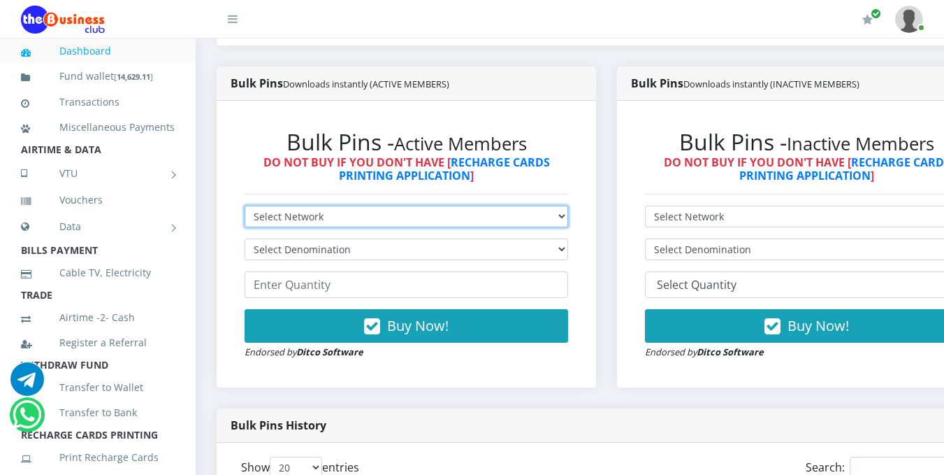
click at [544, 215] on select "Select Network MTN Globacom 9Mobile Airtel" at bounding box center [407, 216] width 324 height 22
select select "Airtel"
click at [245, 208] on select "Select Network MTN Globacom 9Mobile Airtel" at bounding box center [407, 216] width 324 height 22
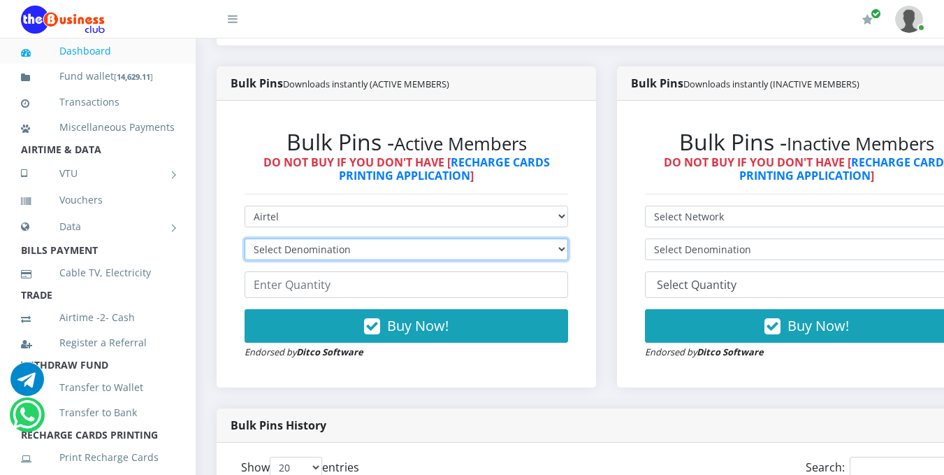
click at [568, 252] on select "Select Denomination Airtel NGN100 - ₦96.38 Airtel NGN200 - ₦192.76 Airtel NGN50…" at bounding box center [407, 249] width 324 height 22
select select "481.9-500"
click at [245, 240] on select "Select Denomination Airtel NGN100 - ₦96.38 Airtel NGN200 - ₦192.76 Airtel NGN50…" at bounding box center [407, 249] width 324 height 22
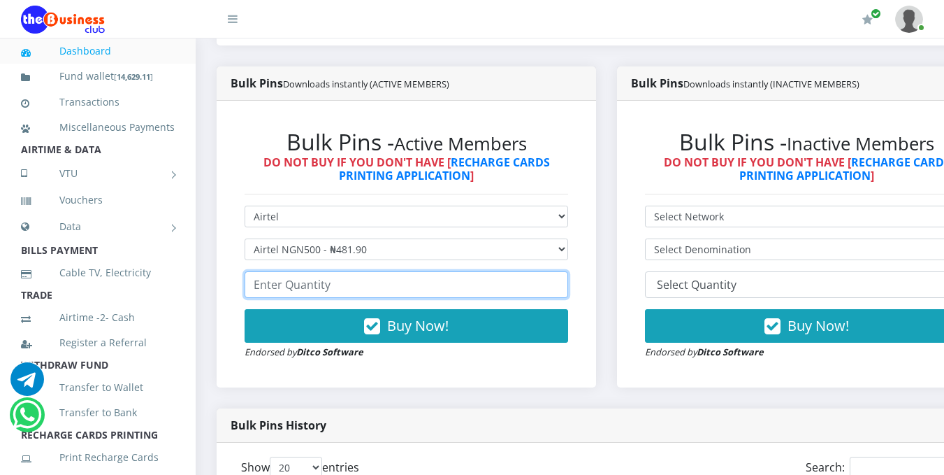
click at [513, 284] on input "number" at bounding box center [407, 284] width 324 height 27
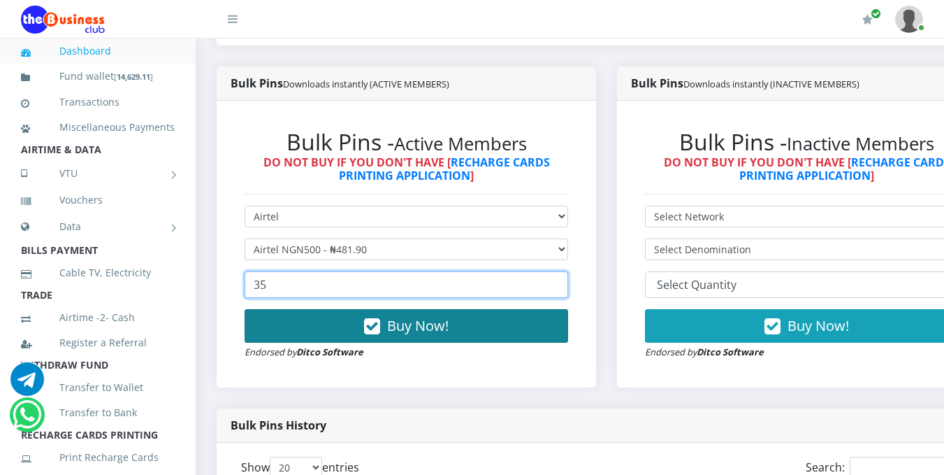
type input "35"
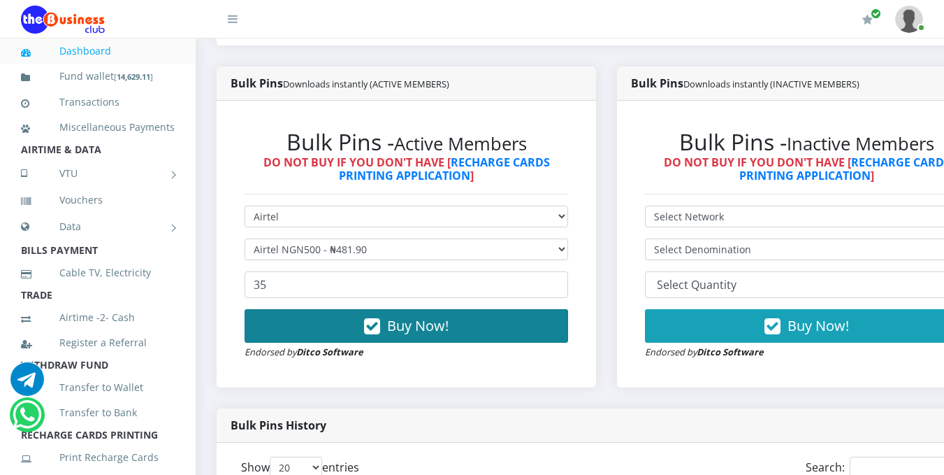
click at [492, 319] on button "Buy Now!" at bounding box center [407, 326] width 324 height 34
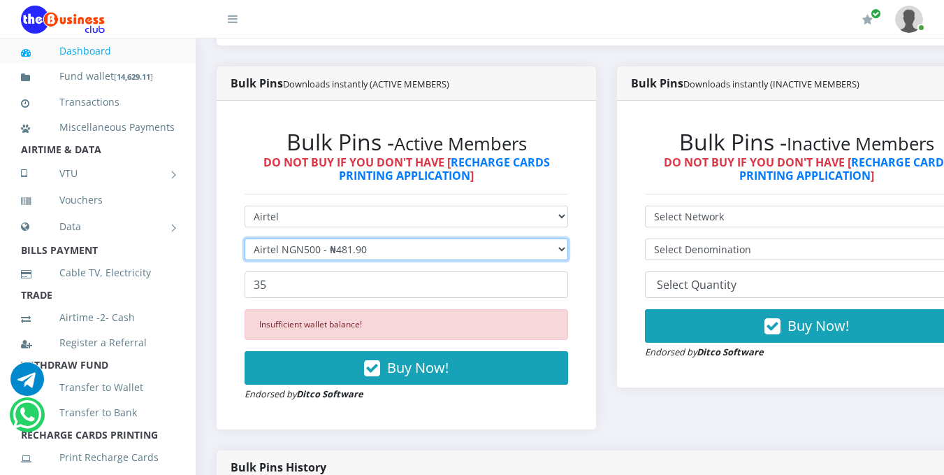
click at [561, 250] on select "Select Denomination Airtel NGN100 - ₦96.38 Airtel NGN200 - ₦192.76 Airtel NGN50…" at bounding box center [407, 249] width 324 height 22
select select "192.76-200"
click at [245, 240] on select "Select Denomination Airtel NGN100 - ₦96.38 Airtel NGN200 - ₦192.76 Airtel NGN50…" at bounding box center [407, 249] width 324 height 22
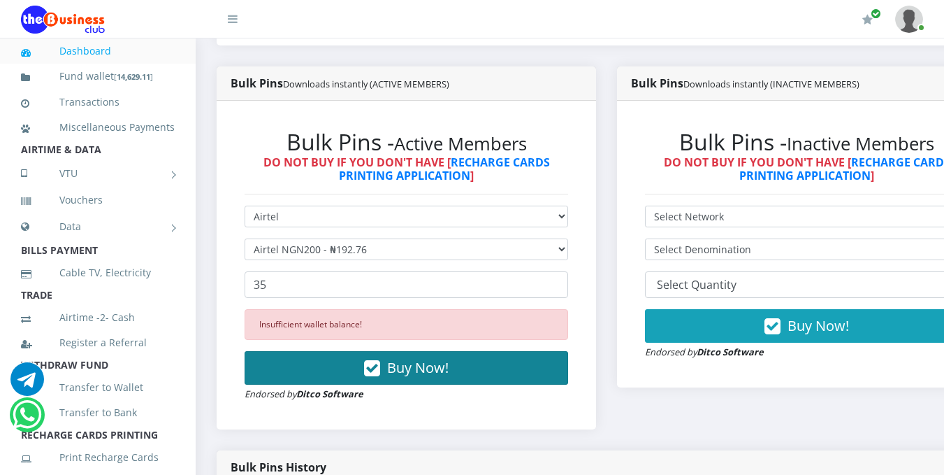
click at [485, 356] on button "Buy Now!" at bounding box center [407, 368] width 324 height 34
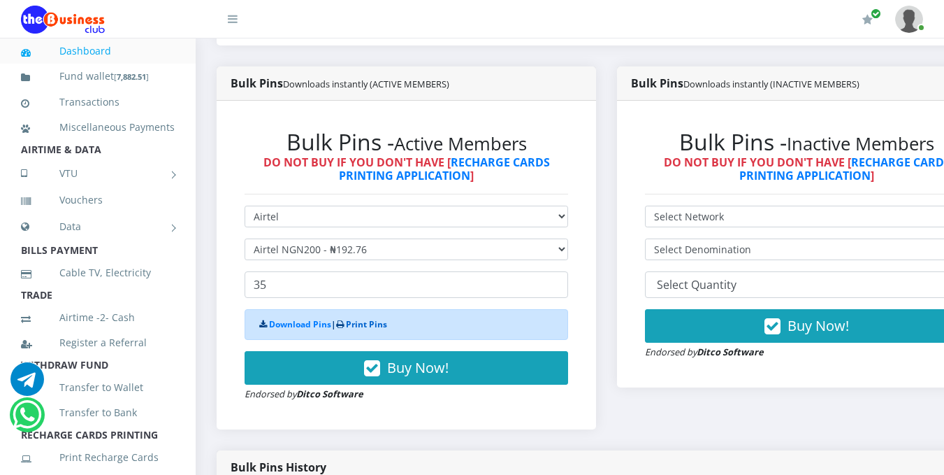
click at [384, 325] on link "Print Pins" at bounding box center [366, 324] width 41 height 12
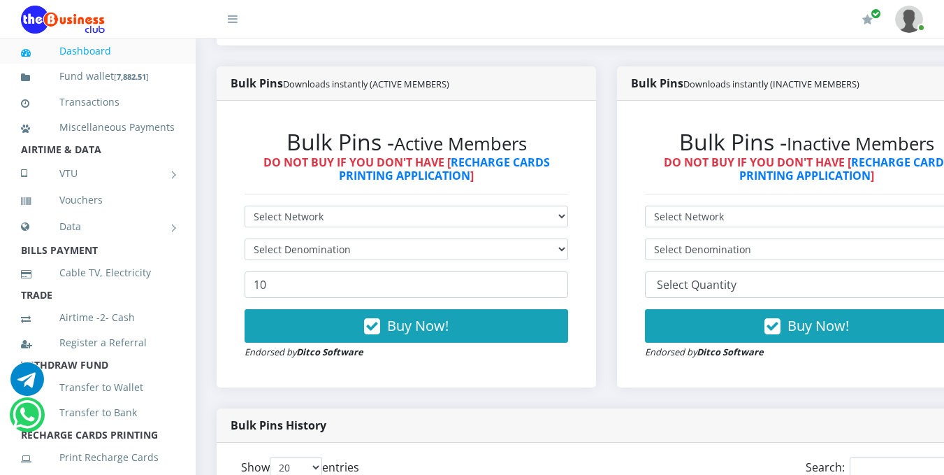
scroll to position [765, 0]
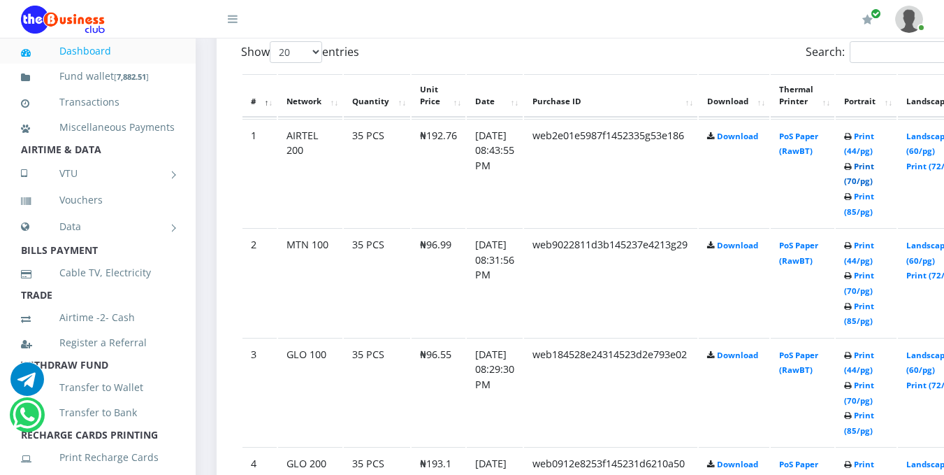
click at [874, 185] on link "Print (70/pg)" at bounding box center [859, 174] width 30 height 26
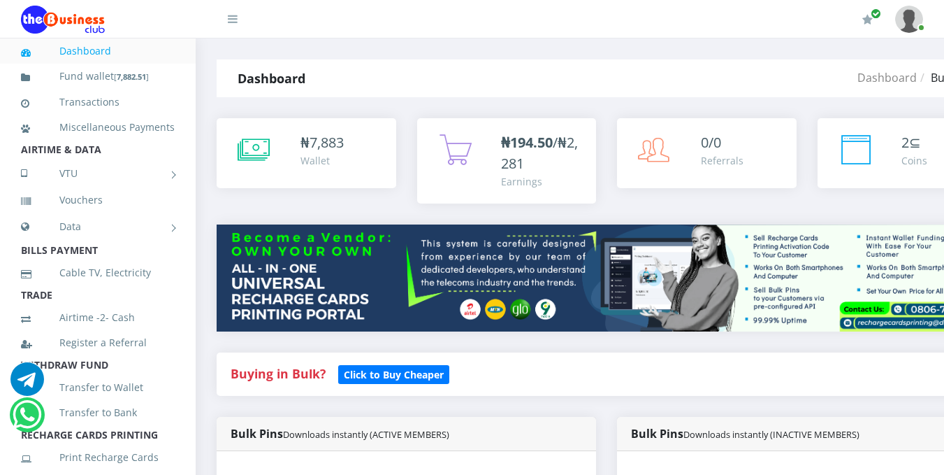
scroll to position [415, 0]
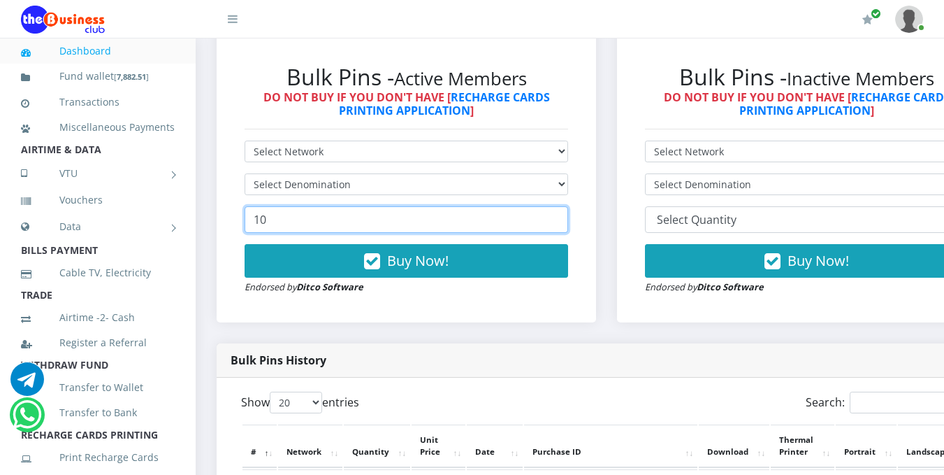
click at [454, 220] on input "10" at bounding box center [407, 219] width 324 height 27
type input "1"
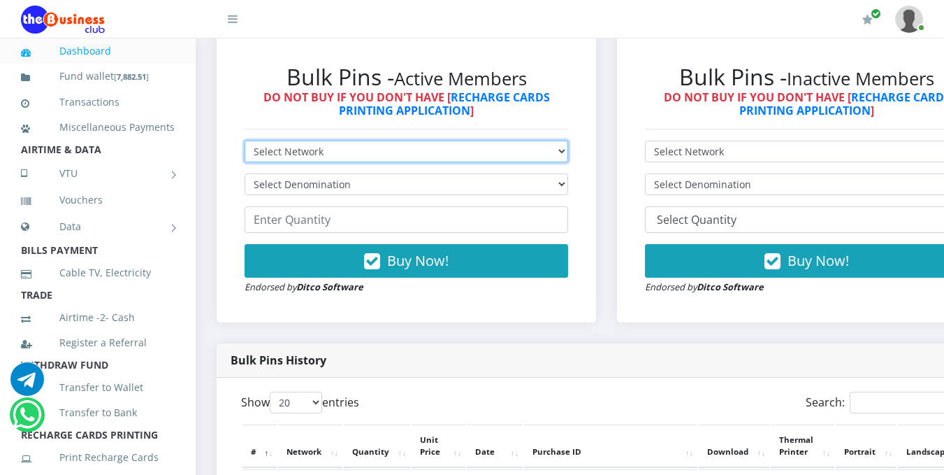
click at [568, 154] on select "Select Network MTN Globacom 9Mobile Airtel" at bounding box center [407, 151] width 324 height 22
select select "Airtel"
click at [245, 143] on select "Select Network MTN Globacom 9Mobile Airtel" at bounding box center [407, 151] width 324 height 22
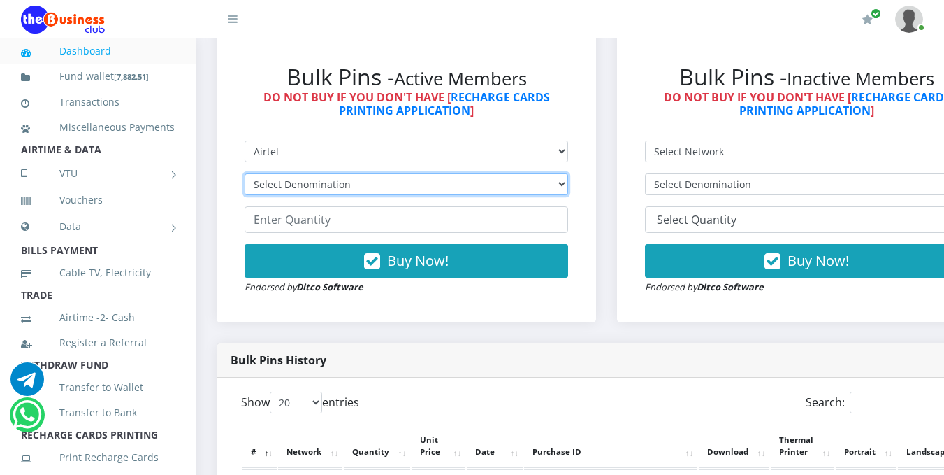
click at [563, 187] on select "Select Denomination Airtel NGN100 - ₦96.38 Airtel NGN200 - ₦192.76 Airtel NGN50…" at bounding box center [407, 184] width 324 height 22
select select "192.76-200"
click at [245, 175] on select "Select Denomination Airtel NGN100 - ₦96.38 Airtel NGN200 - ₦192.76 Airtel NGN50…" at bounding box center [407, 184] width 324 height 22
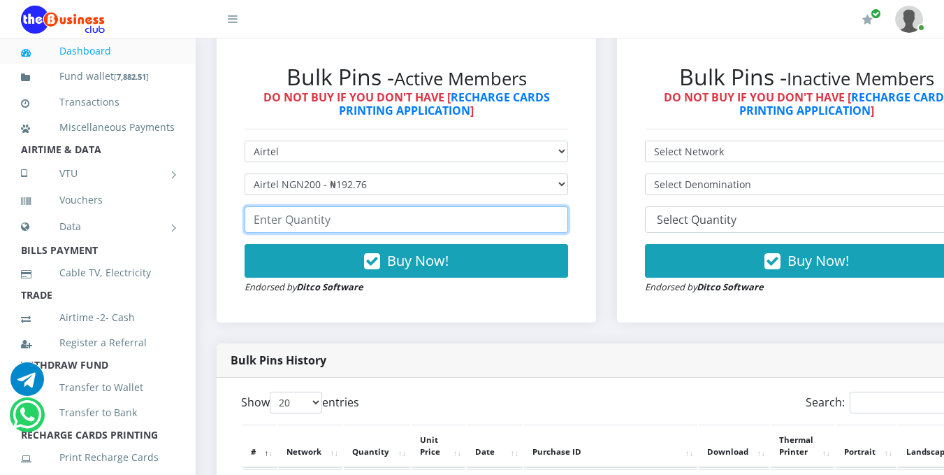
click at [555, 219] on input "number" at bounding box center [407, 219] width 324 height 27
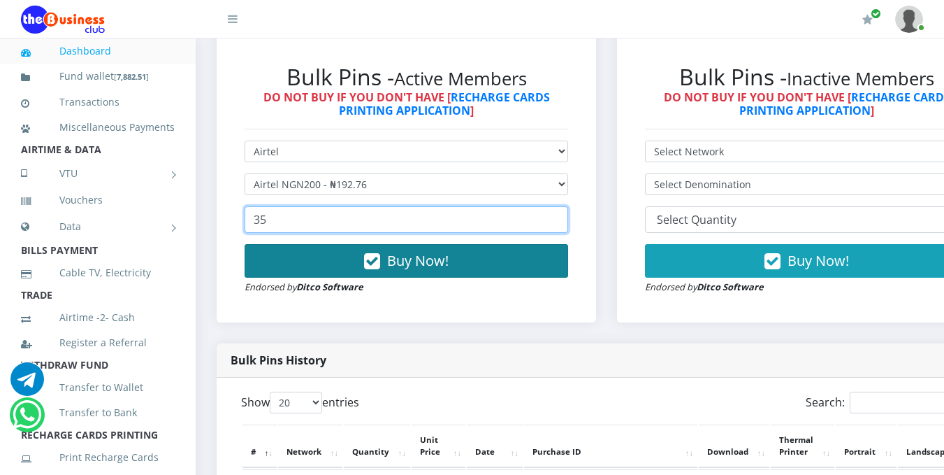
type input "35"
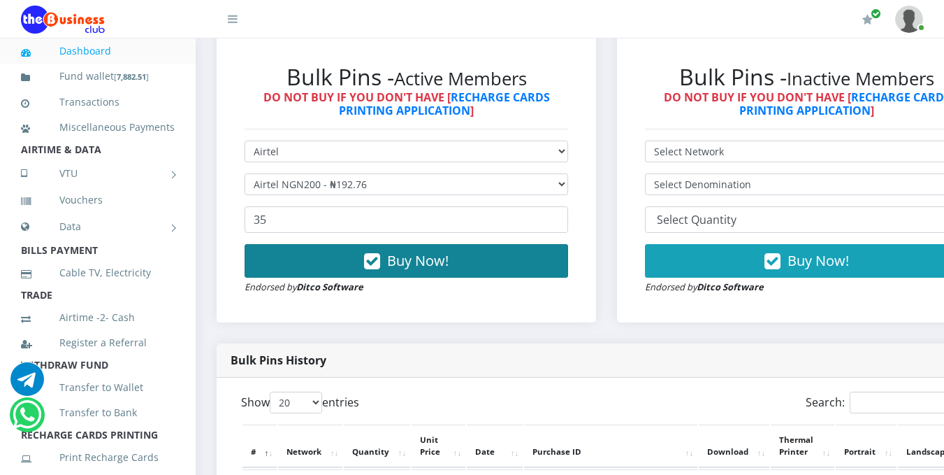
click at [515, 270] on button "Buy Now!" at bounding box center [407, 261] width 324 height 34
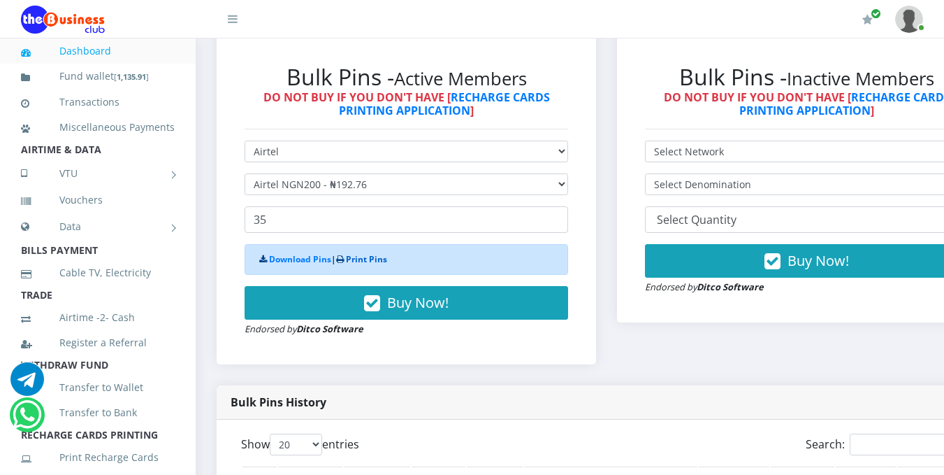
click at [376, 259] on link "Print Pins" at bounding box center [366, 259] width 41 height 12
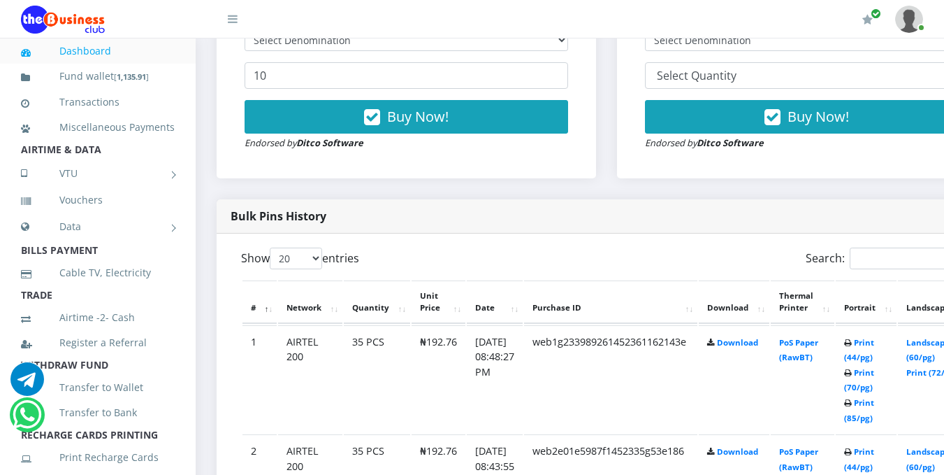
scroll to position [574, 0]
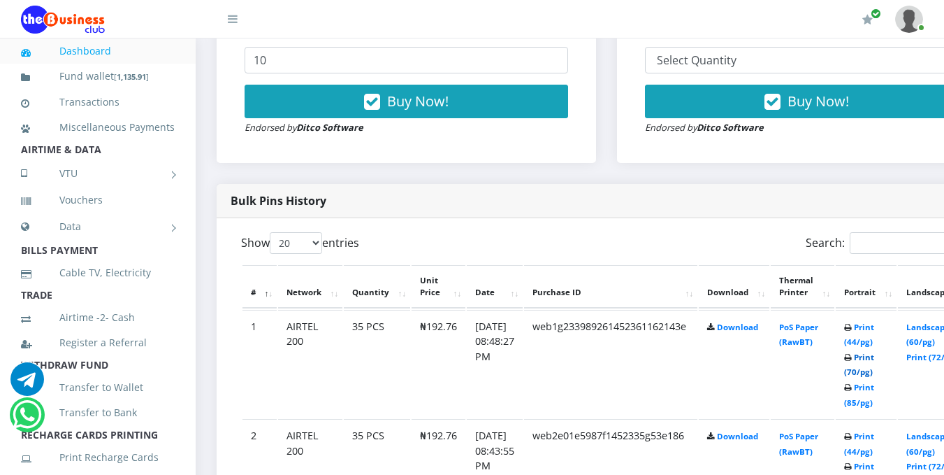
click at [874, 375] on link "Print (70/pg)" at bounding box center [859, 365] width 30 height 26
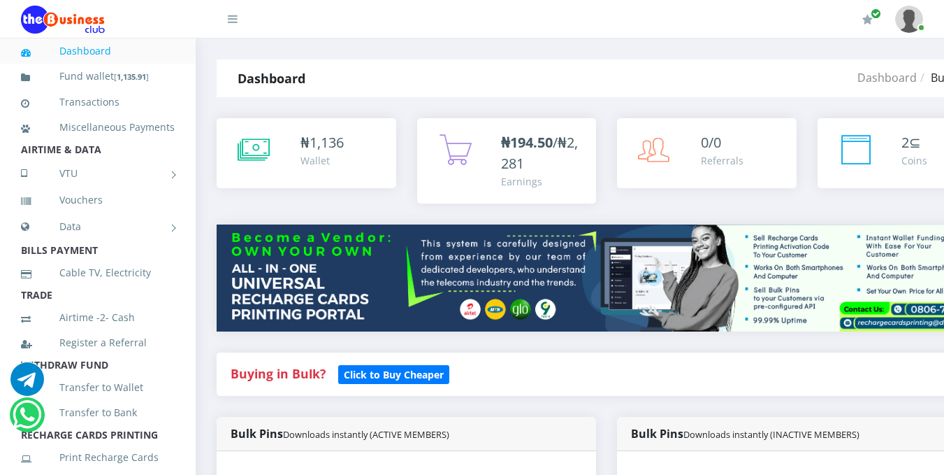
click at [0, 212] on li "Vouchers" at bounding box center [98, 199] width 196 height 25
